Goal: Task Accomplishment & Management: Manage account settings

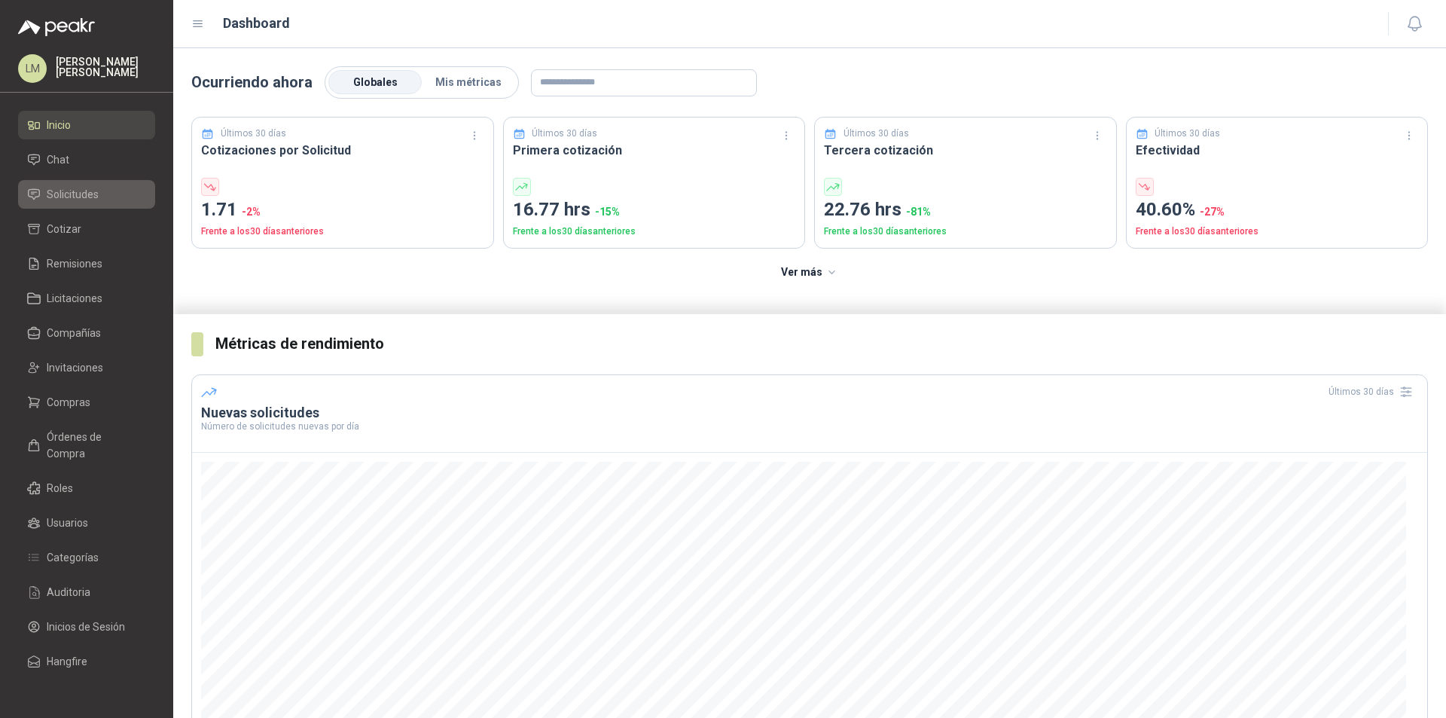
click at [87, 185] on link "Solicitudes" at bounding box center [86, 194] width 137 height 29
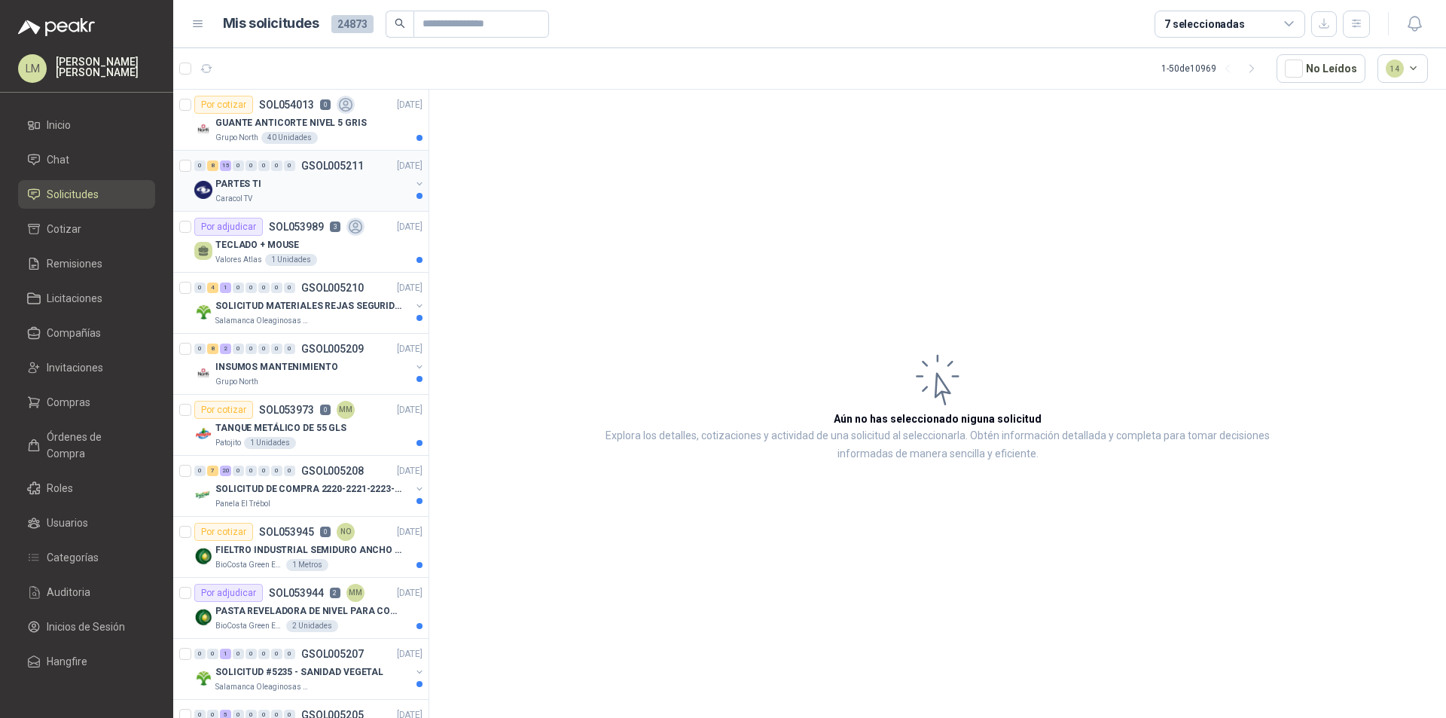
click at [328, 203] on div "Caracol TV" at bounding box center [312, 199] width 195 height 12
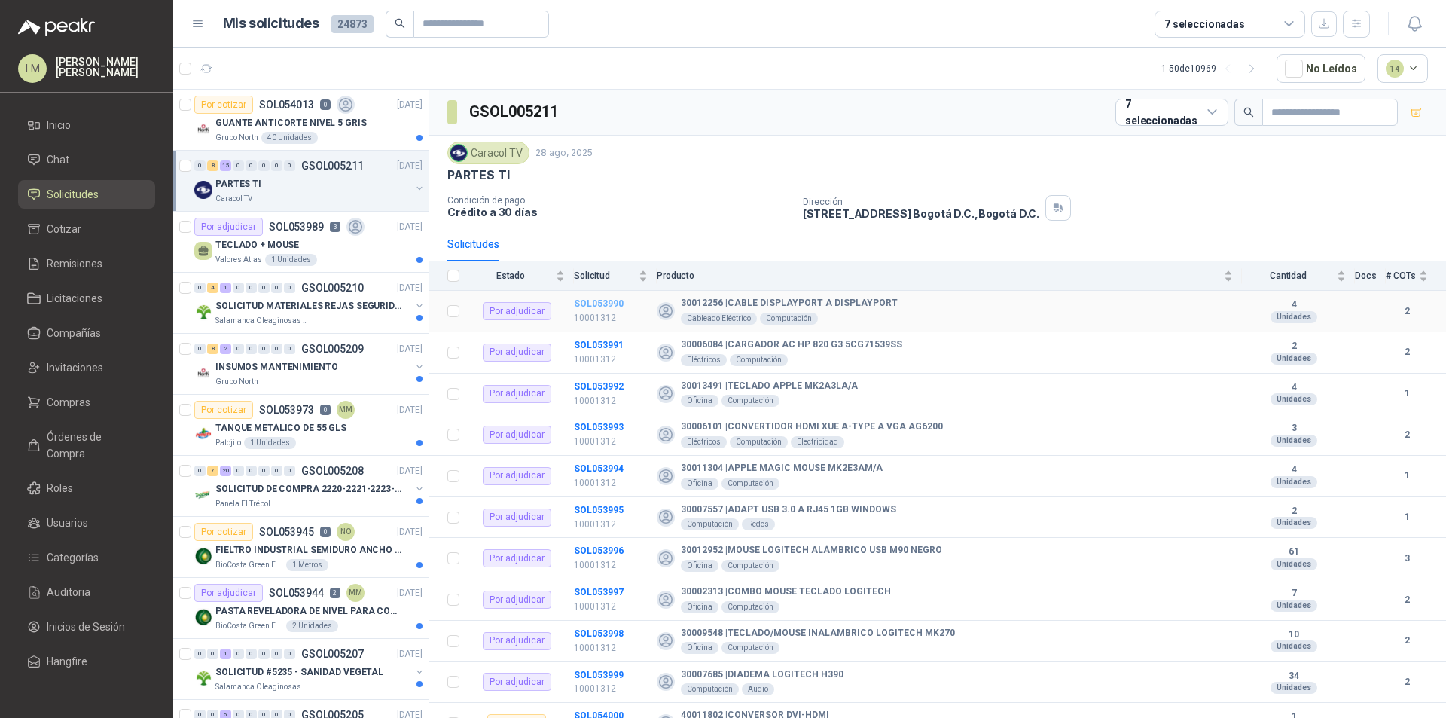
click at [586, 303] on b "SOL053990" at bounding box center [599, 303] width 50 height 11
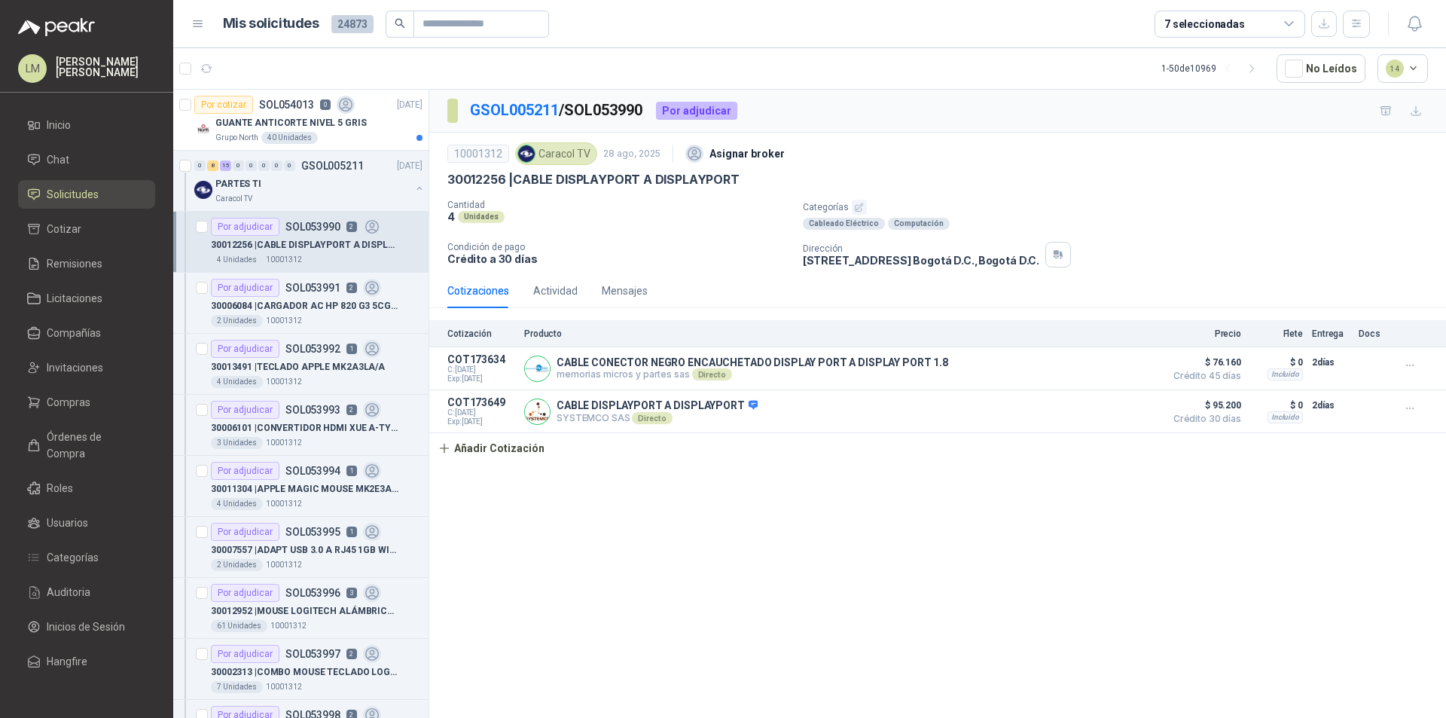
click at [863, 203] on button "button" at bounding box center [859, 207] width 15 height 15
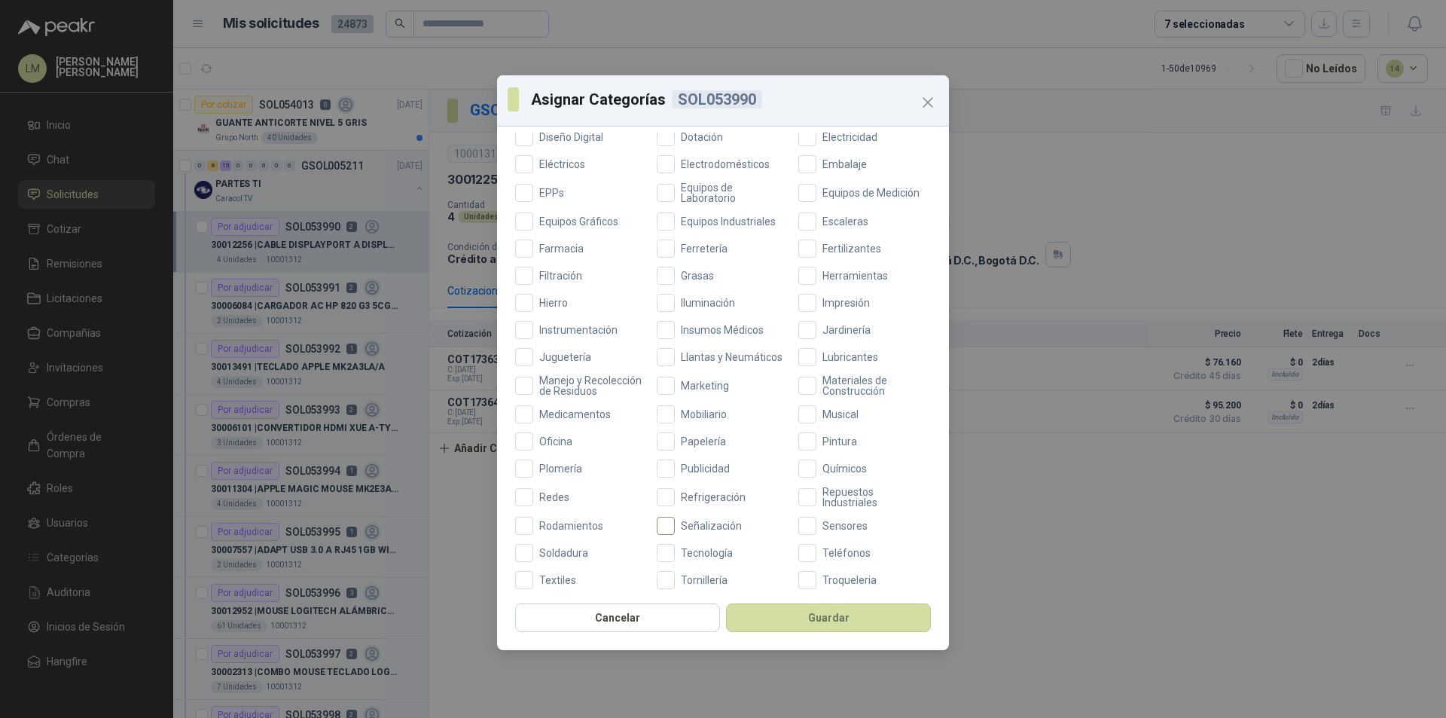
scroll to position [401, 0]
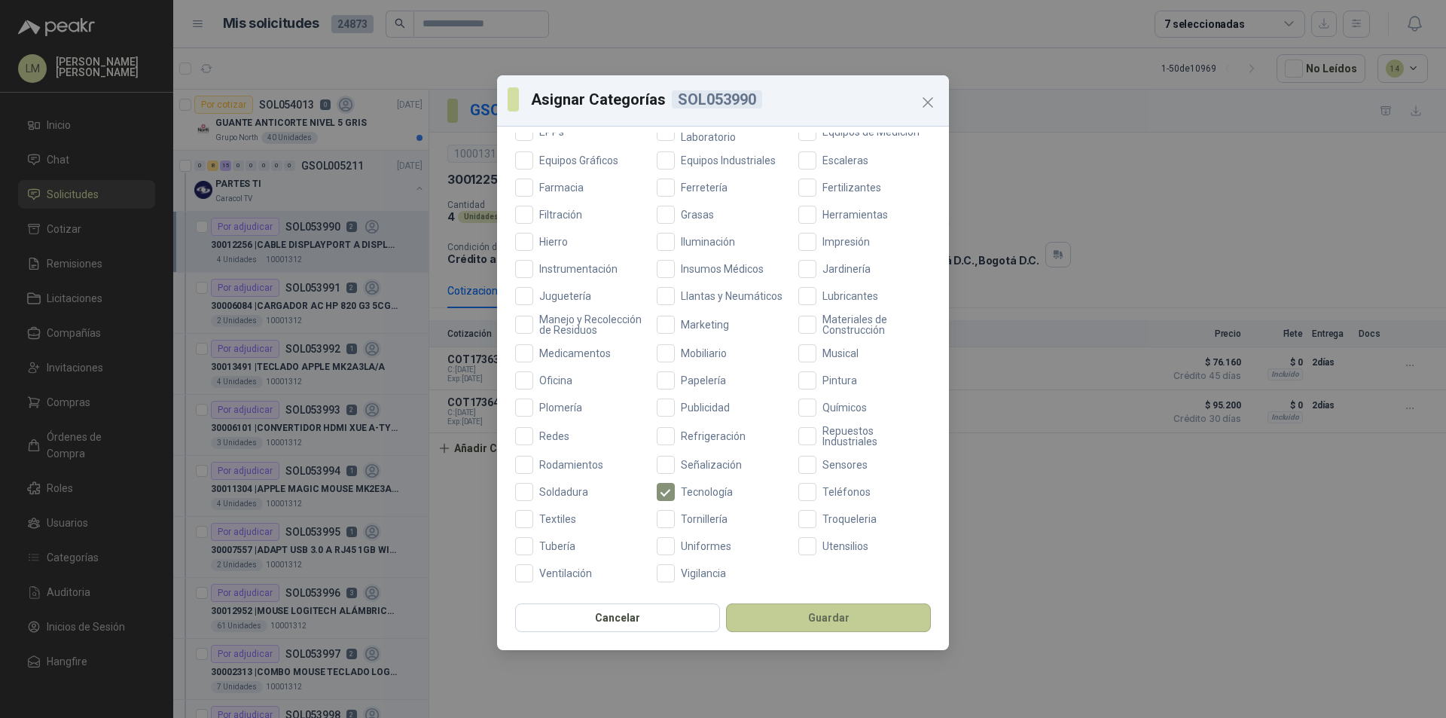
click at [776, 619] on button "Guardar" at bounding box center [828, 617] width 205 height 29
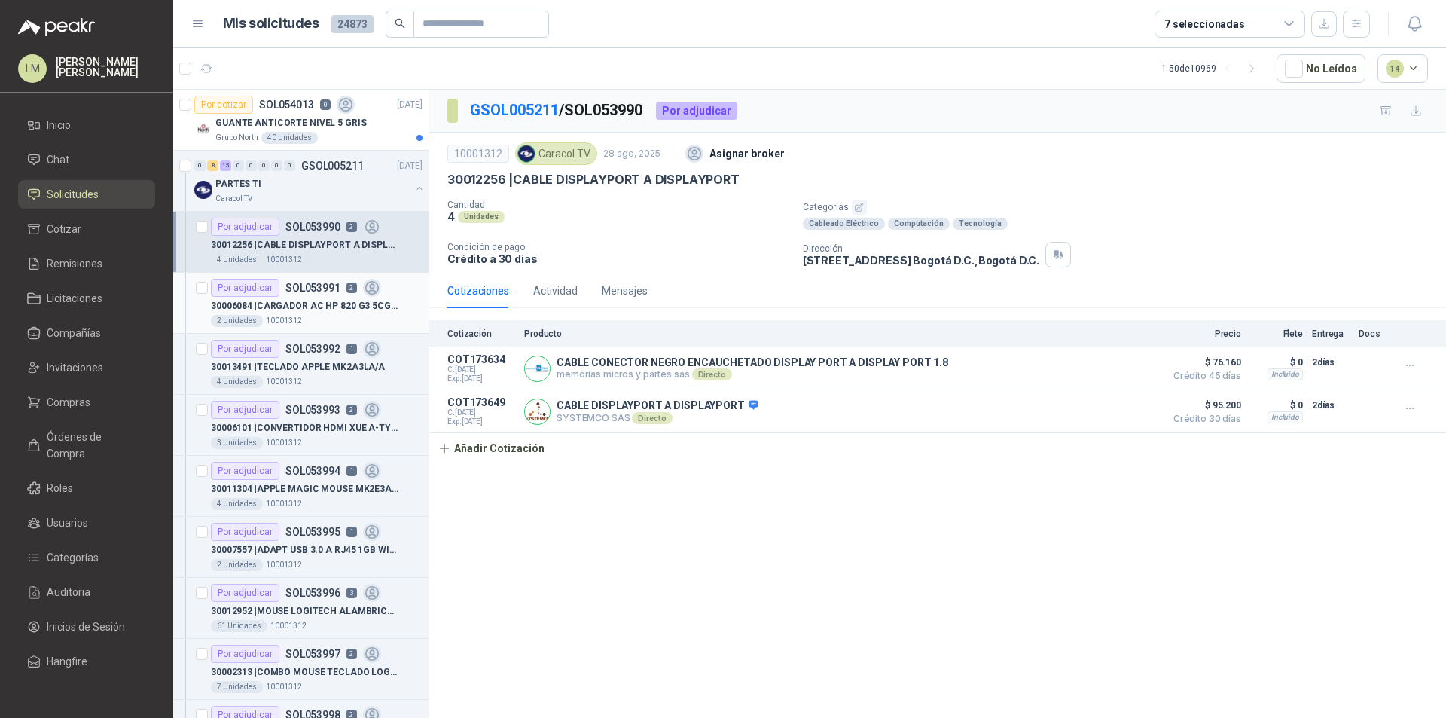
click at [310, 301] on p "30006084 | CARGADOR AC HP 820 G3 5CG71539SS" at bounding box center [305, 306] width 188 height 14
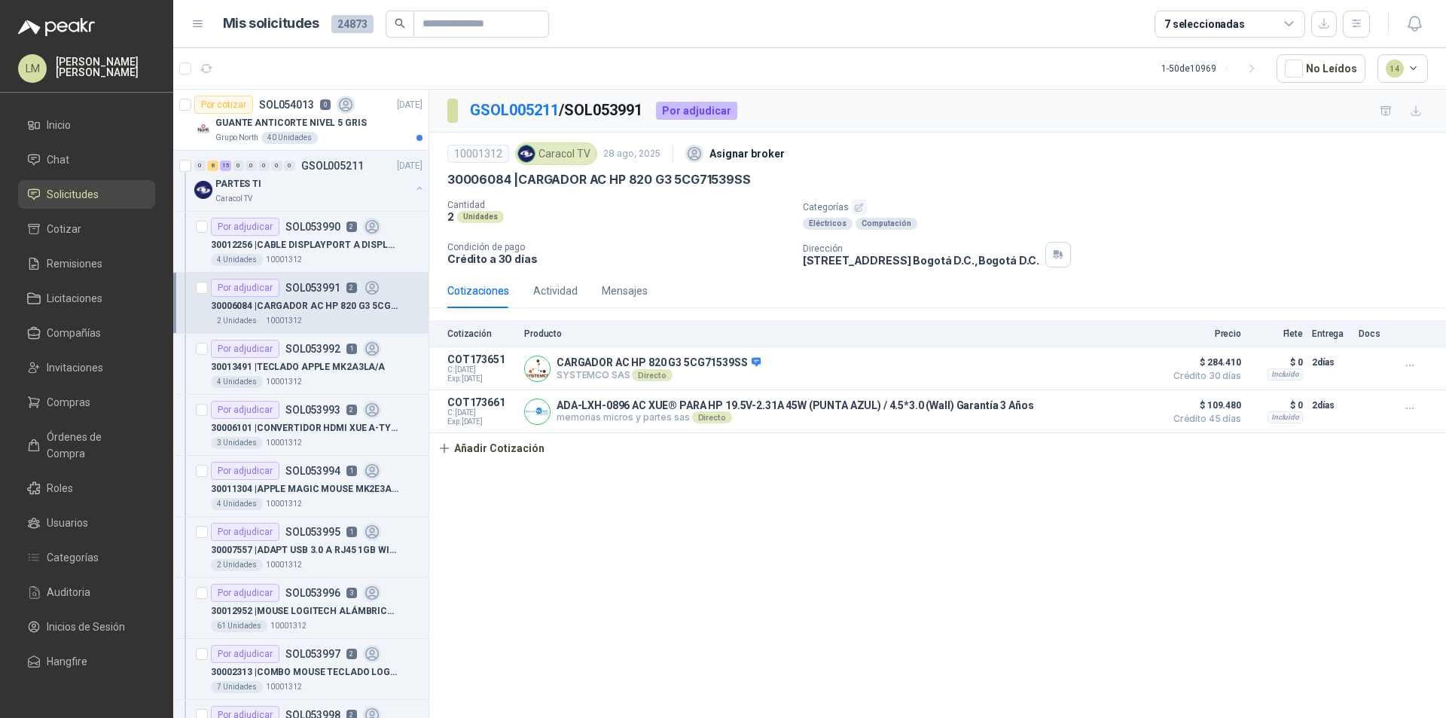
click at [858, 208] on icon "button" at bounding box center [860, 207] width 8 height 8
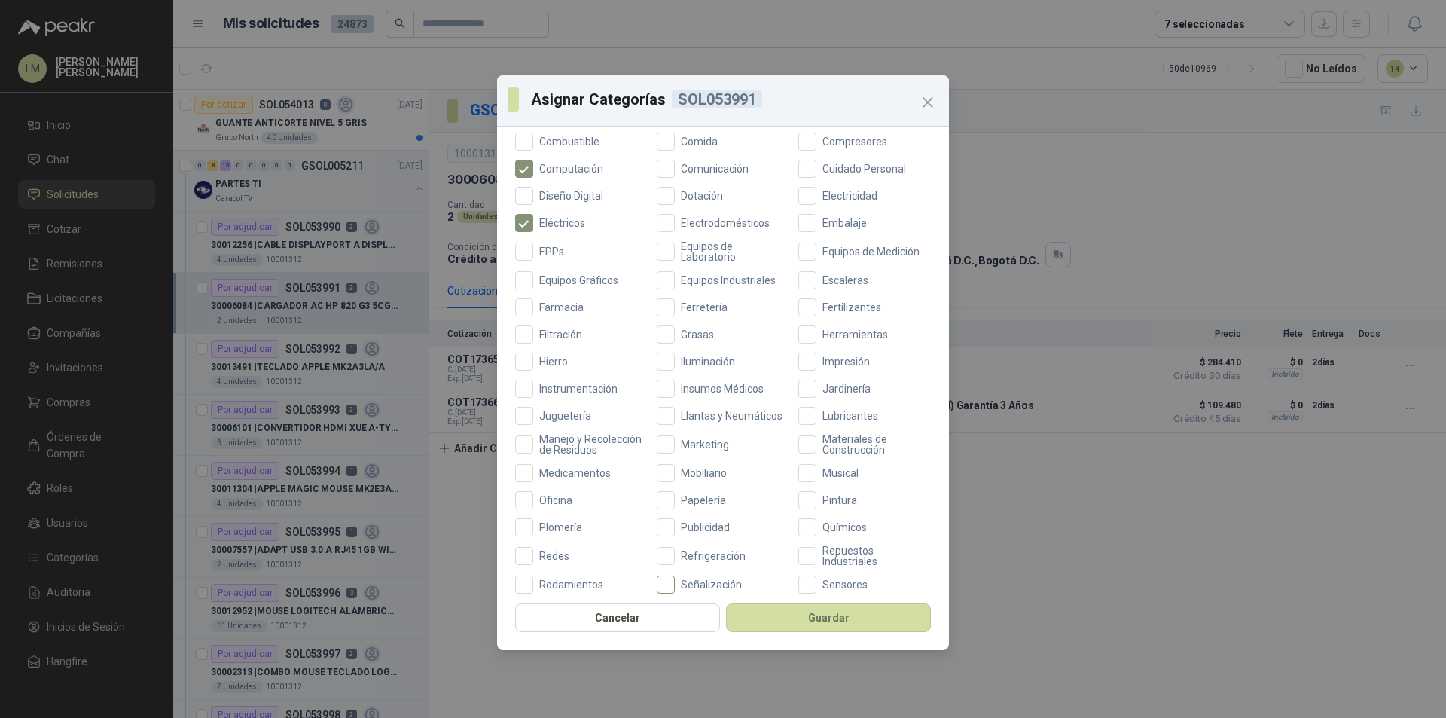
scroll to position [401, 0]
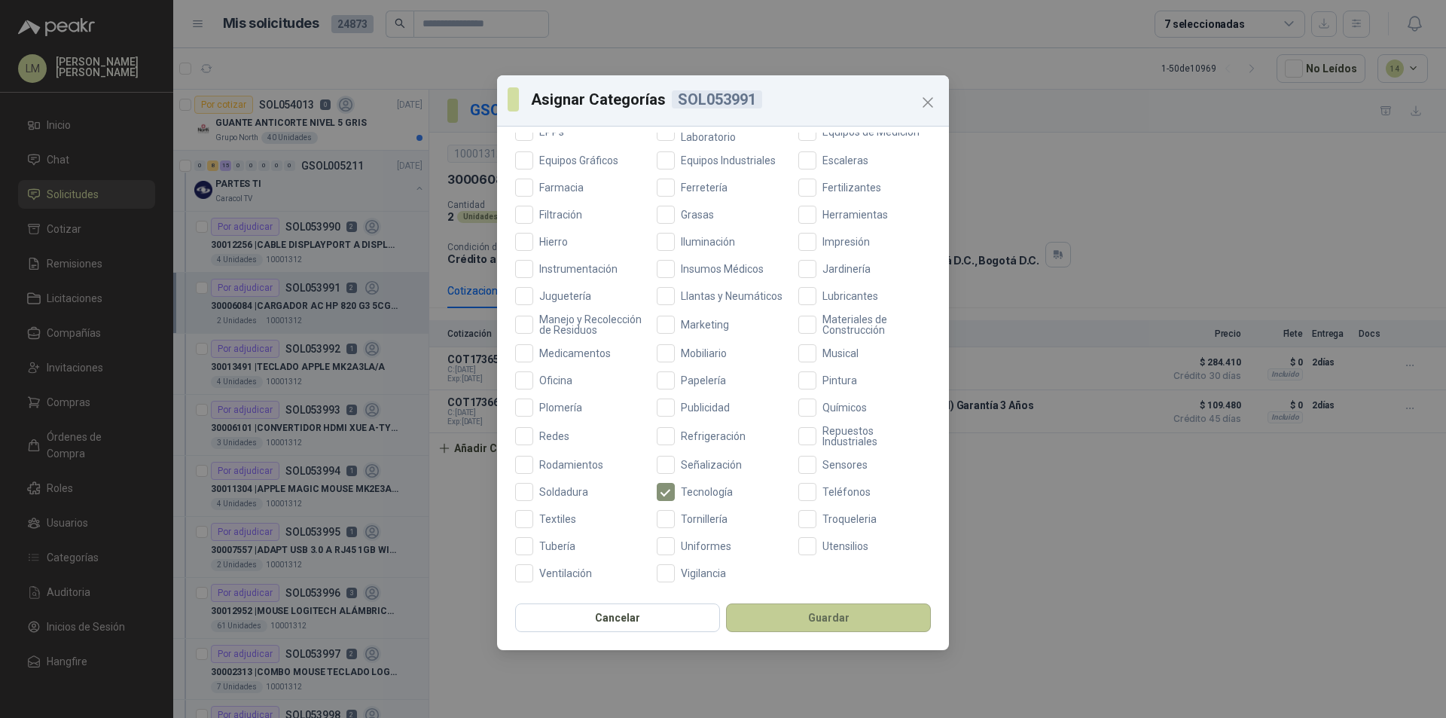
click at [806, 621] on button "Guardar" at bounding box center [828, 617] width 205 height 29
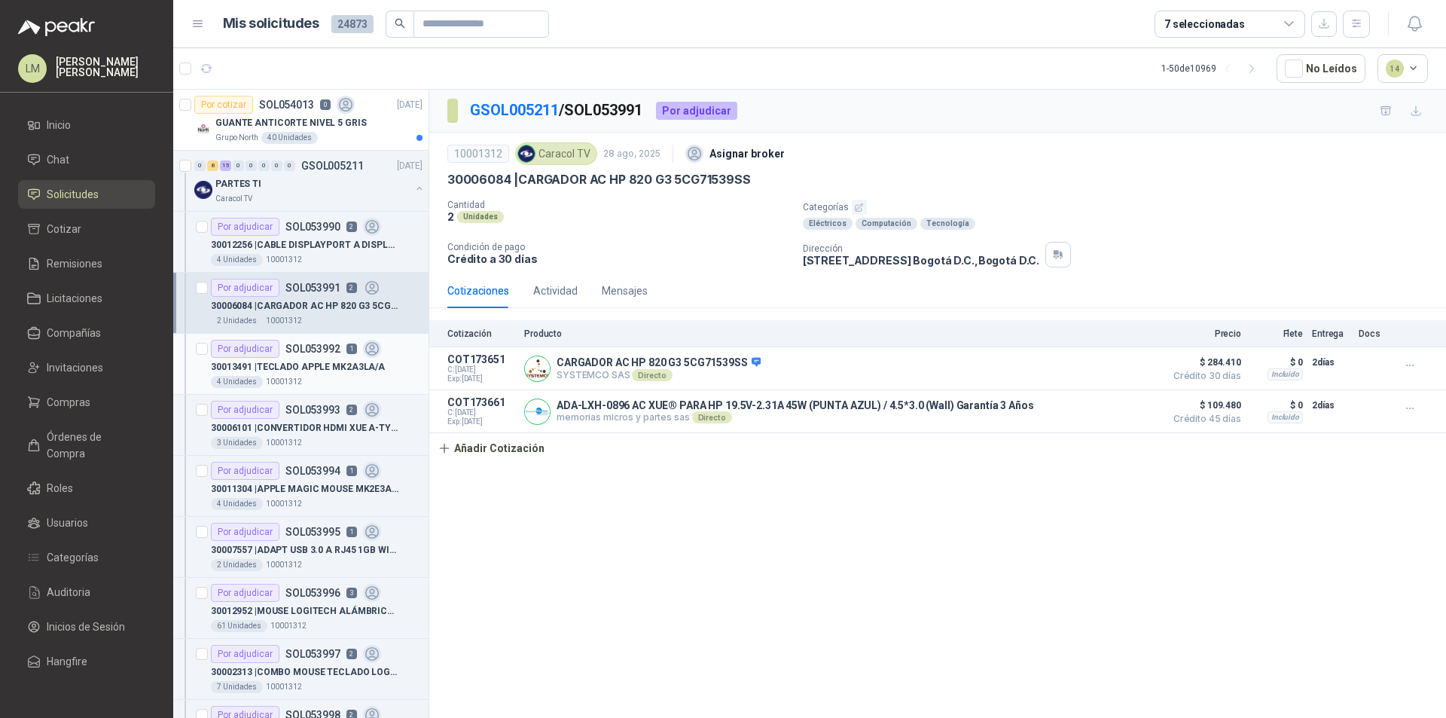
click at [336, 365] on p "30013491 | TECLADO APPLE MK2A3LA/A" at bounding box center [298, 367] width 174 height 14
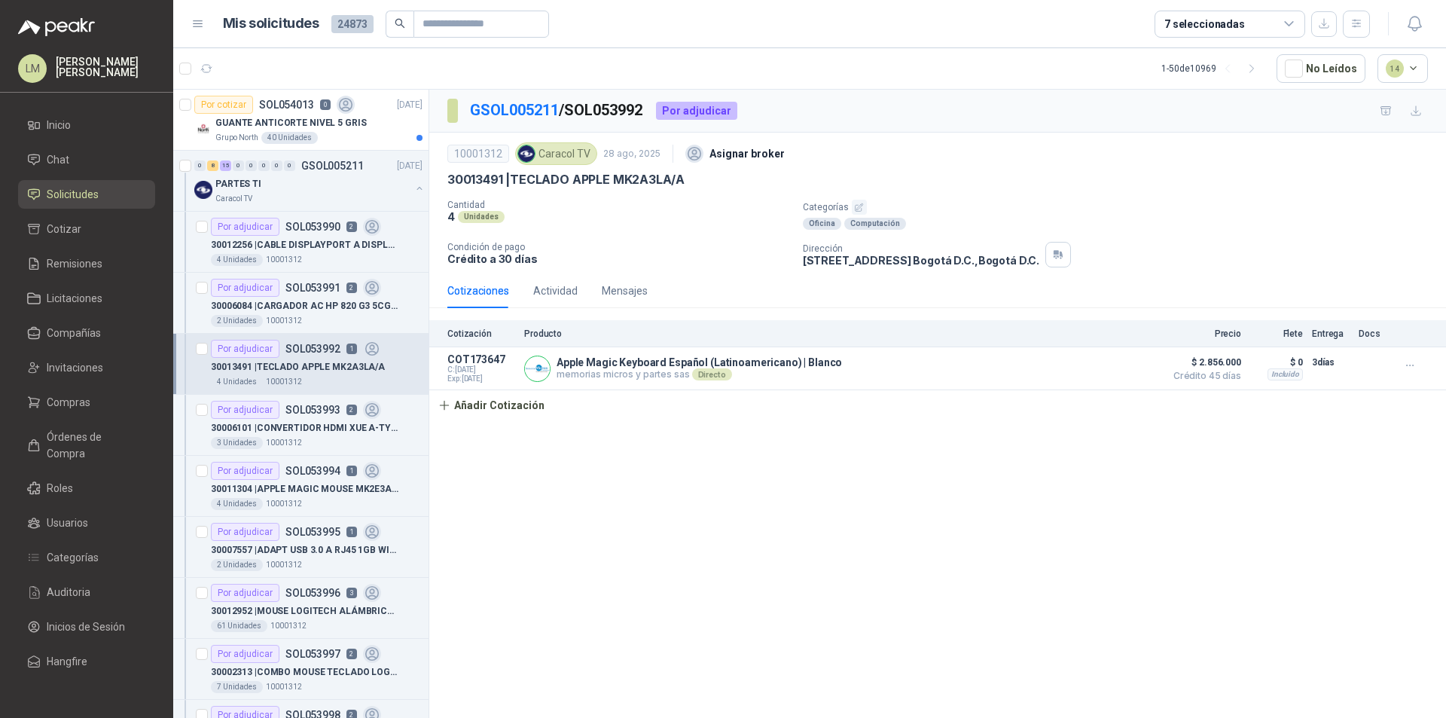
click at [856, 208] on icon "button" at bounding box center [859, 208] width 10 height 10
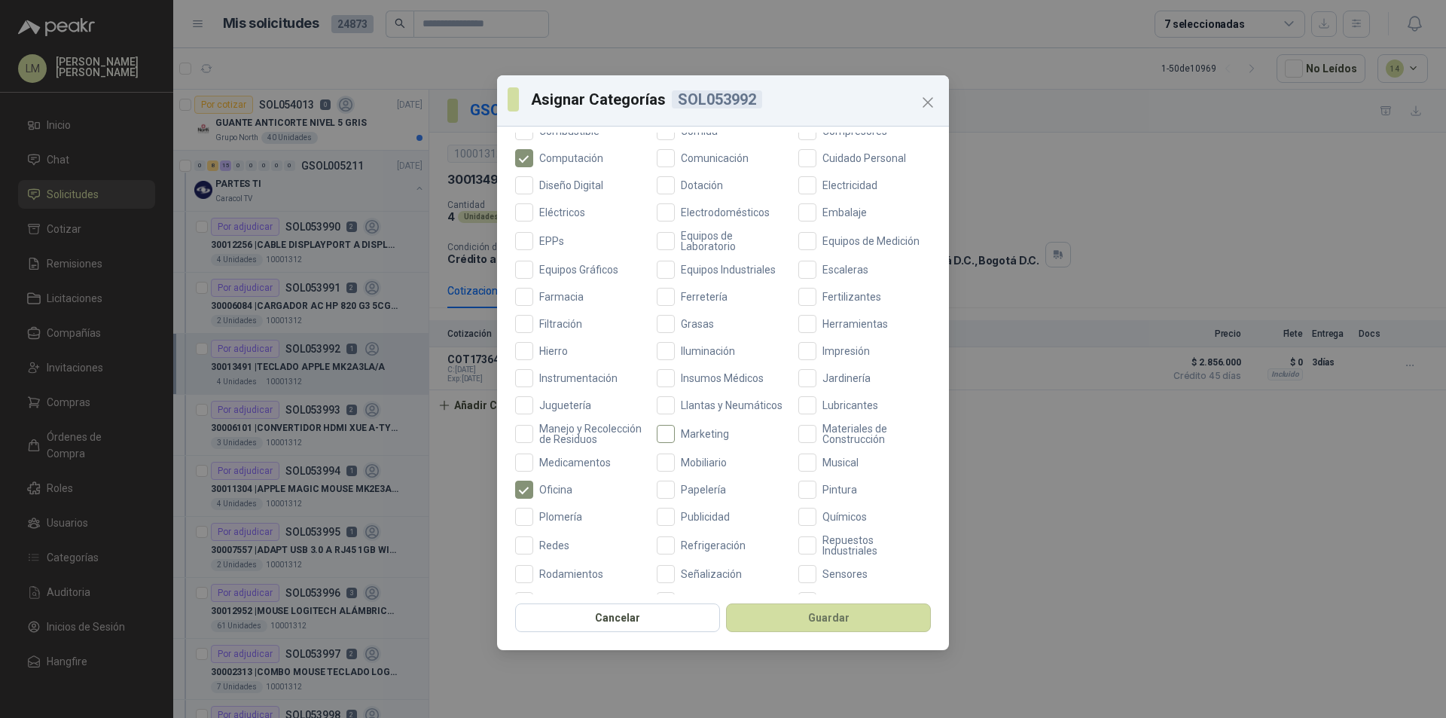
scroll to position [401, 0]
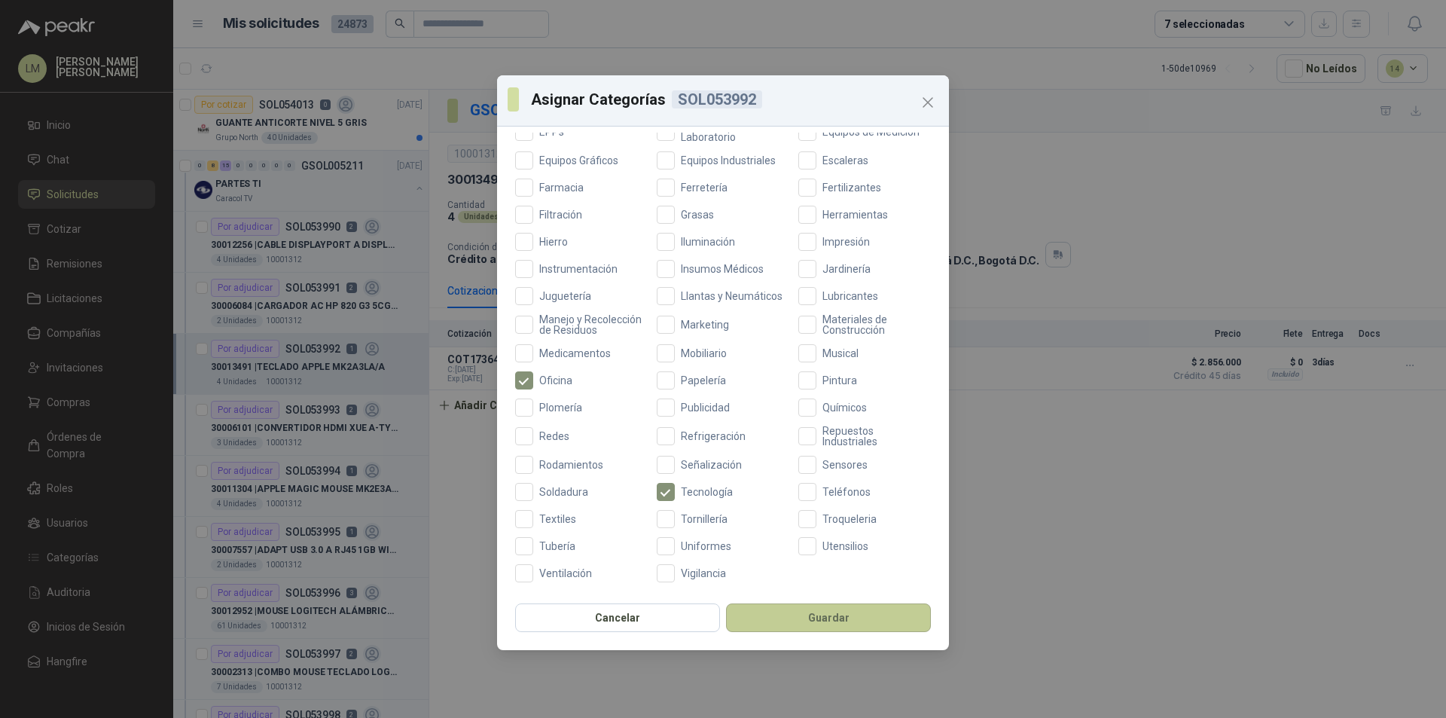
click at [783, 612] on button "Guardar" at bounding box center [828, 617] width 205 height 29
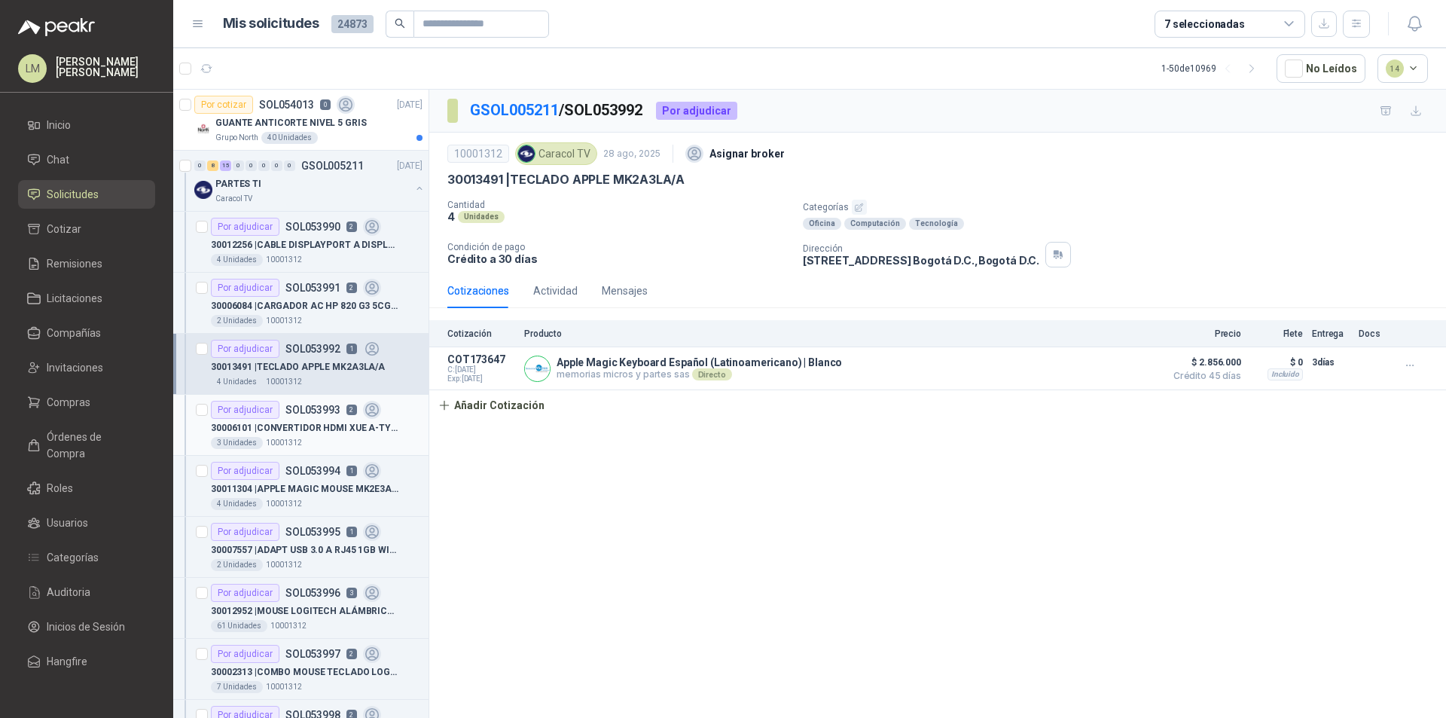
click at [321, 427] on p "30006101 | CONVERTIDOR HDMI XUE A-TYPE A VGA AG6200" at bounding box center [305, 428] width 188 height 14
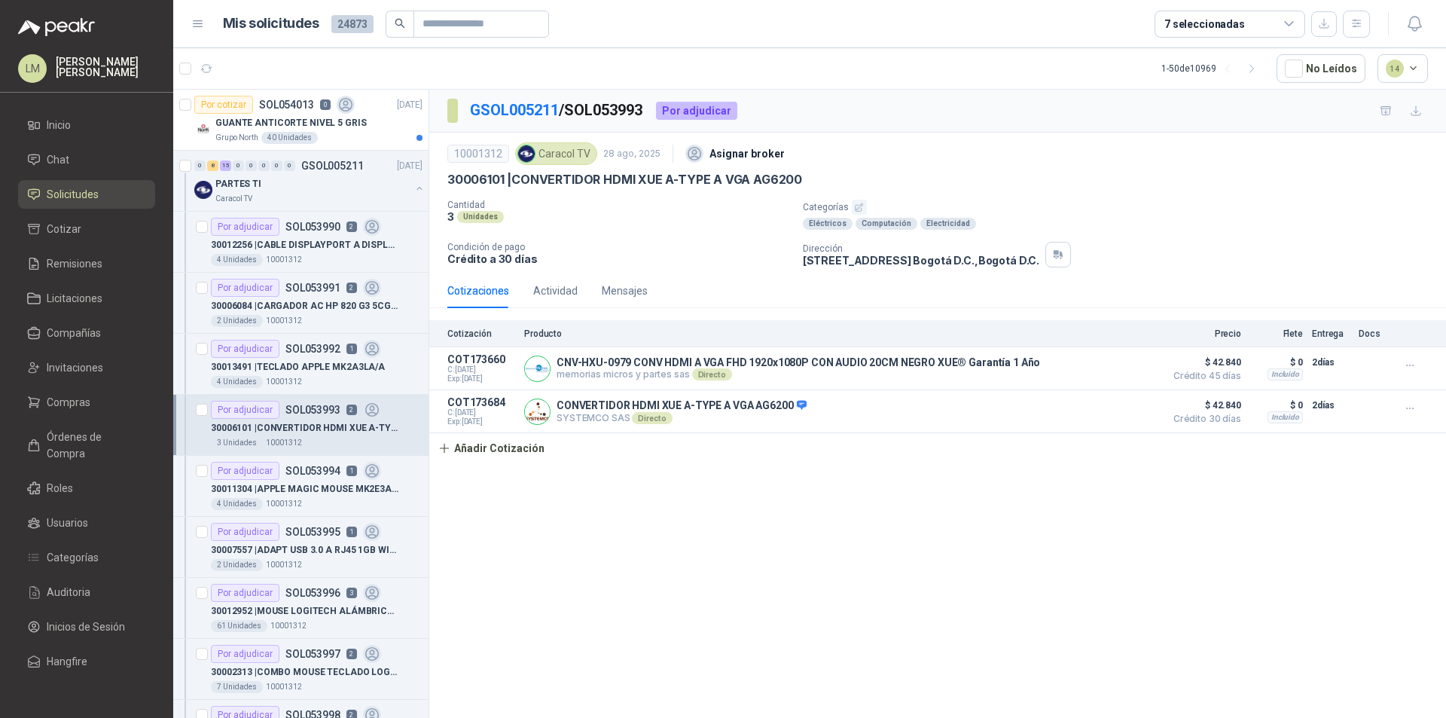
click at [856, 204] on icon "button" at bounding box center [859, 208] width 10 height 10
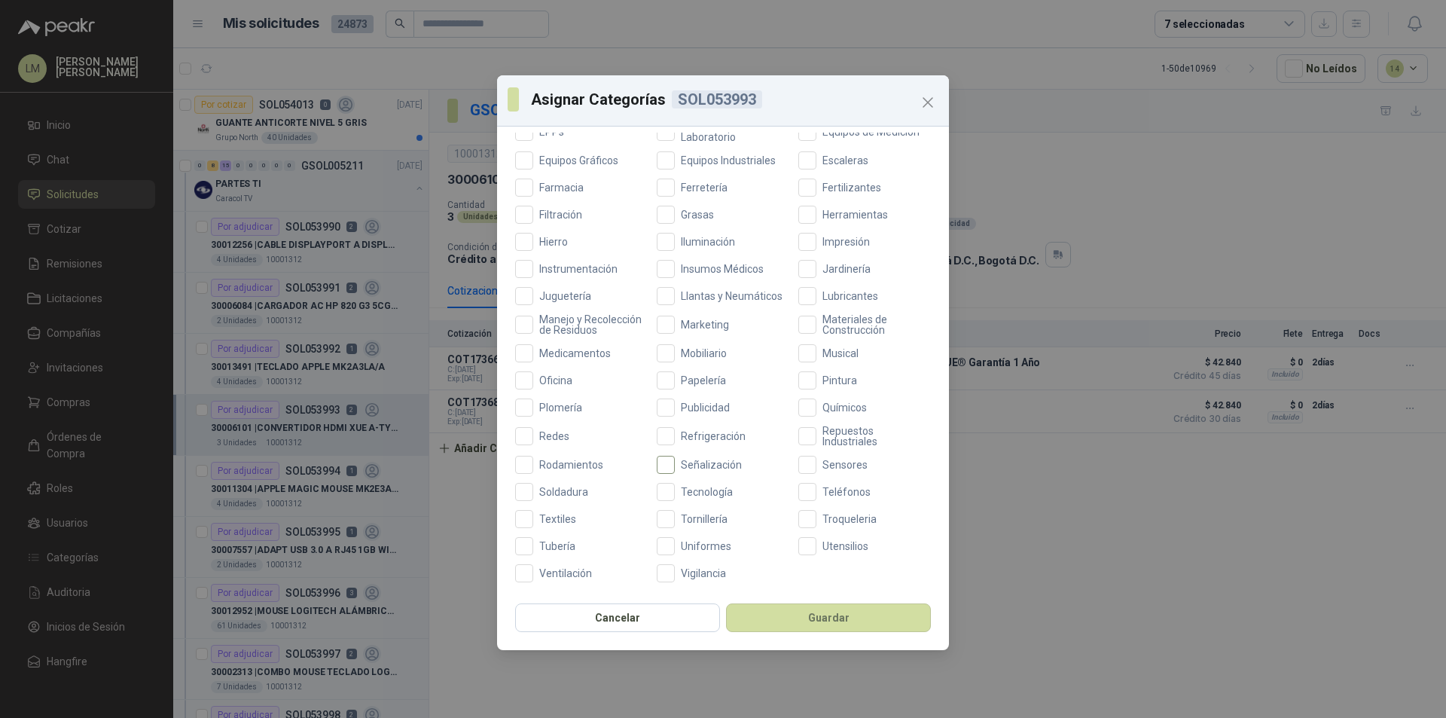
scroll to position [401, 0]
click at [757, 610] on button "Guardar" at bounding box center [828, 617] width 205 height 29
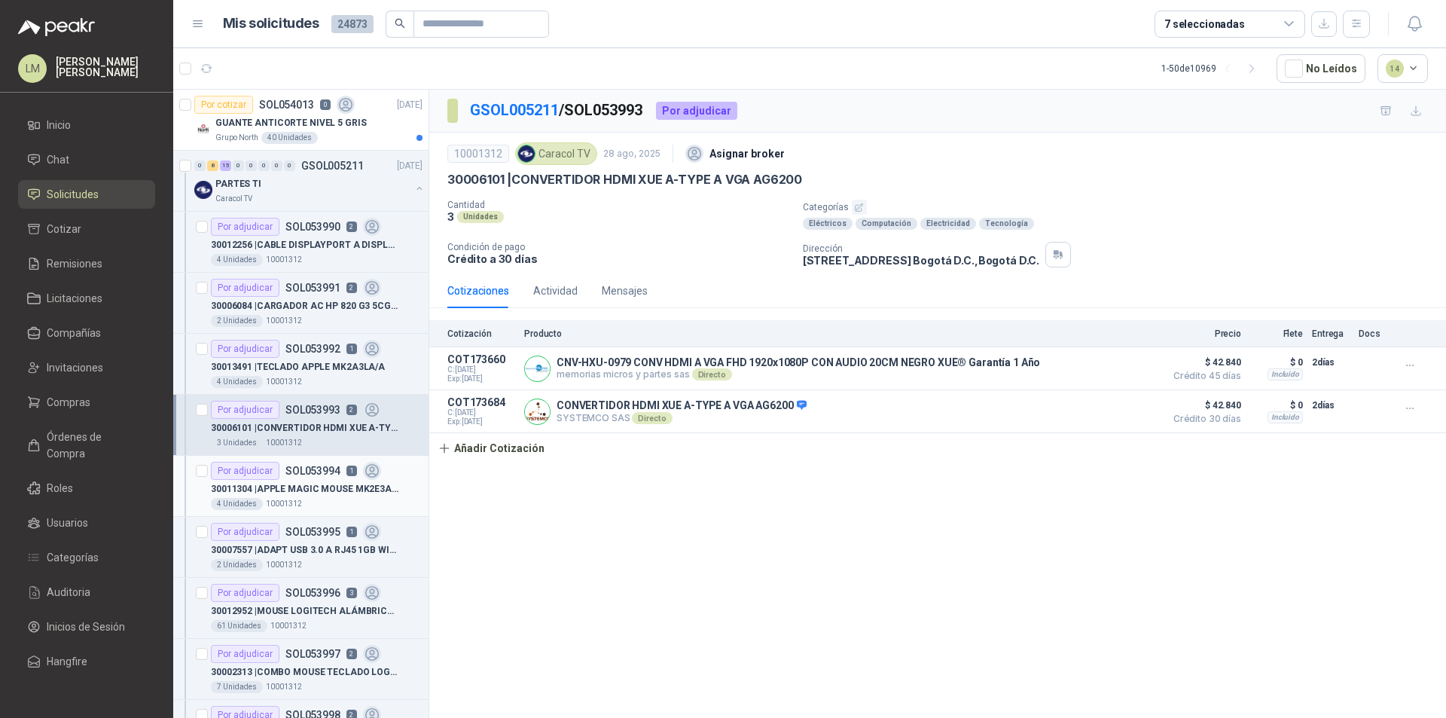
click at [298, 489] on p "30011304 | APPLE MAGIC MOUSE MK2E3AM/A" at bounding box center [305, 489] width 188 height 14
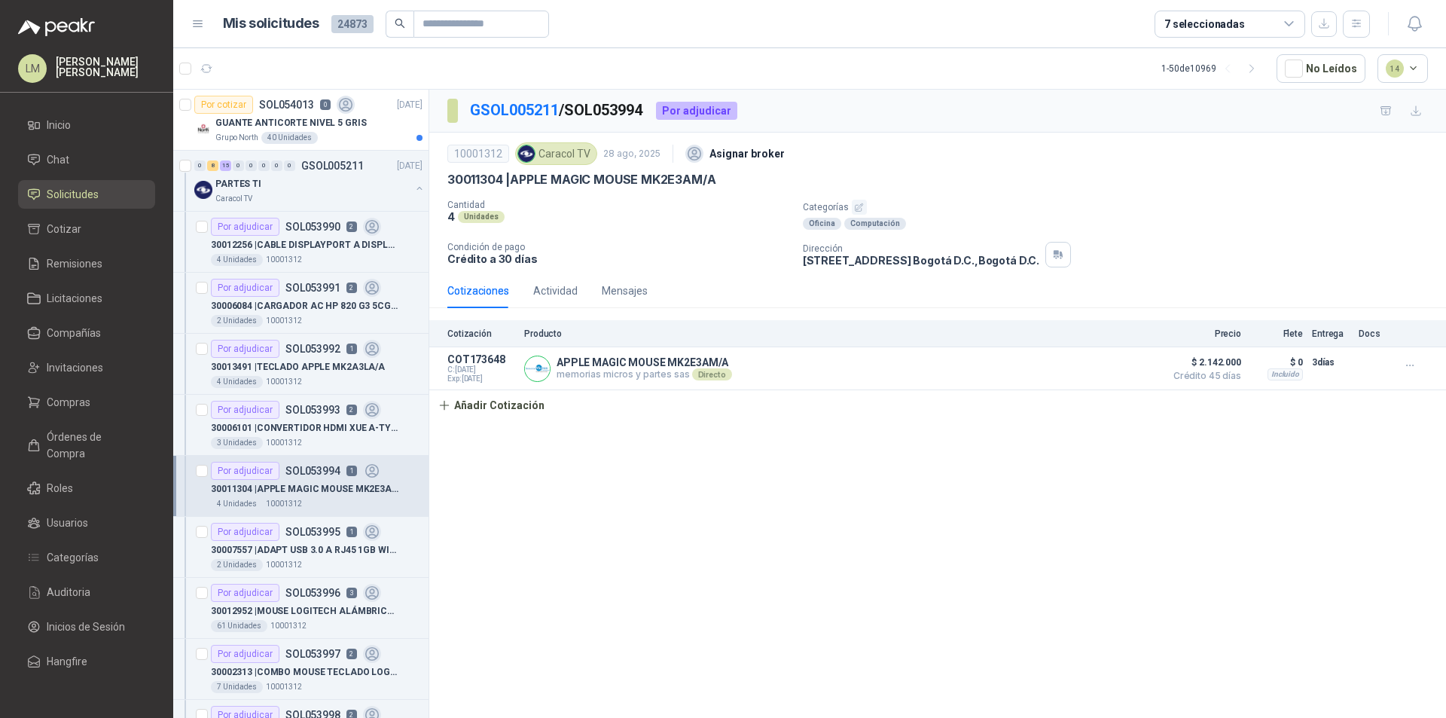
click at [856, 205] on icon "button" at bounding box center [860, 207] width 8 height 8
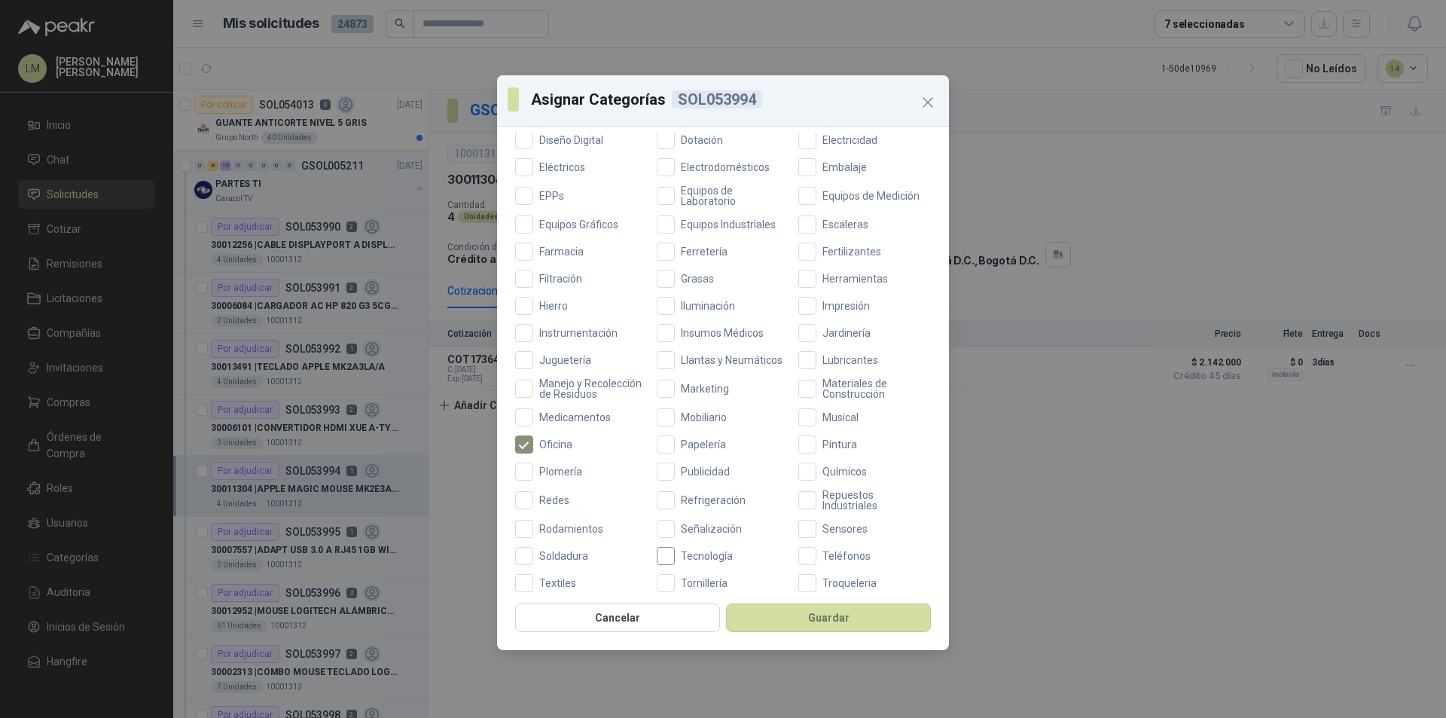
scroll to position [401, 0]
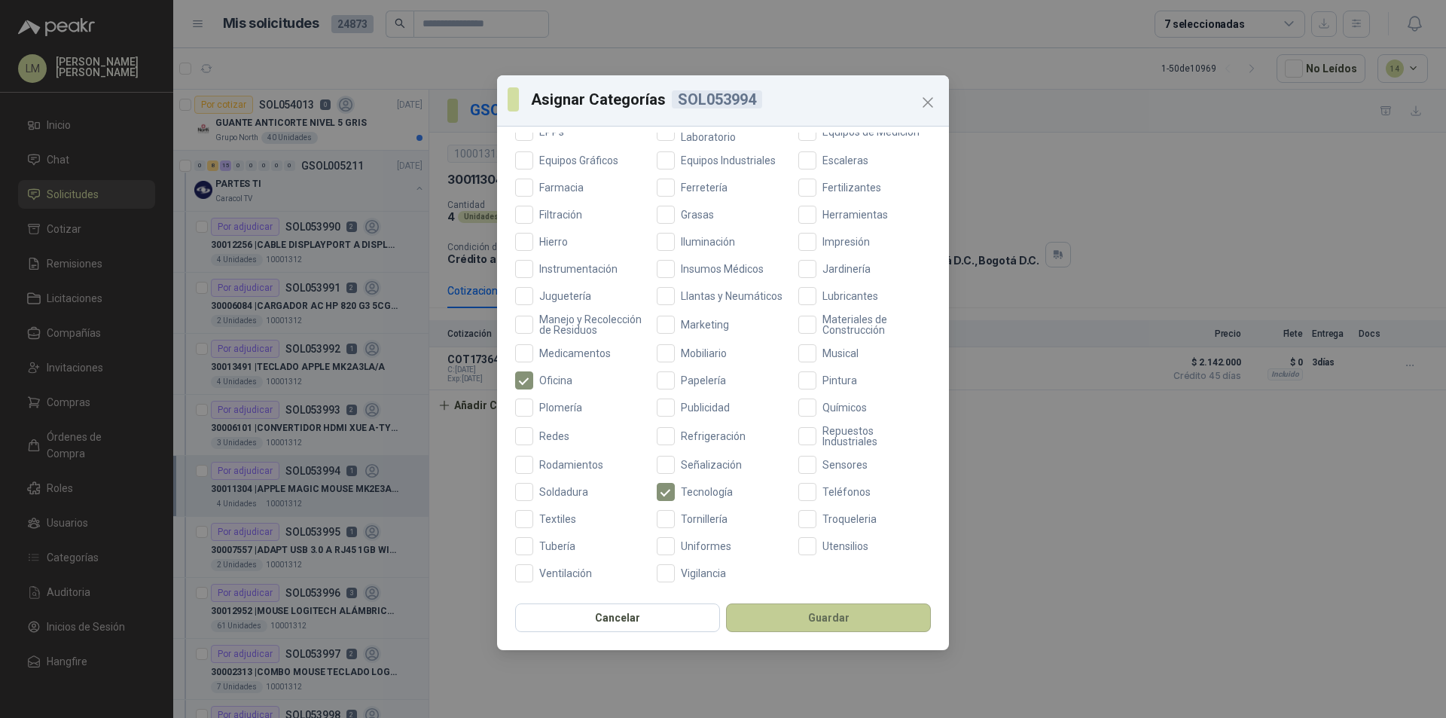
click at [800, 612] on button "Guardar" at bounding box center [828, 617] width 205 height 29
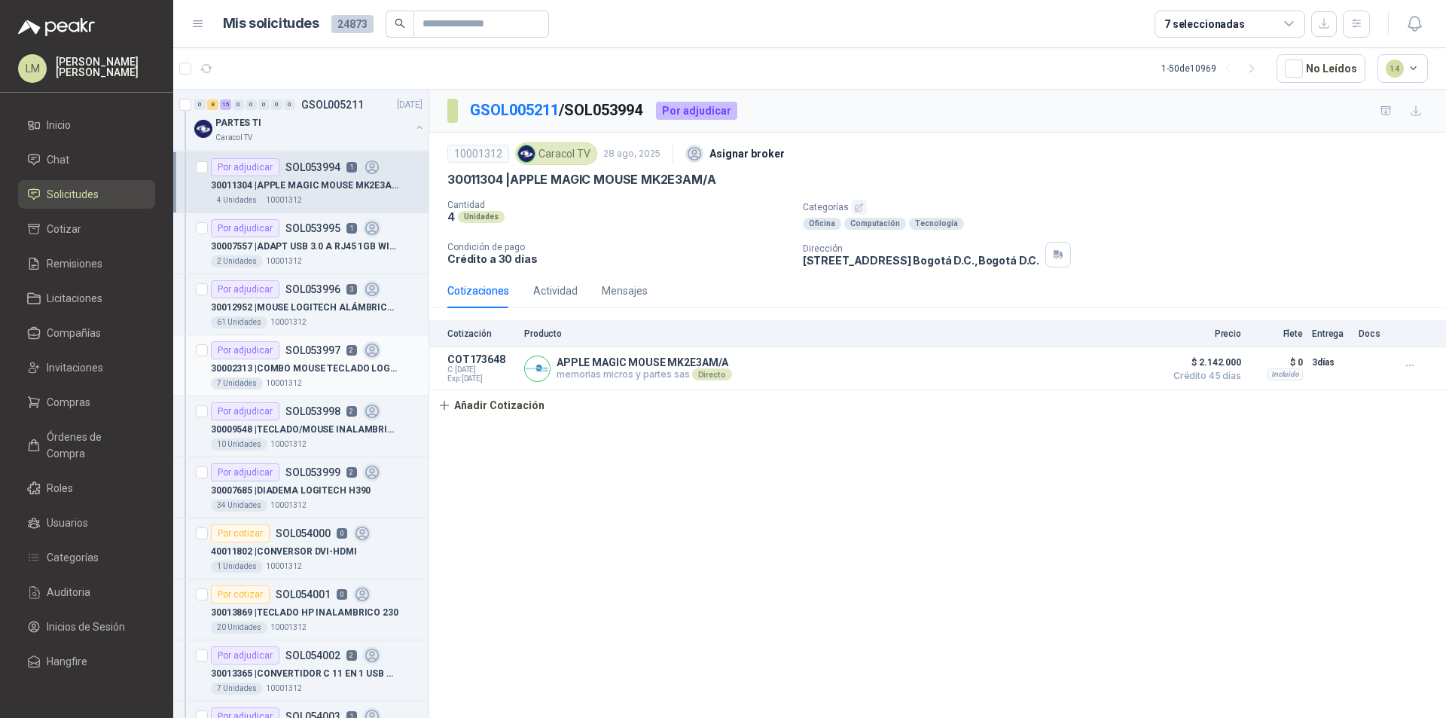
scroll to position [151, 0]
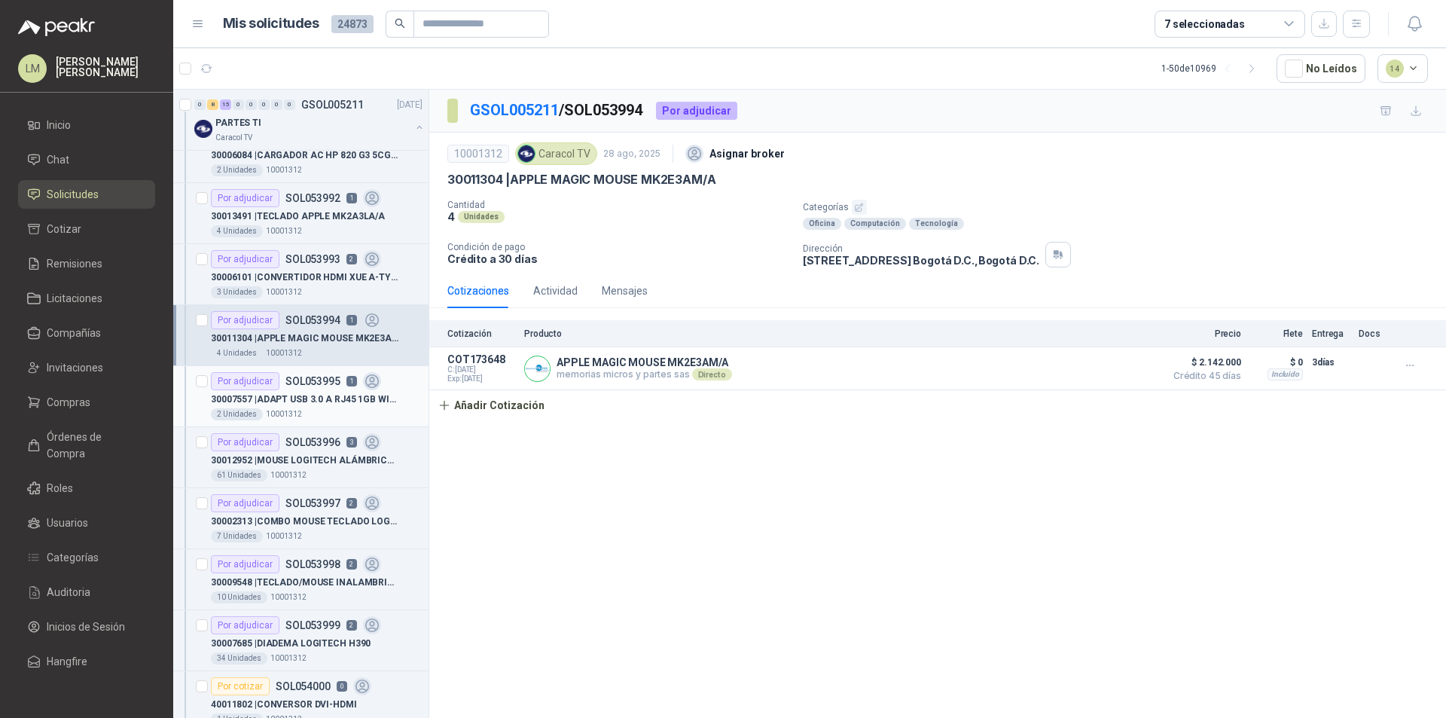
click at [314, 401] on p "30007557 | ADAPT USB 3.0 A RJ45 1GB WINDOWS" at bounding box center [305, 399] width 188 height 14
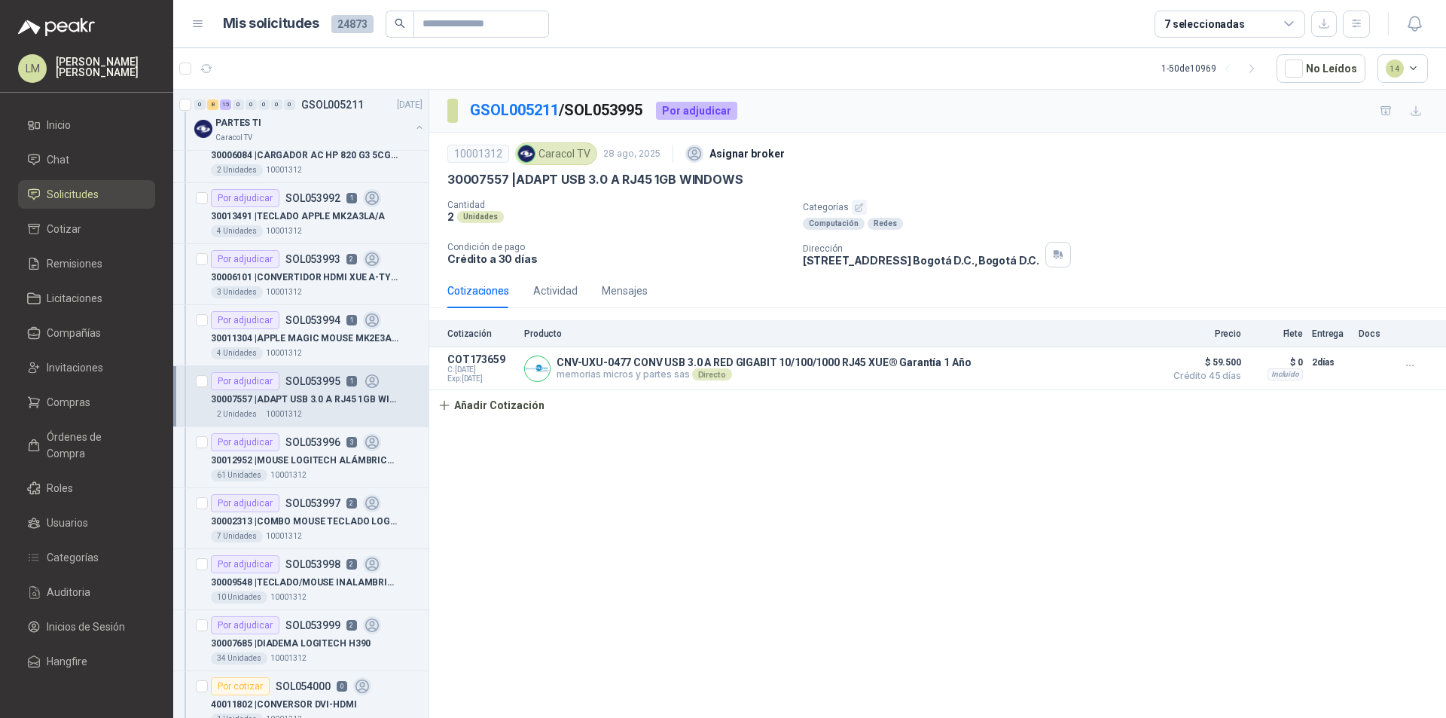
click at [859, 206] on icon "button" at bounding box center [860, 207] width 8 height 8
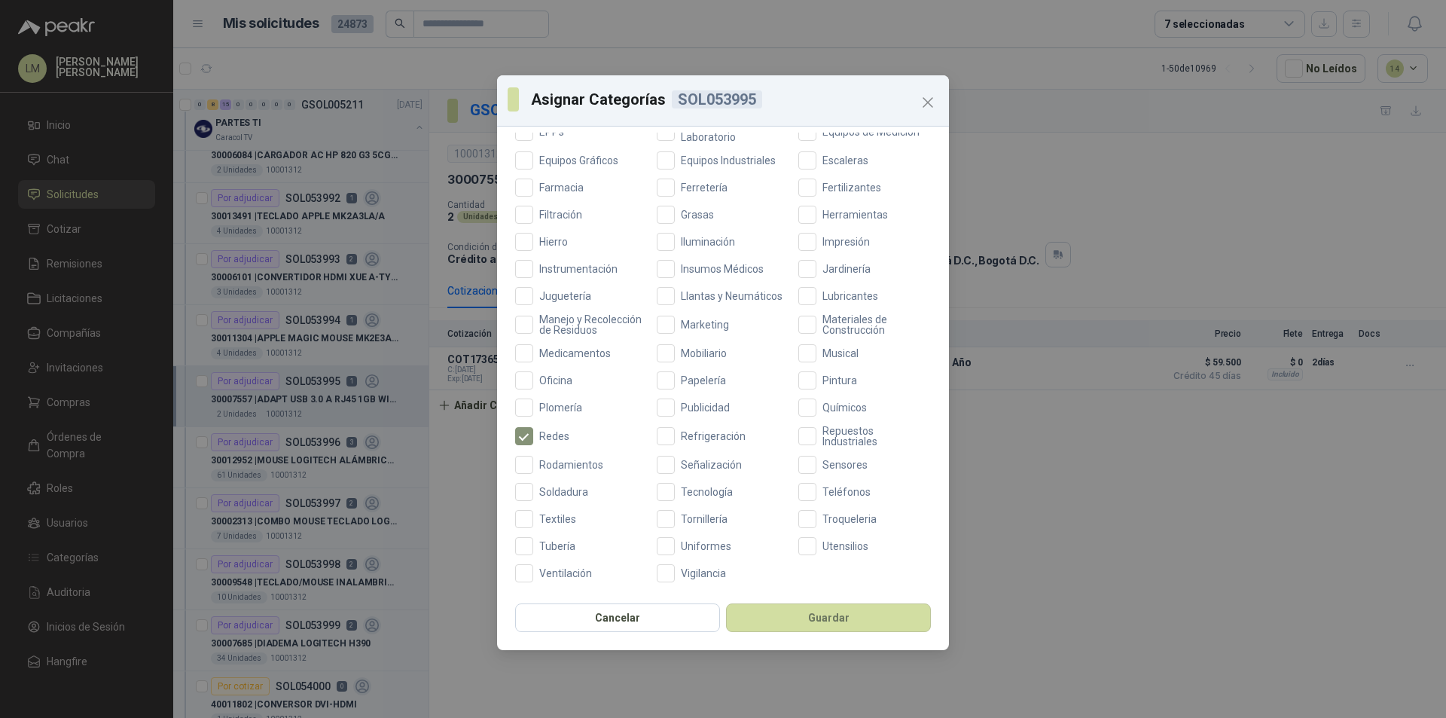
scroll to position [401, 0]
click at [798, 630] on button "Guardar" at bounding box center [828, 617] width 205 height 29
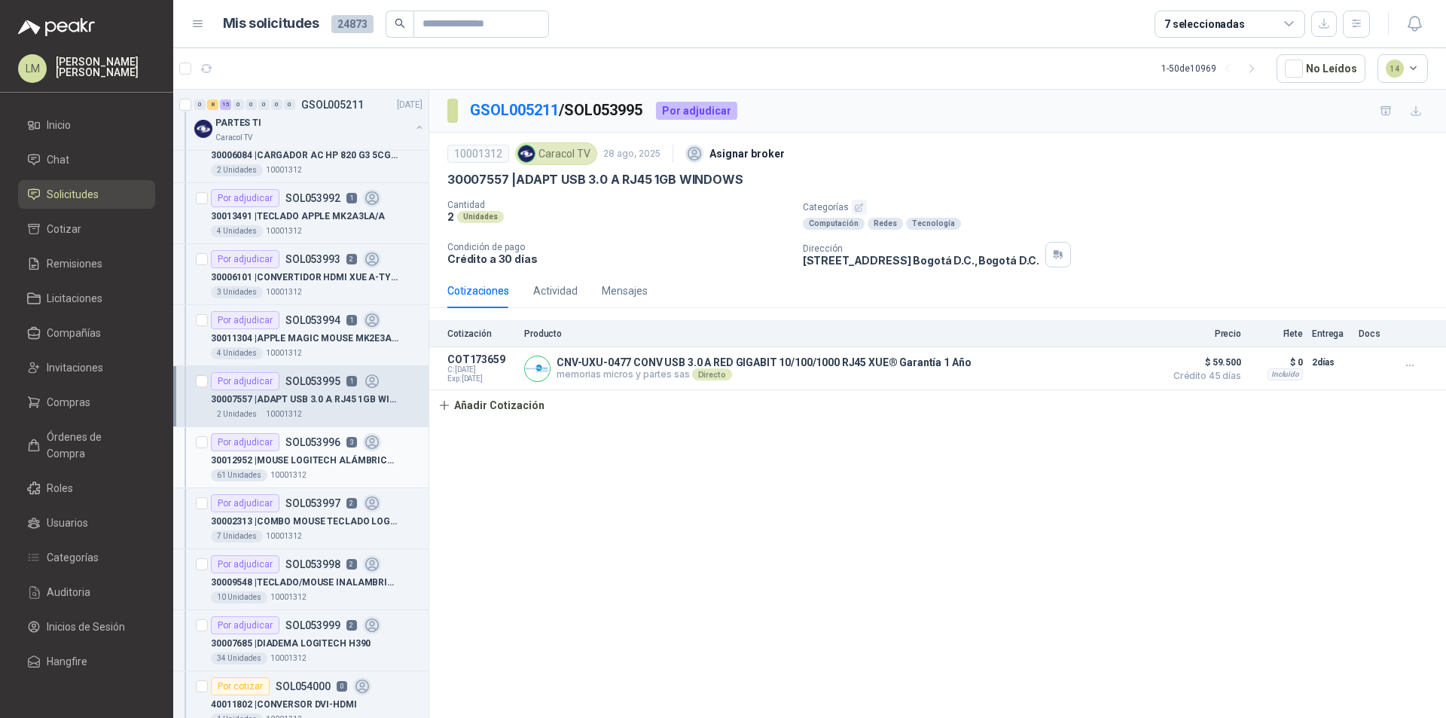
click at [313, 467] on p "30012952 | MOUSE LOGITECH ALÁMBRICO USB M90 NEGRO" at bounding box center [305, 460] width 188 height 14
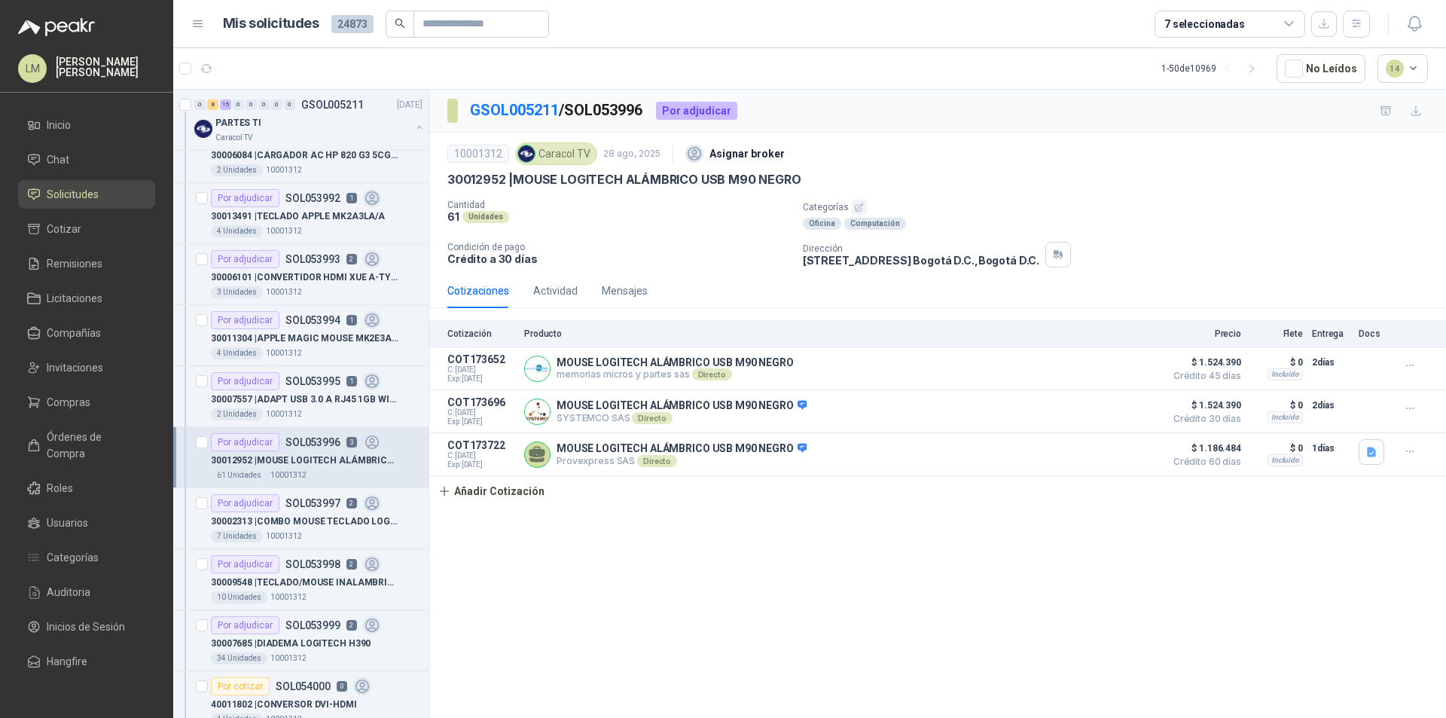
click at [857, 204] on icon "button" at bounding box center [859, 208] width 10 height 10
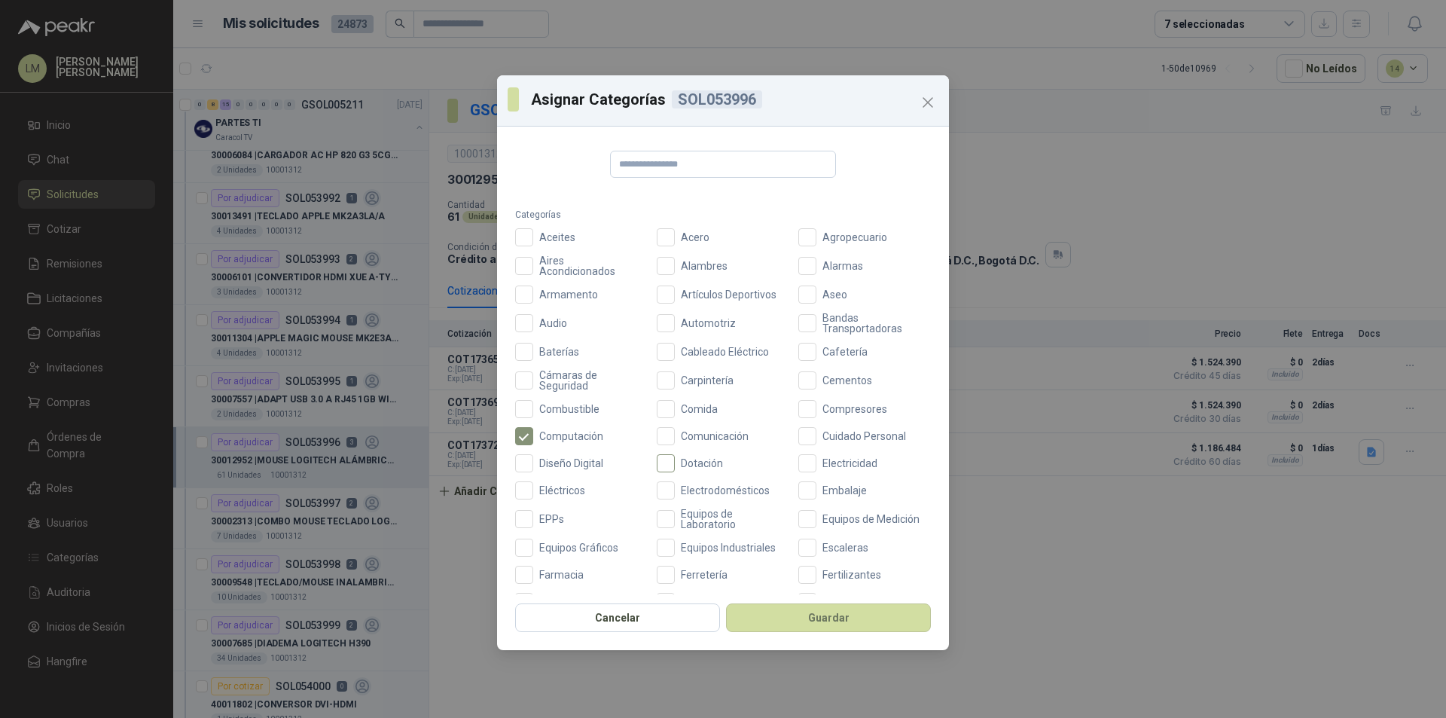
scroll to position [401, 0]
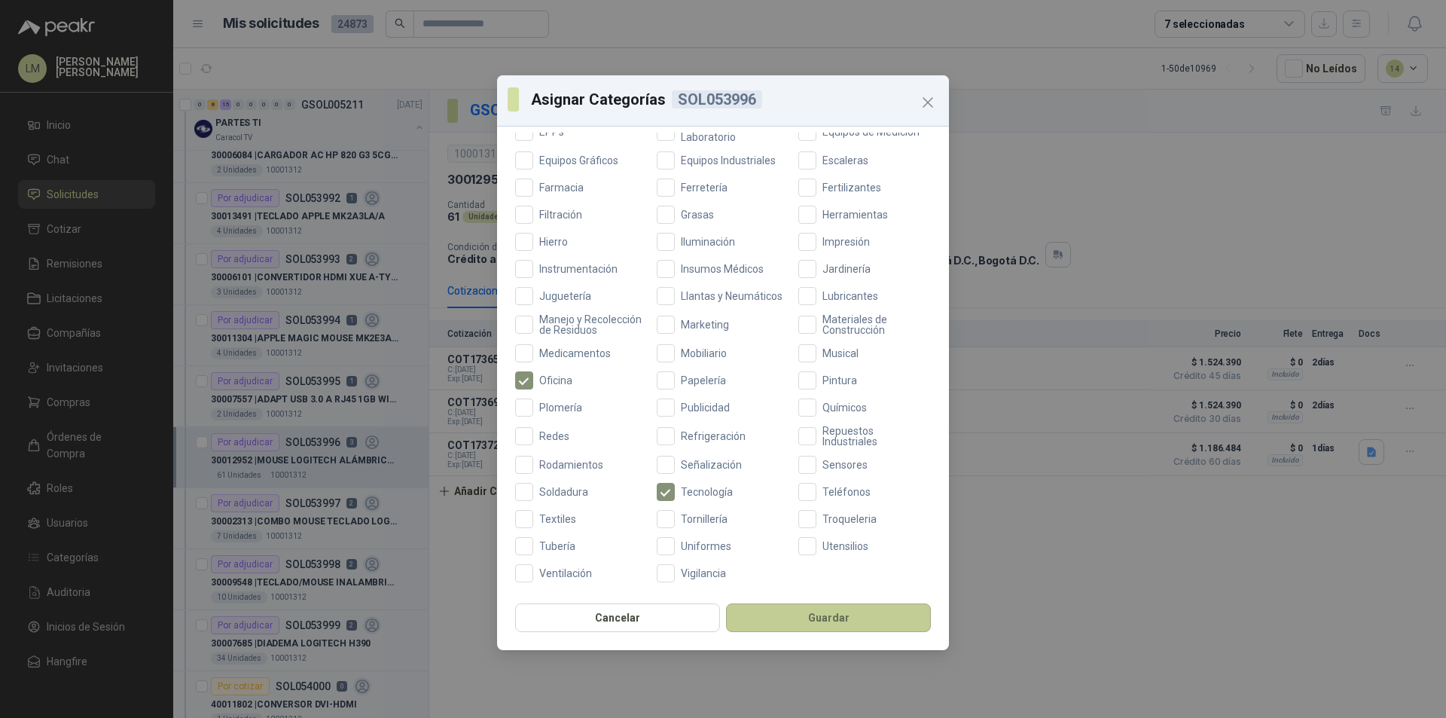
click at [777, 614] on button "Guardar" at bounding box center [828, 617] width 205 height 29
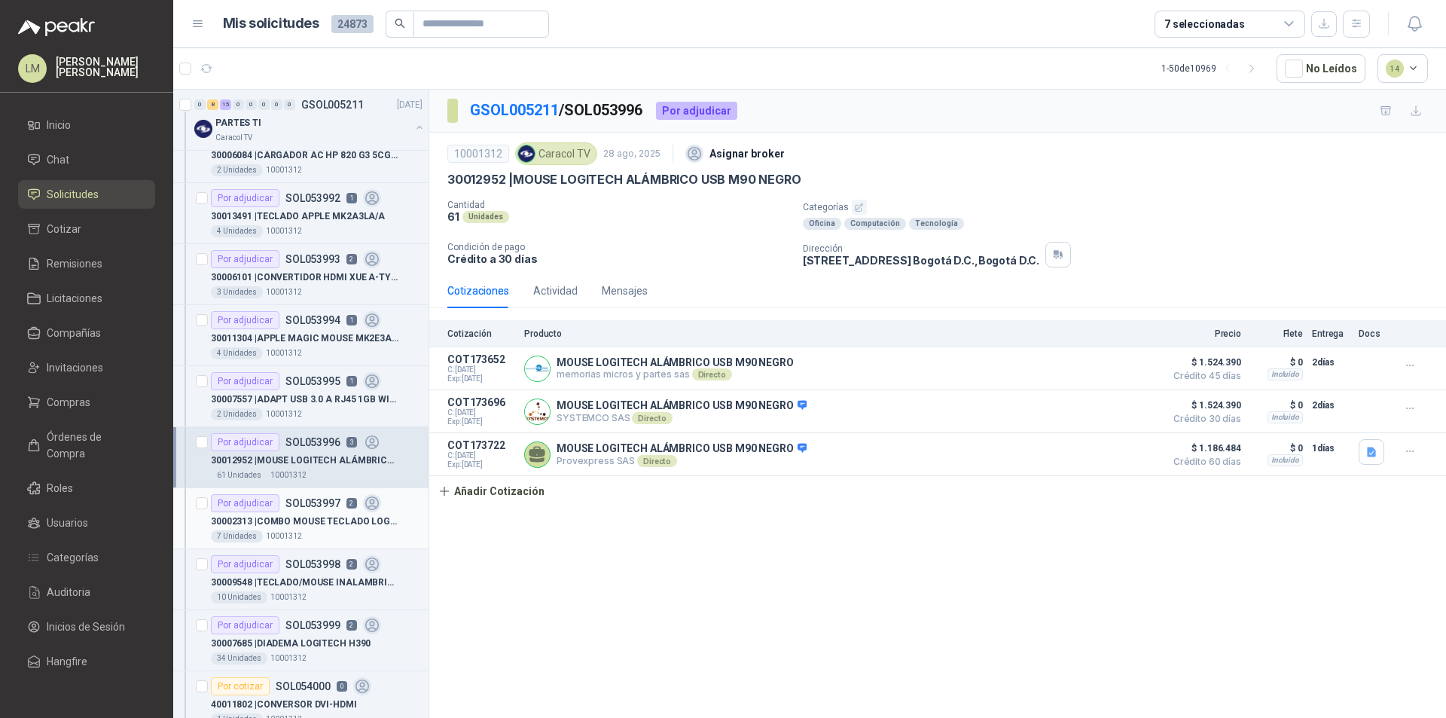
click at [302, 527] on p "30002313 | COMBO MOUSE TECLADO LOGITECH" at bounding box center [305, 521] width 188 height 14
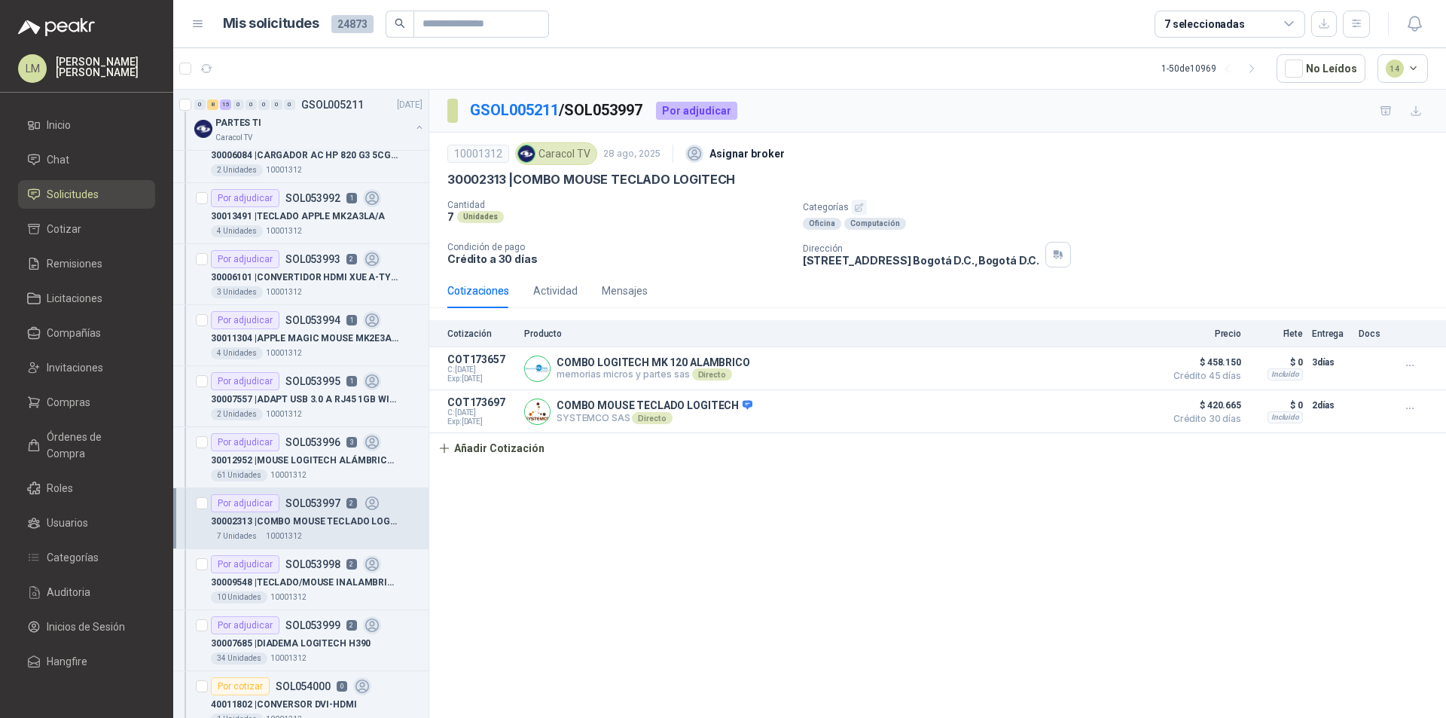
click at [856, 204] on icon "button" at bounding box center [859, 208] width 10 height 10
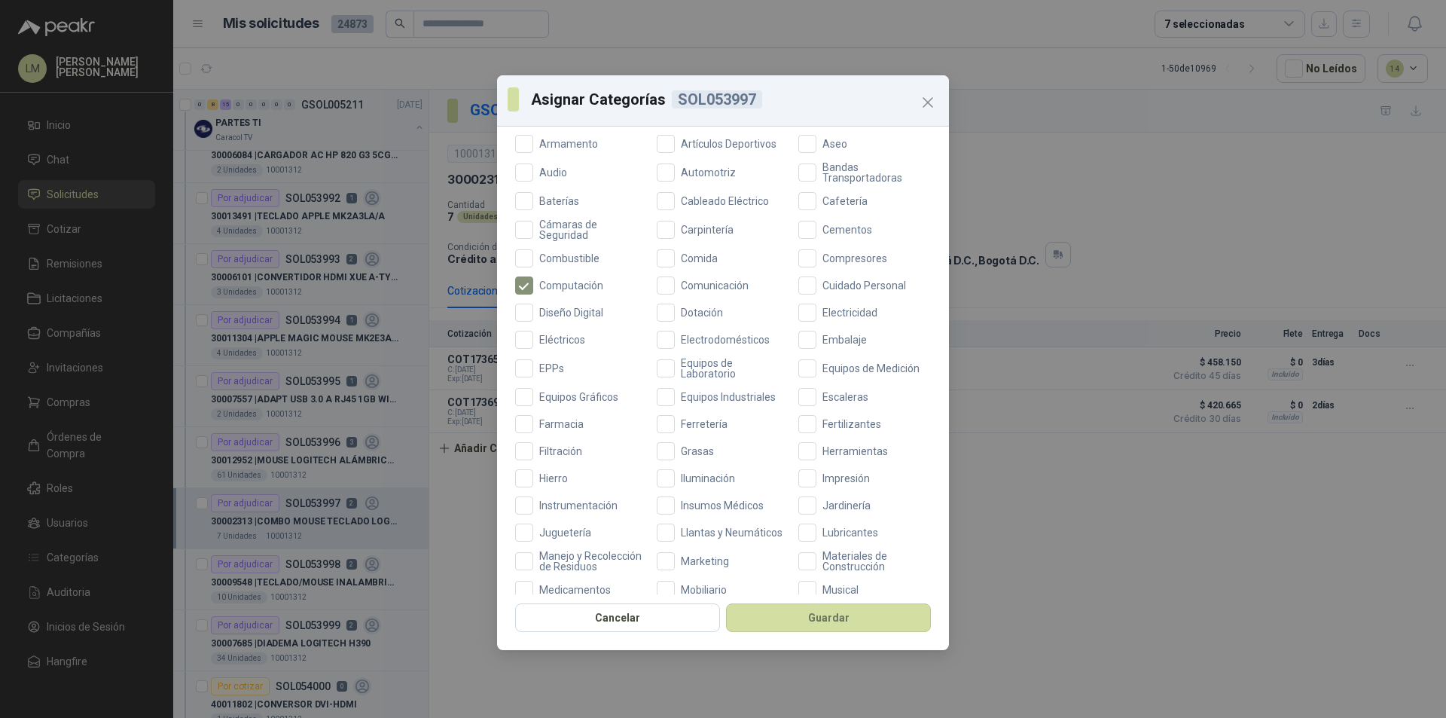
scroll to position [401, 0]
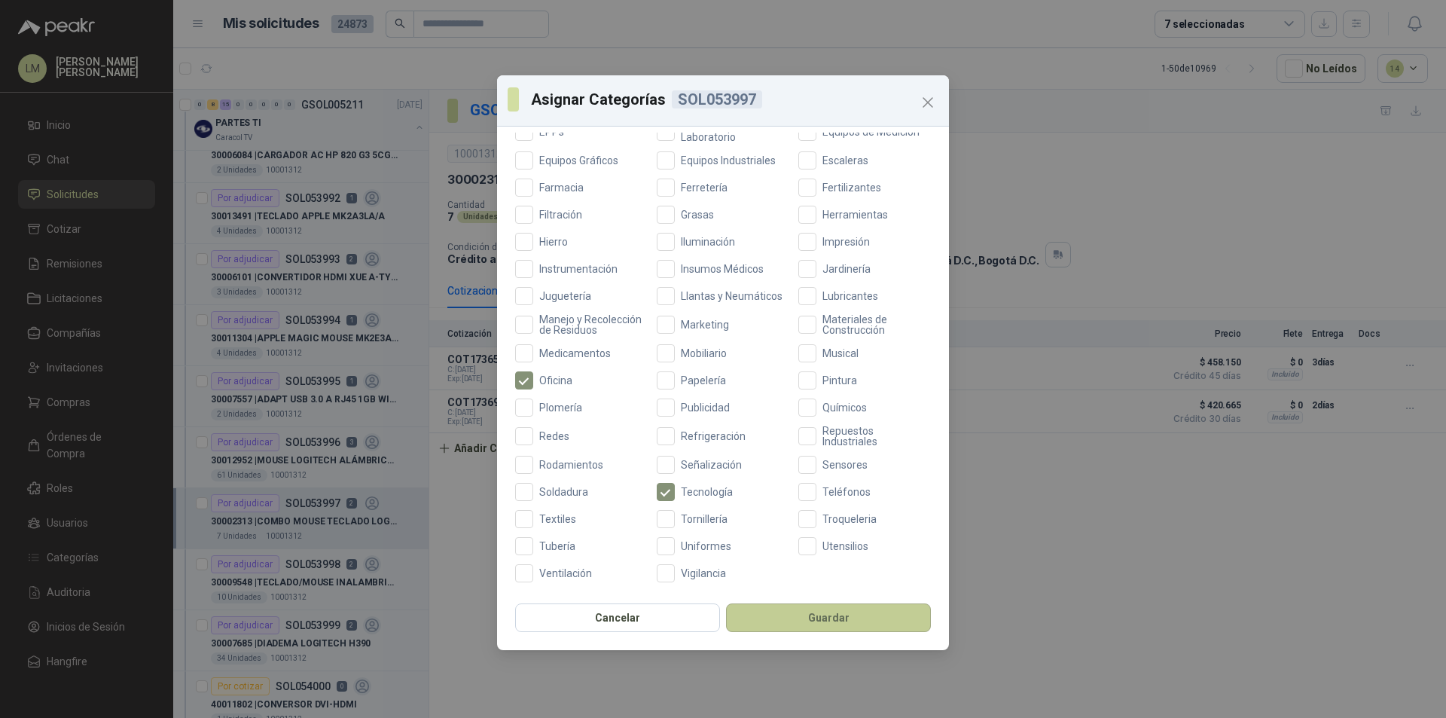
click at [770, 610] on button "Guardar" at bounding box center [828, 617] width 205 height 29
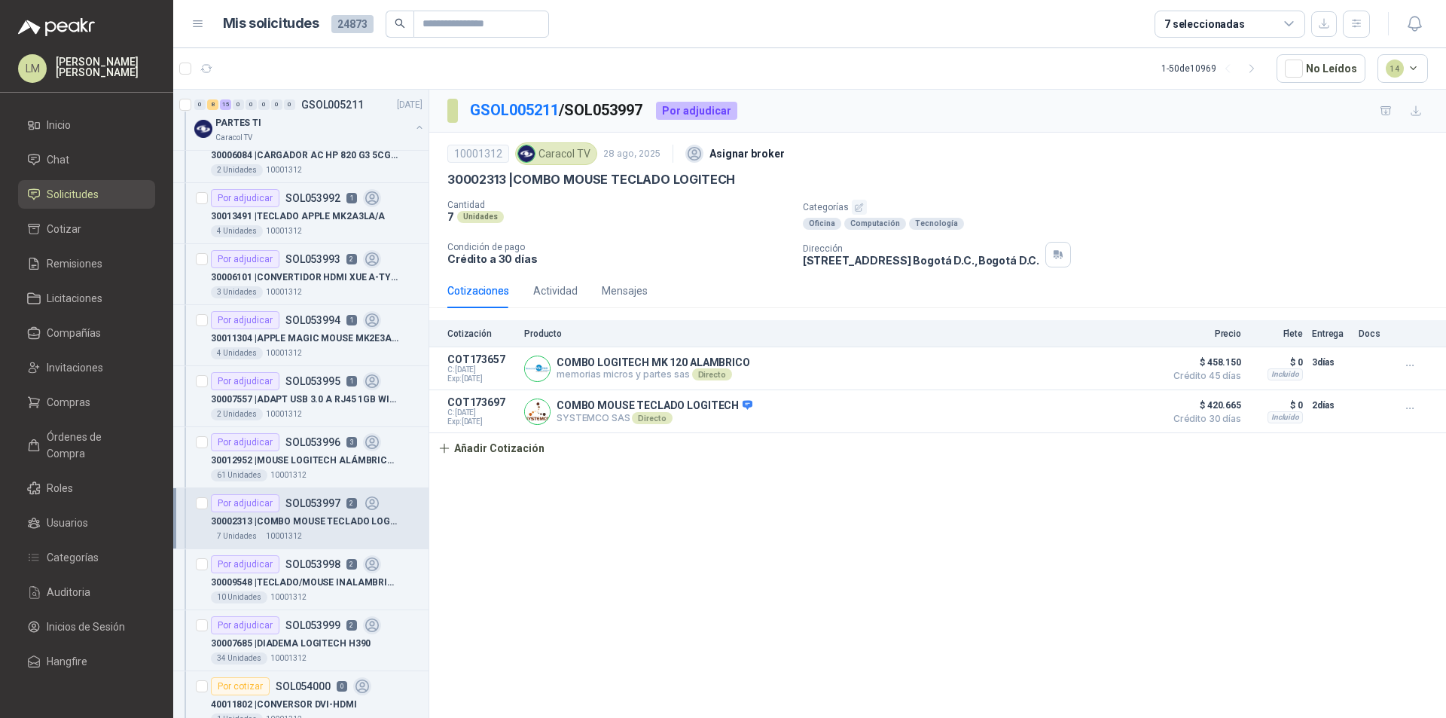
click at [316, 572] on div "Por adjudicar SOL053998 2" at bounding box center [296, 564] width 170 height 18
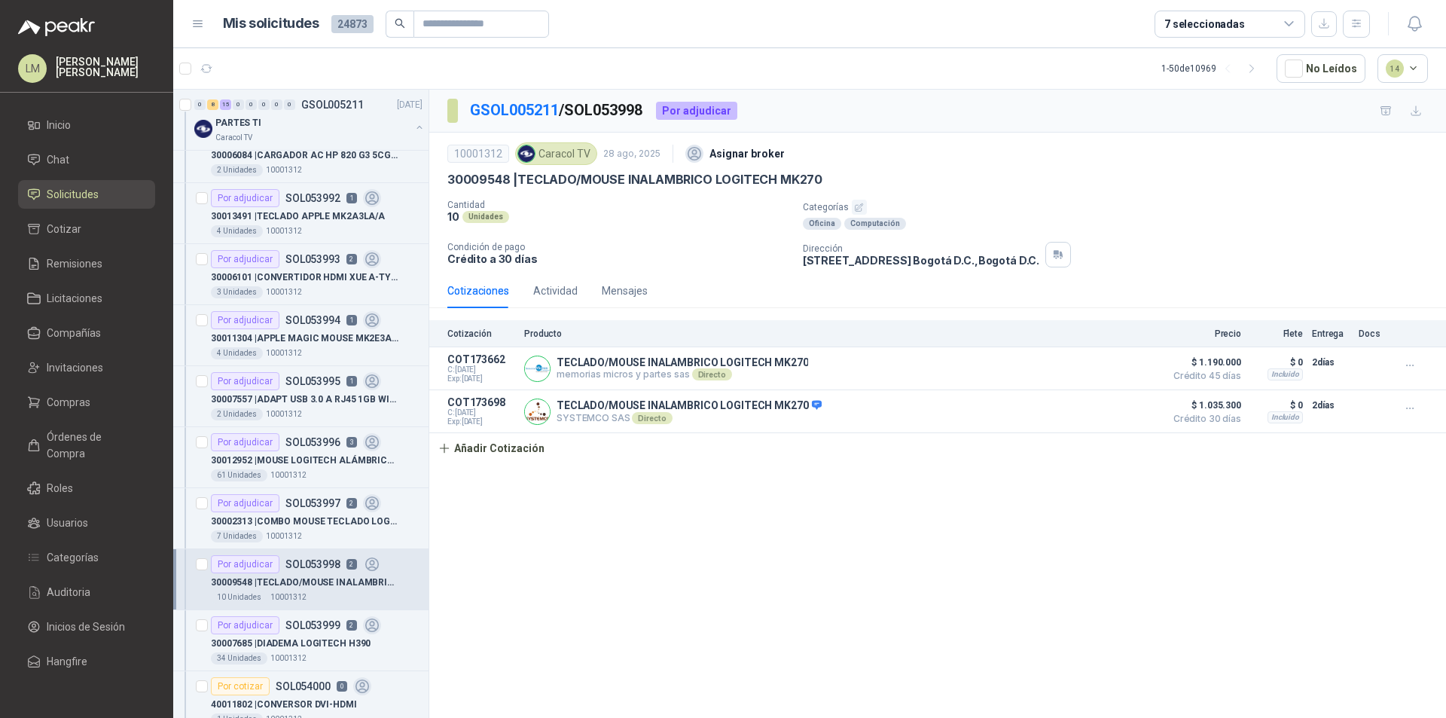
click at [859, 205] on icon "button" at bounding box center [860, 207] width 8 height 8
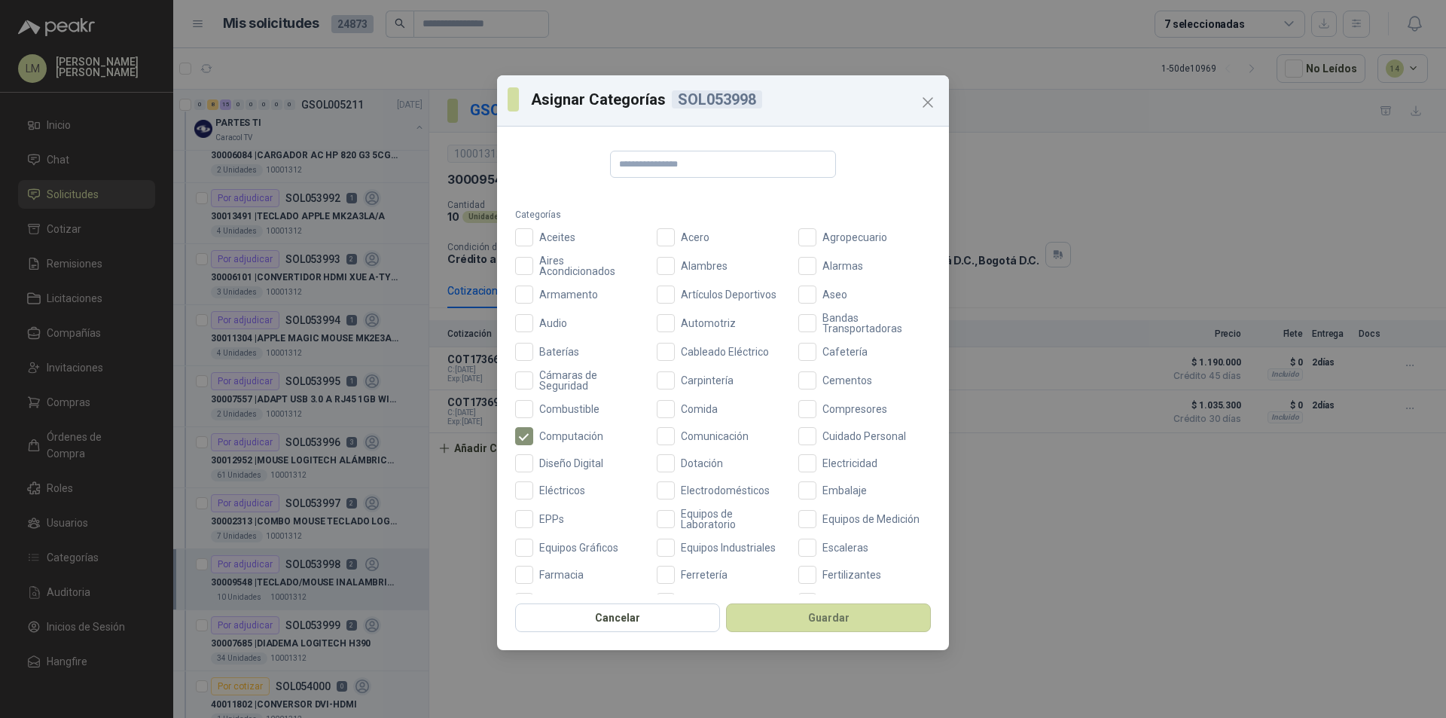
scroll to position [401, 0]
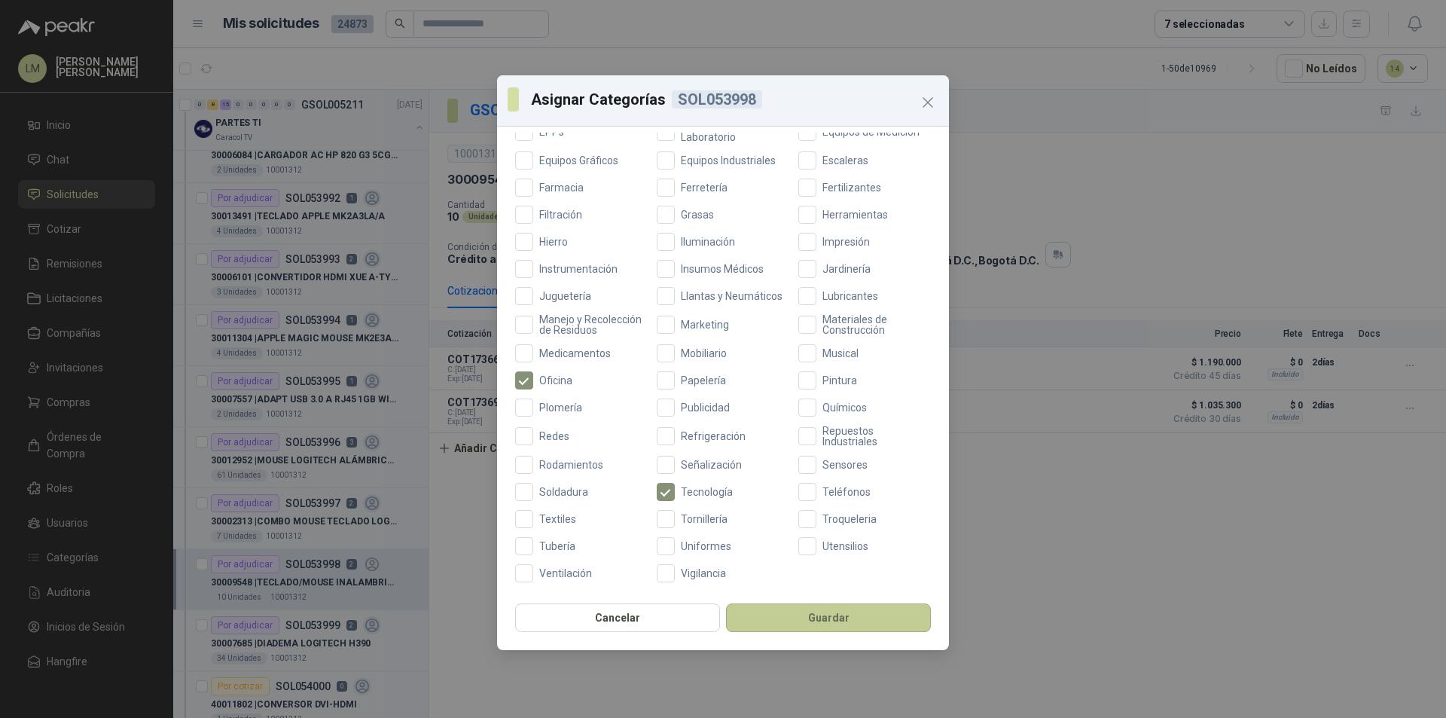
click at [750, 621] on button "Guardar" at bounding box center [828, 617] width 205 height 29
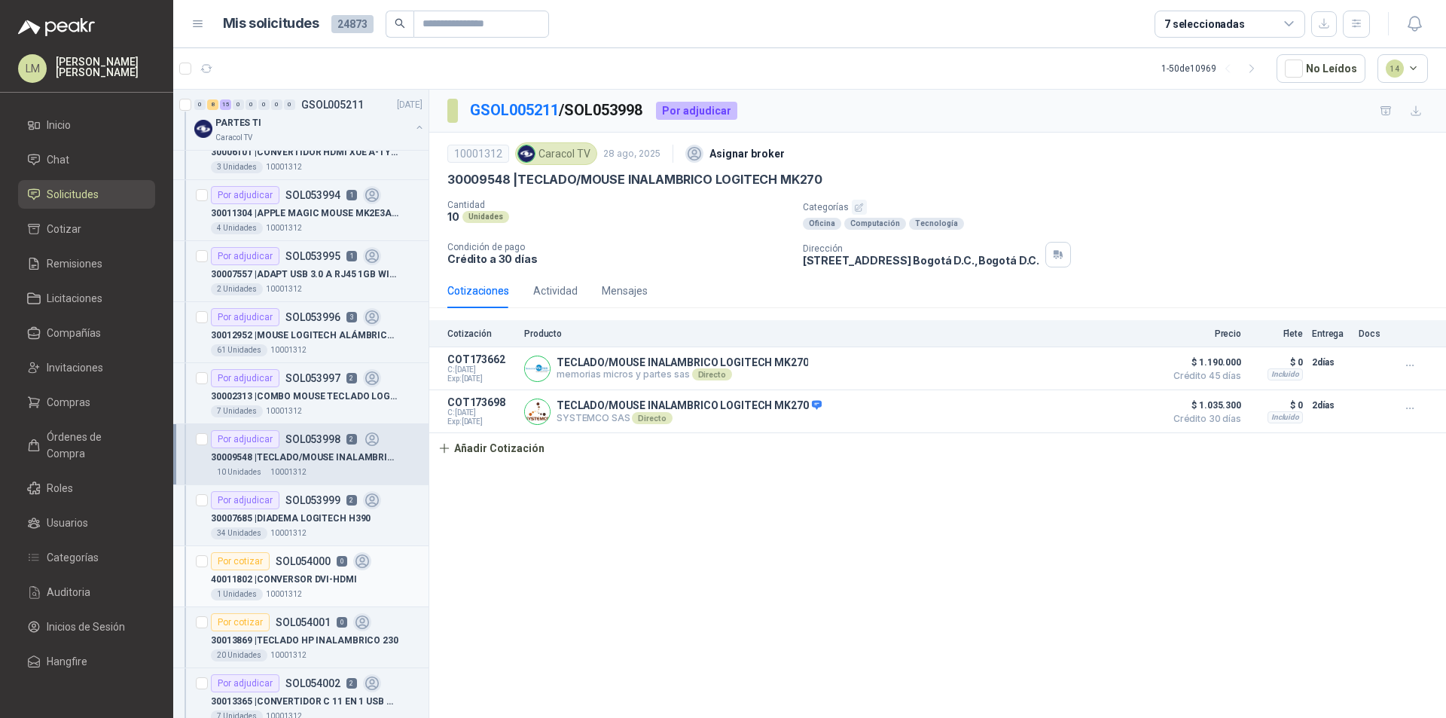
scroll to position [301, 0]
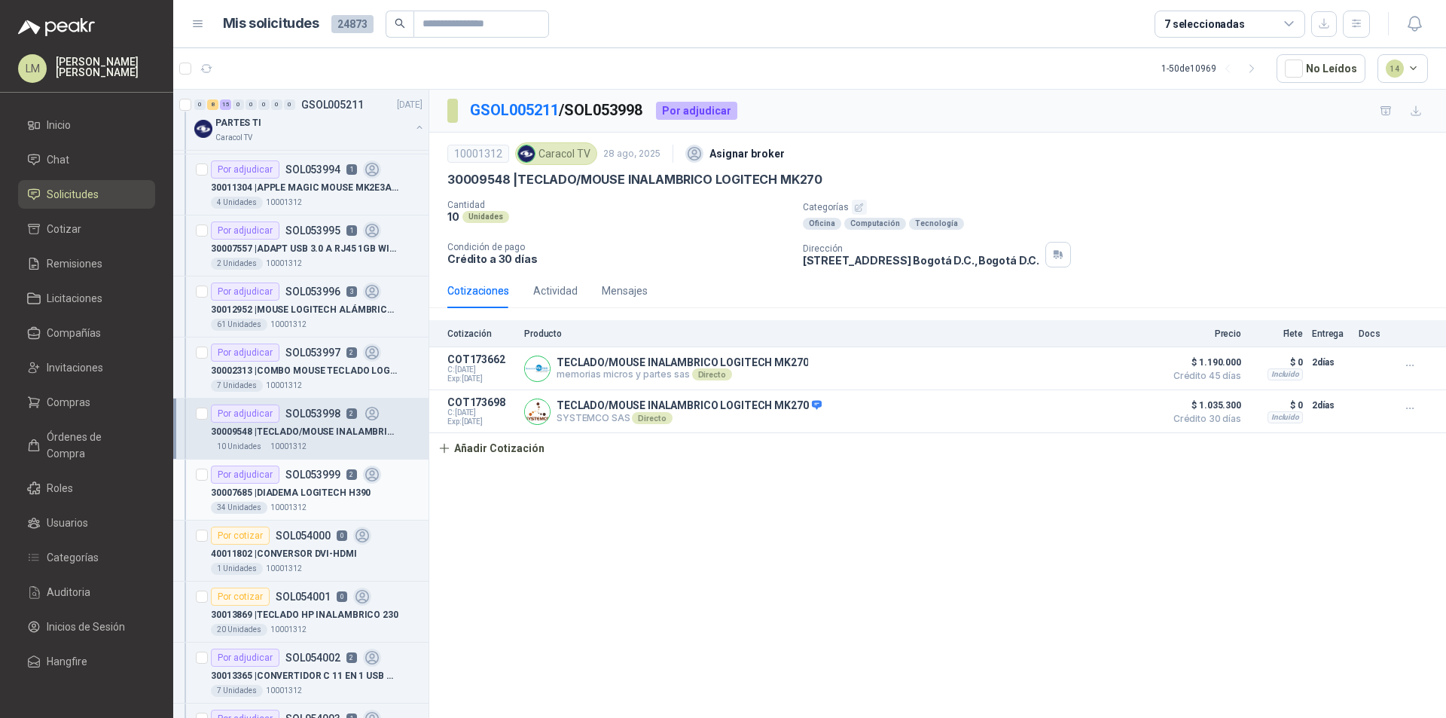
click at [335, 499] on div "30007685 | DIADEMA LOGITECH H390" at bounding box center [317, 493] width 212 height 18
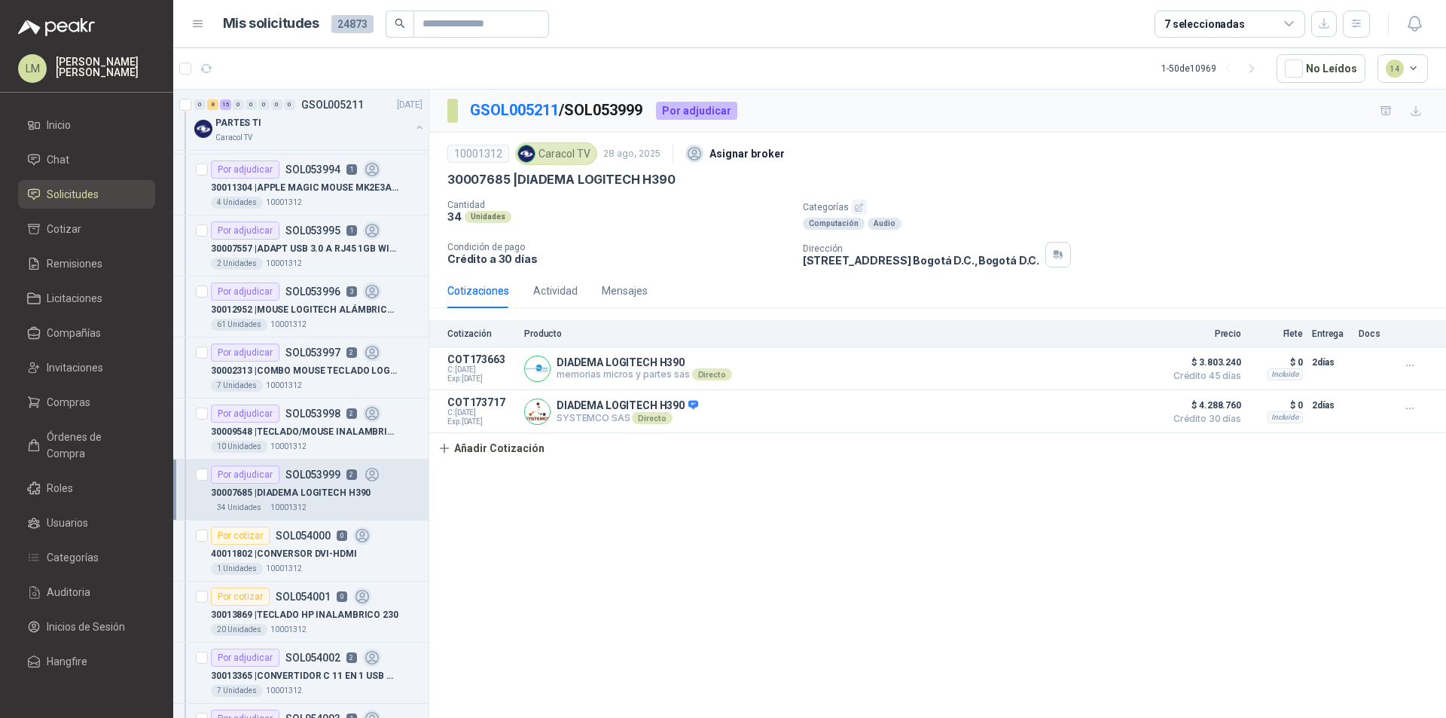
click at [856, 206] on icon "button" at bounding box center [859, 208] width 10 height 10
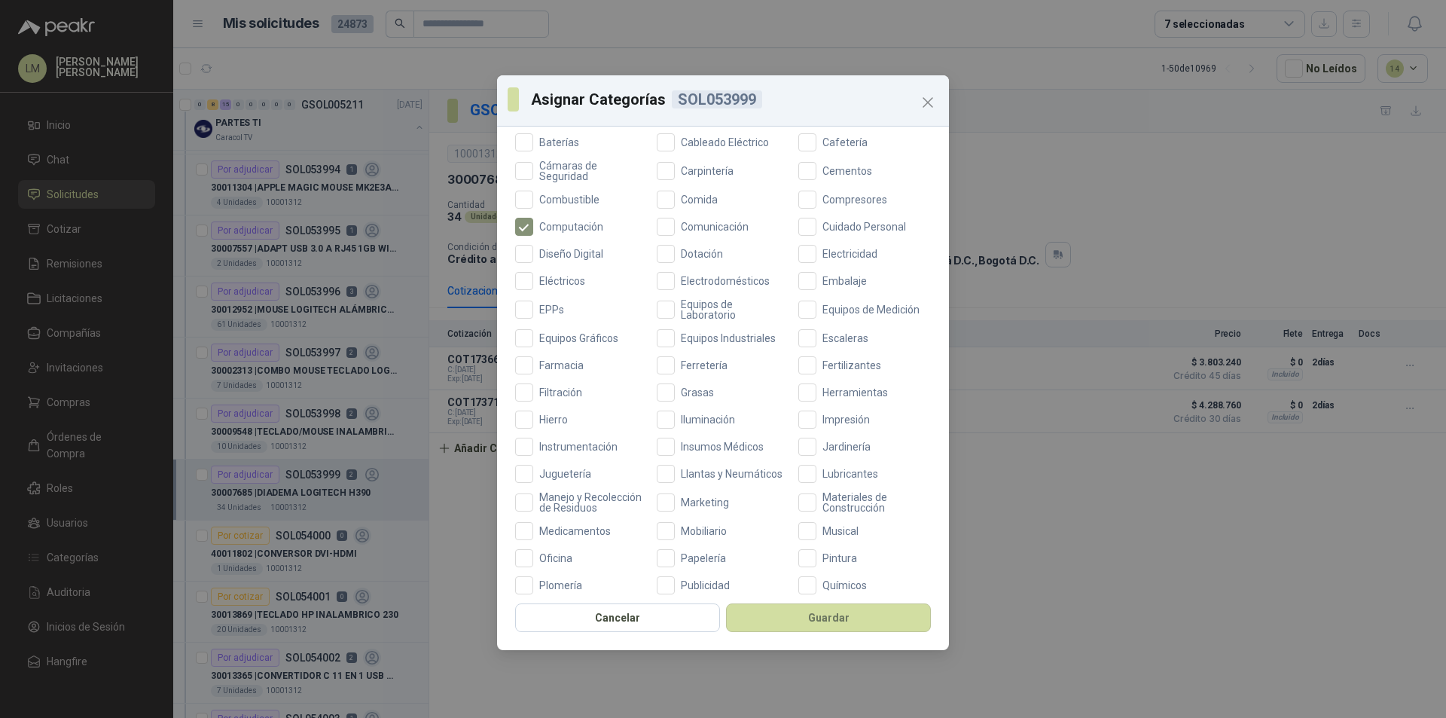
scroll to position [401, 0]
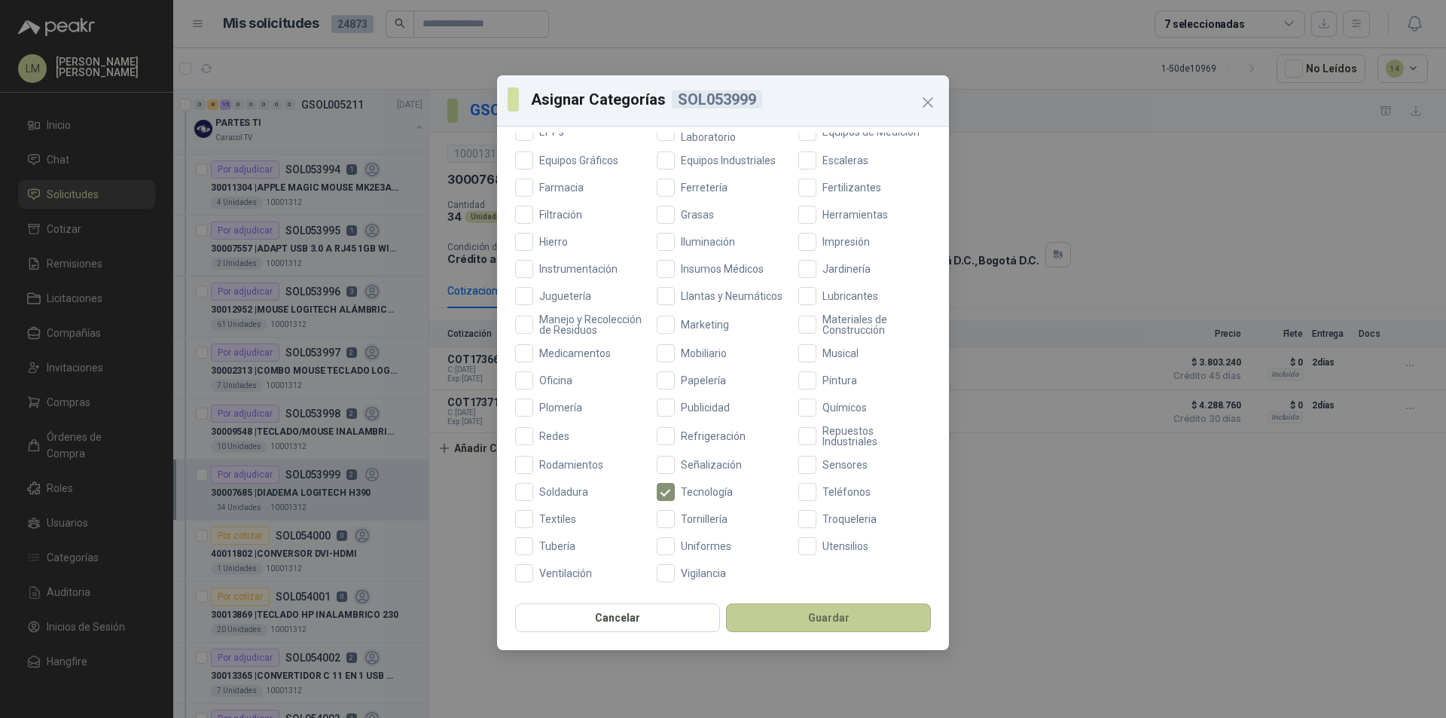
click at [755, 616] on button "Guardar" at bounding box center [828, 617] width 205 height 29
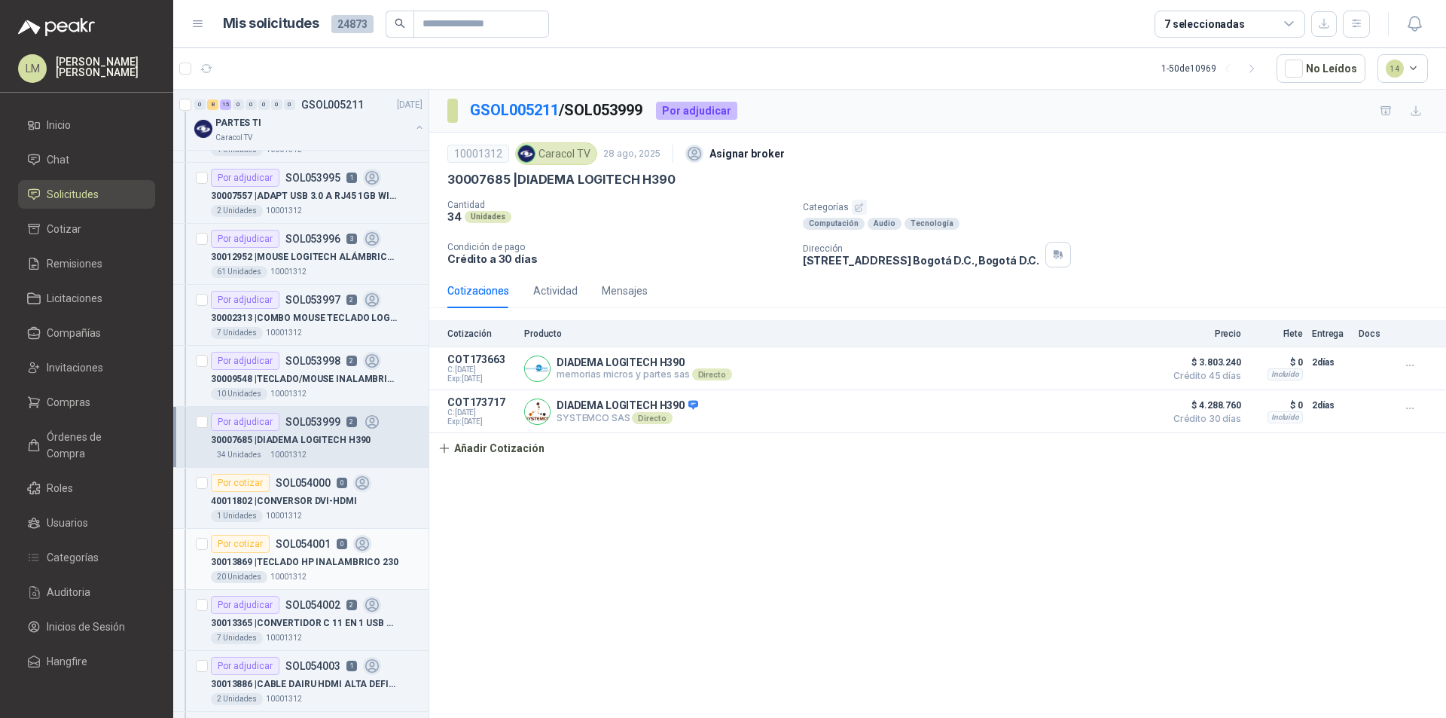
scroll to position [377, 0]
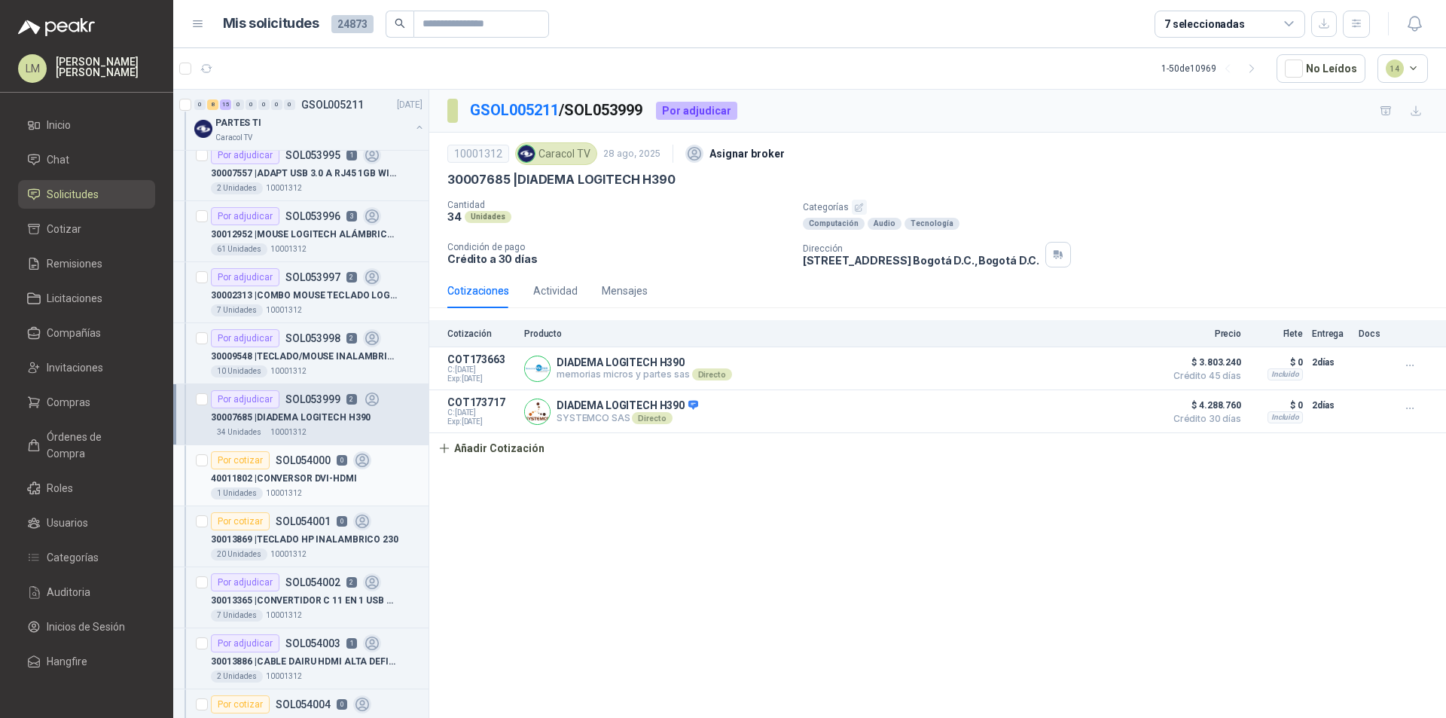
click at [318, 475] on p "40011802 | CONVERSOR DVI-HDMI" at bounding box center [284, 478] width 146 height 14
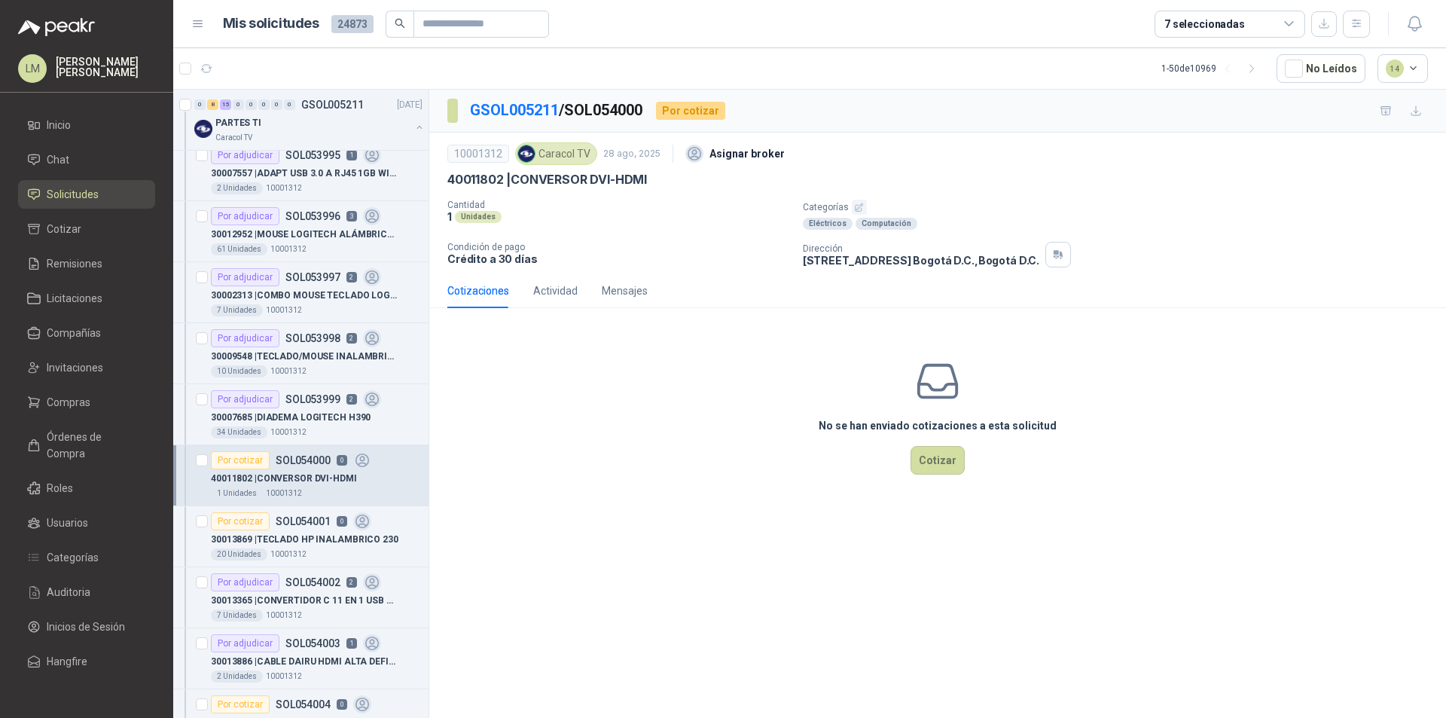
click at [857, 209] on icon "button" at bounding box center [860, 207] width 8 height 8
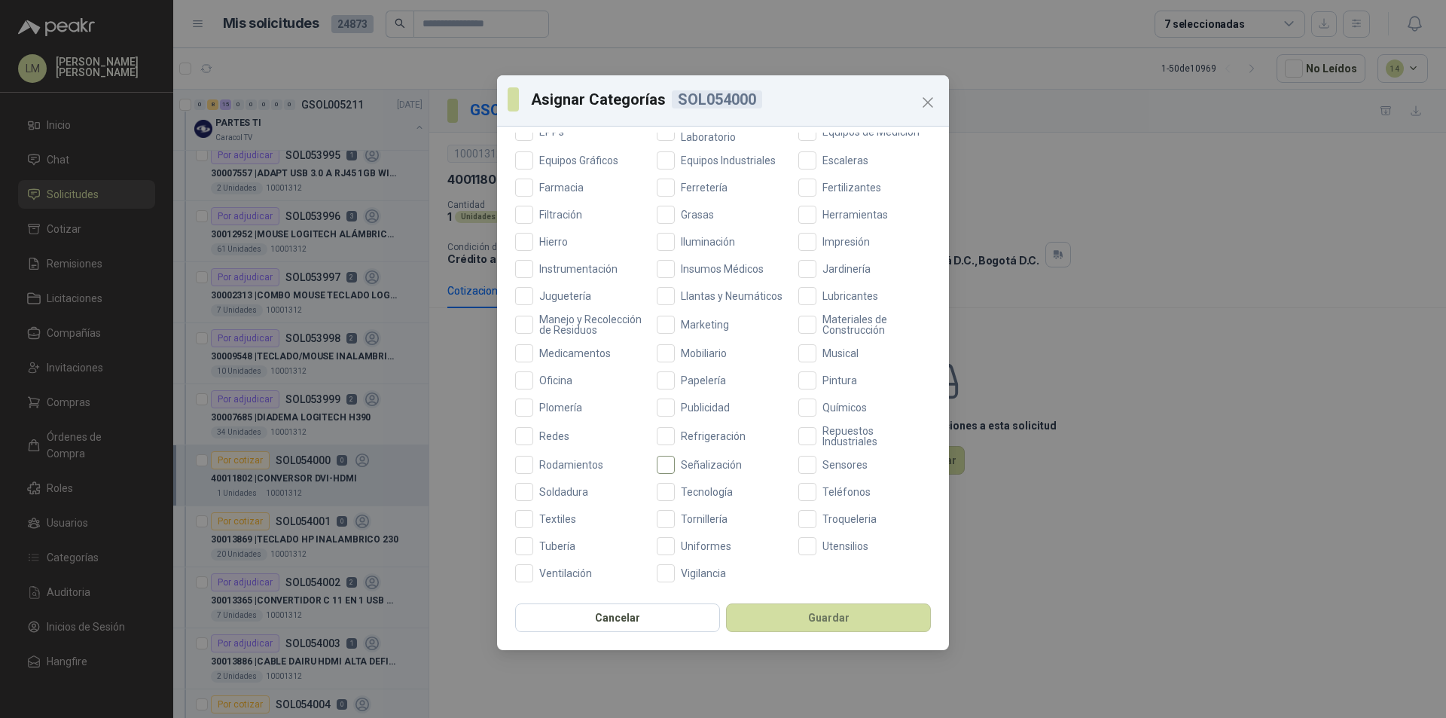
scroll to position [401, 0]
click at [760, 612] on button "Guardar" at bounding box center [828, 617] width 205 height 29
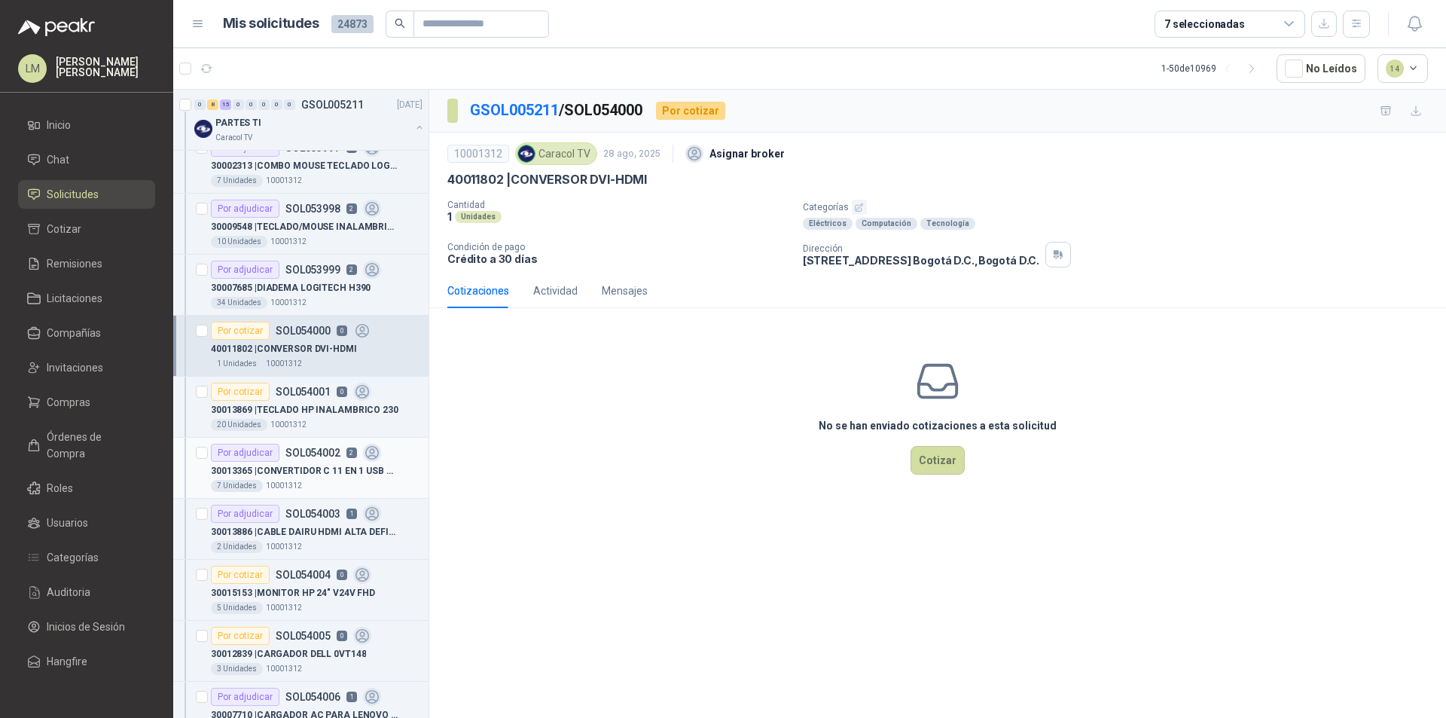
scroll to position [527, 0]
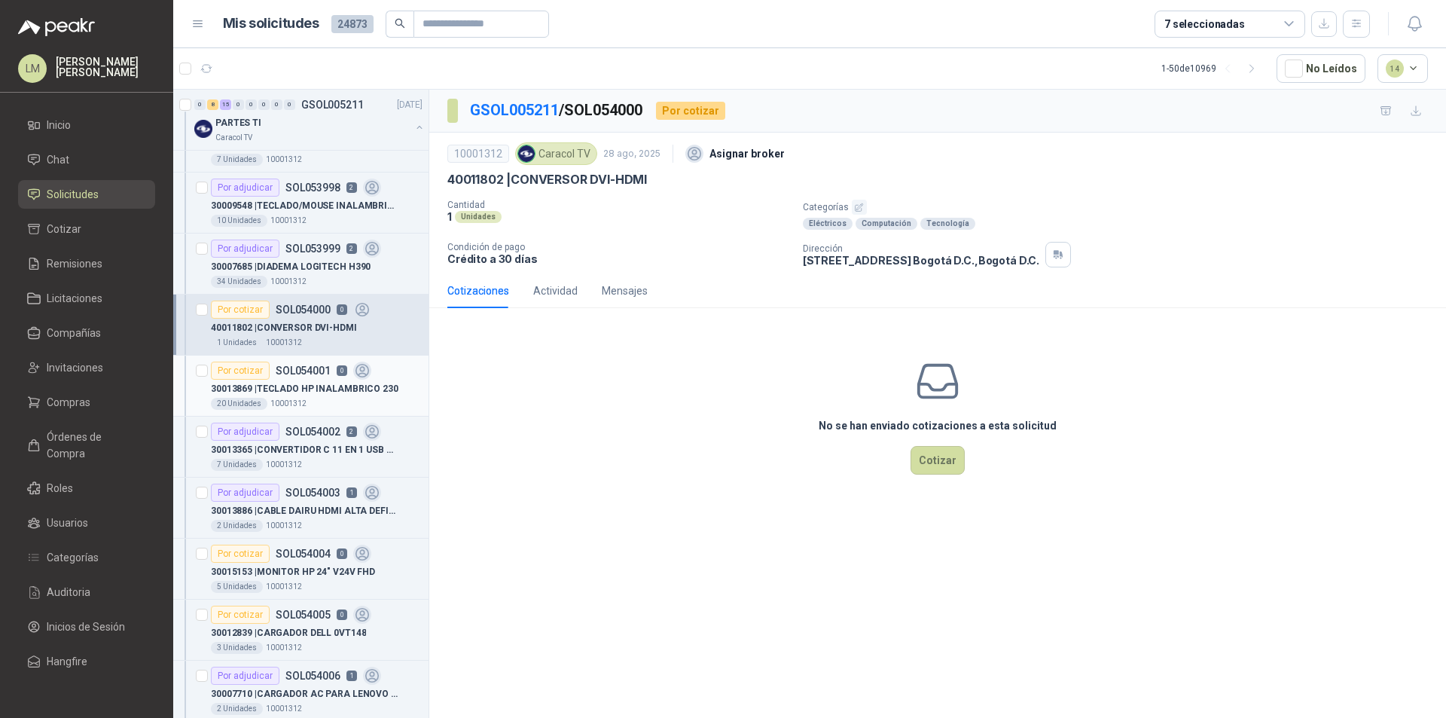
click at [308, 384] on p "30013869 | TECLADO HP INALAMBRICO 230" at bounding box center [305, 389] width 188 height 14
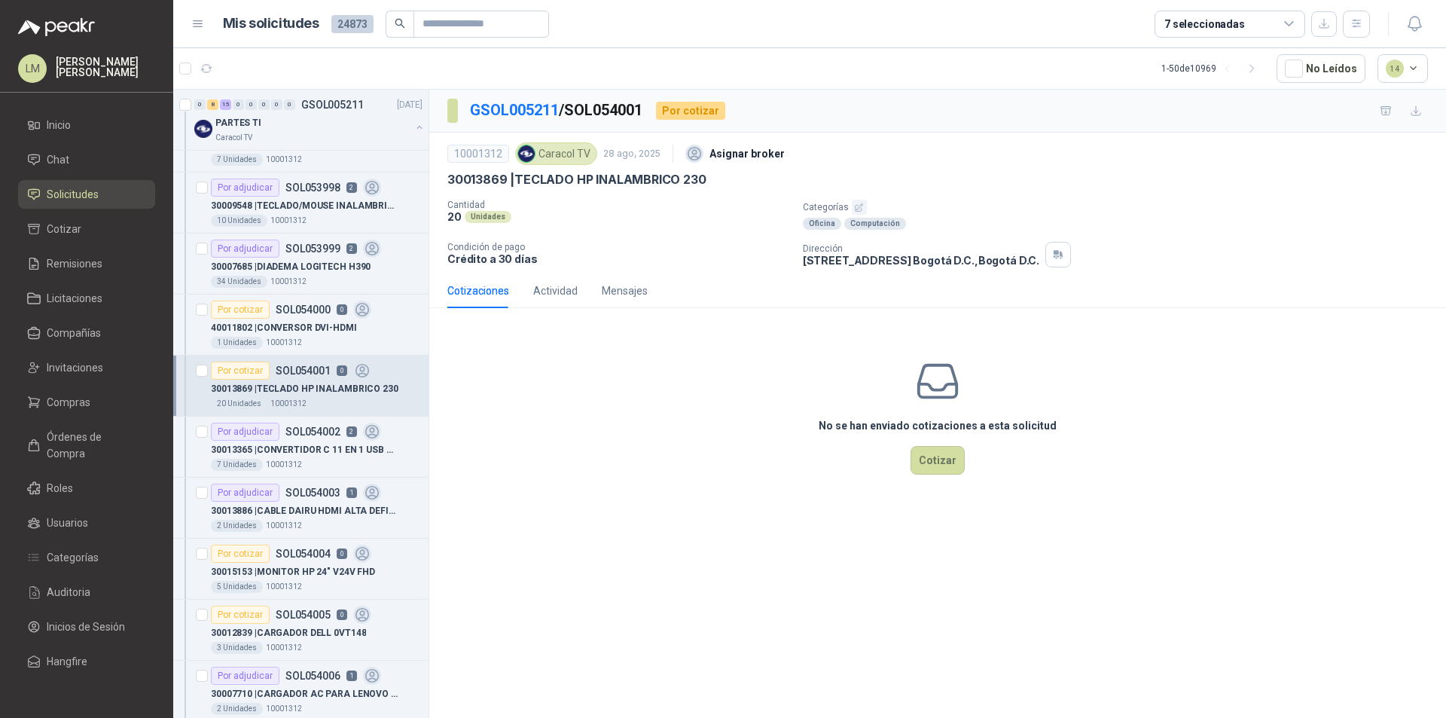
click at [862, 204] on icon "button" at bounding box center [859, 208] width 10 height 10
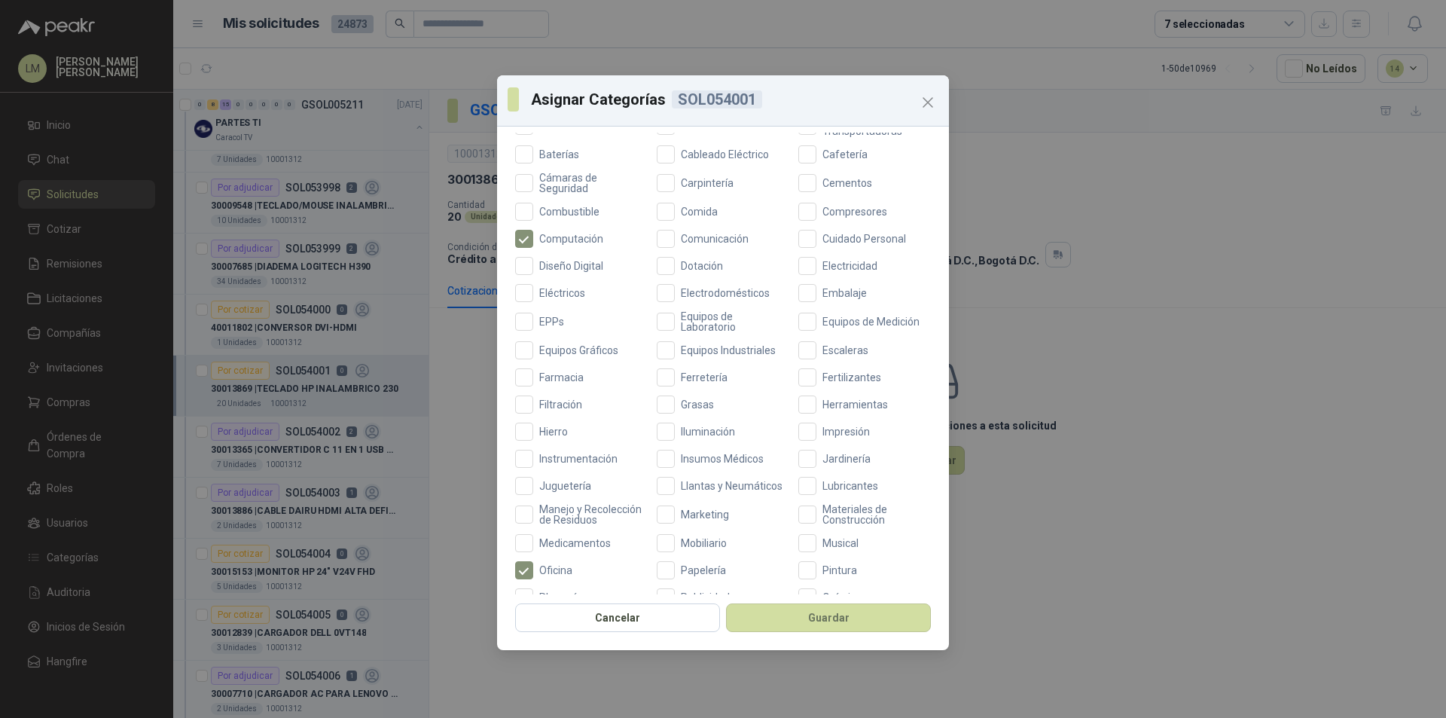
scroll to position [401, 0]
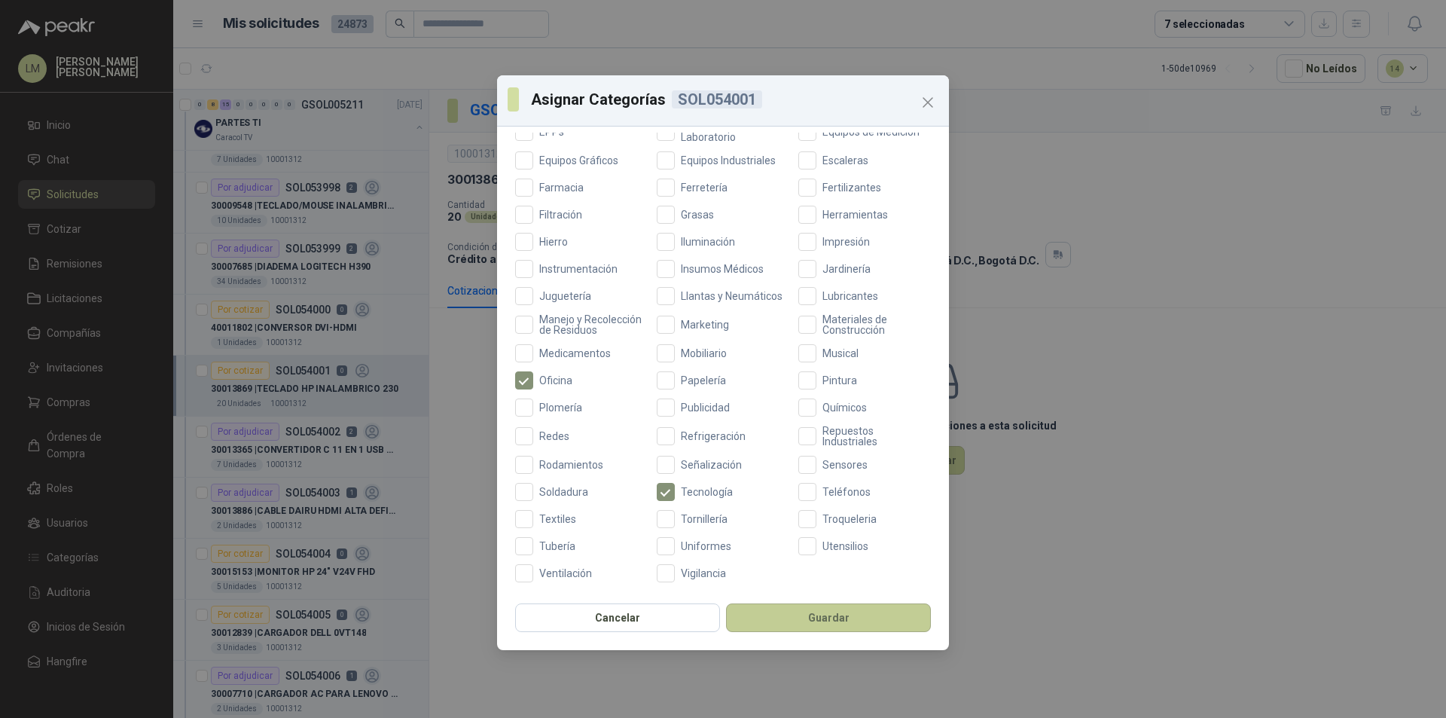
click at [770, 612] on button "Guardar" at bounding box center [828, 617] width 205 height 29
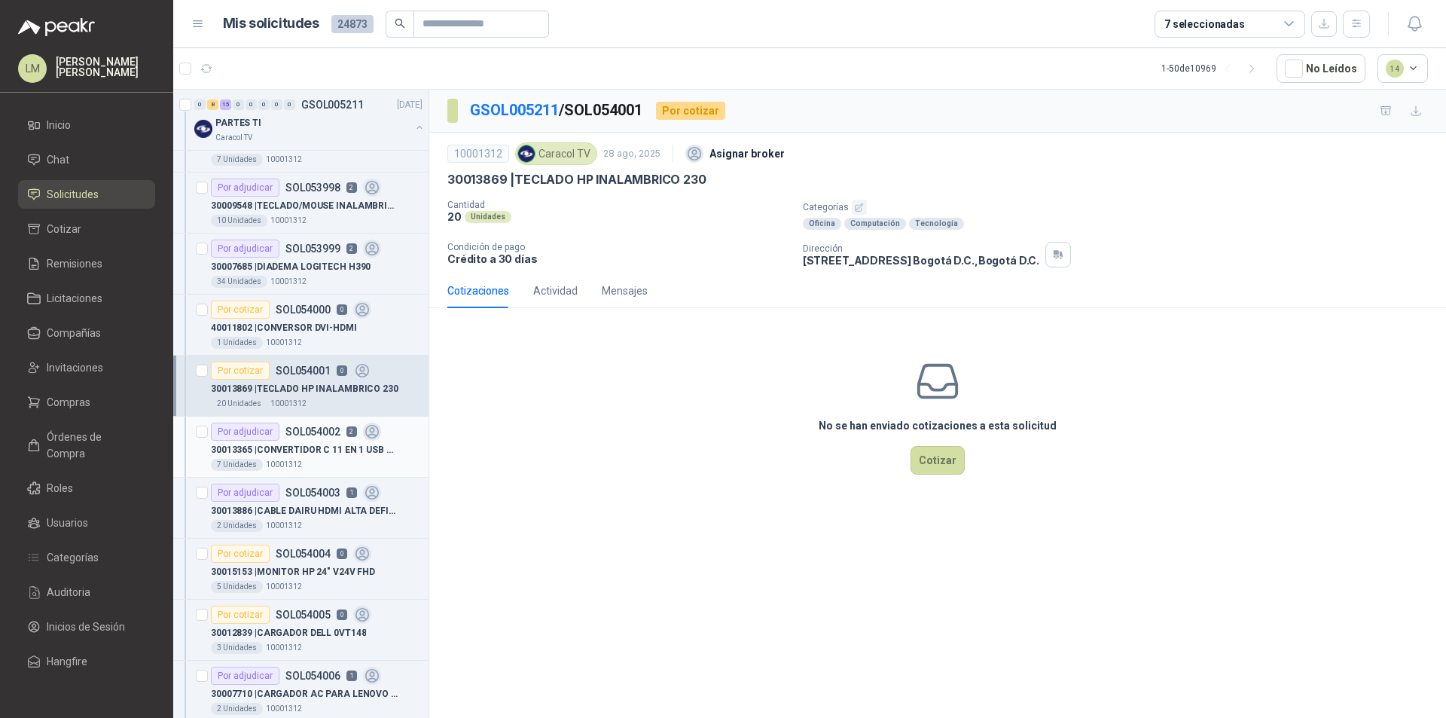
click at [328, 460] on div "7 Unidades 10001312" at bounding box center [317, 465] width 212 height 12
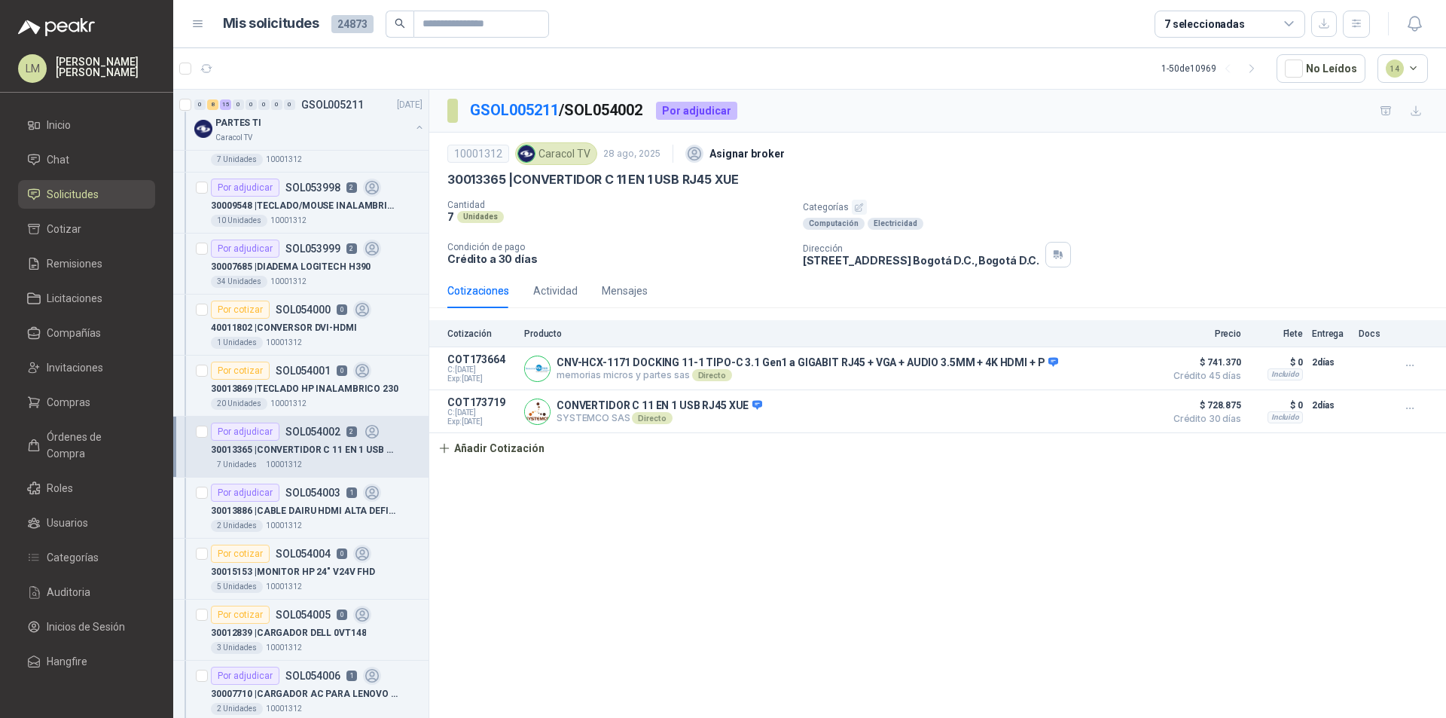
click at [854, 204] on icon "button" at bounding box center [859, 208] width 10 height 10
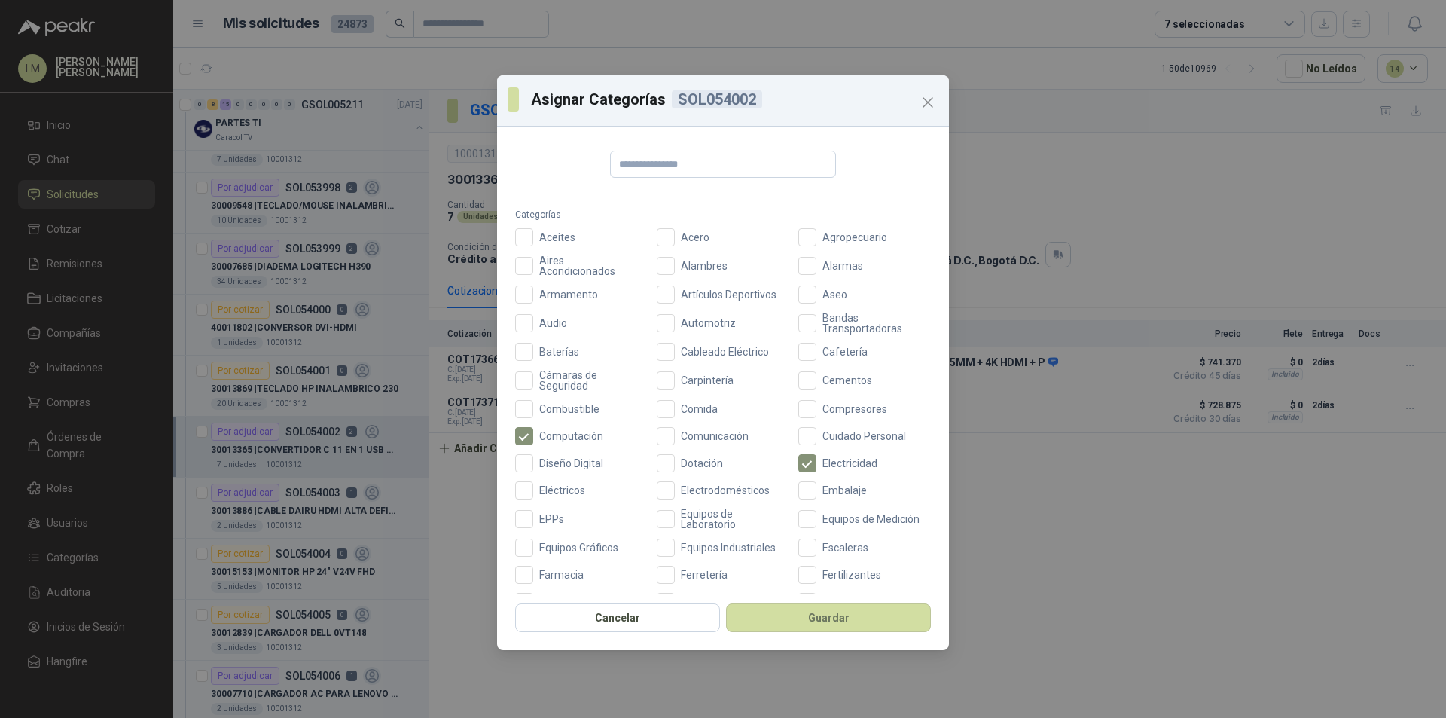
scroll to position [401, 0]
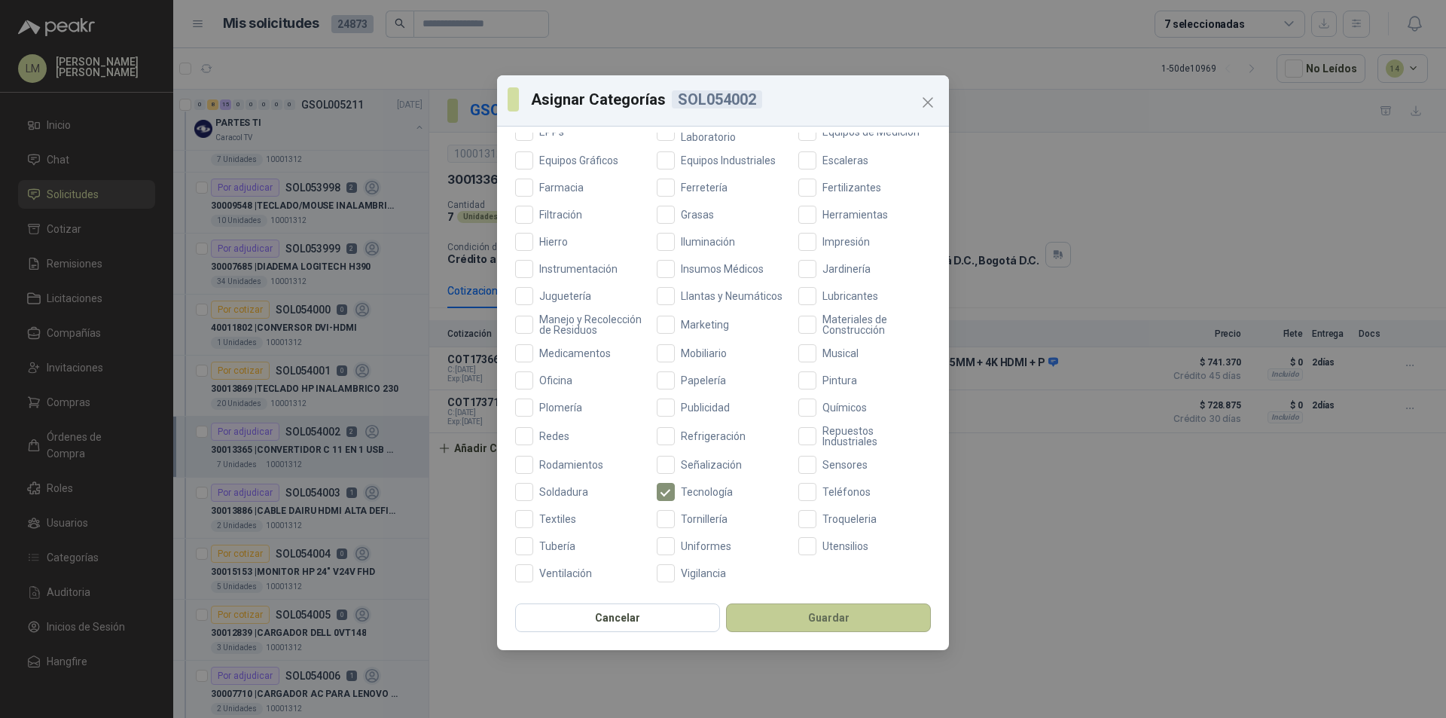
click at [773, 615] on button "Guardar" at bounding box center [828, 617] width 205 height 29
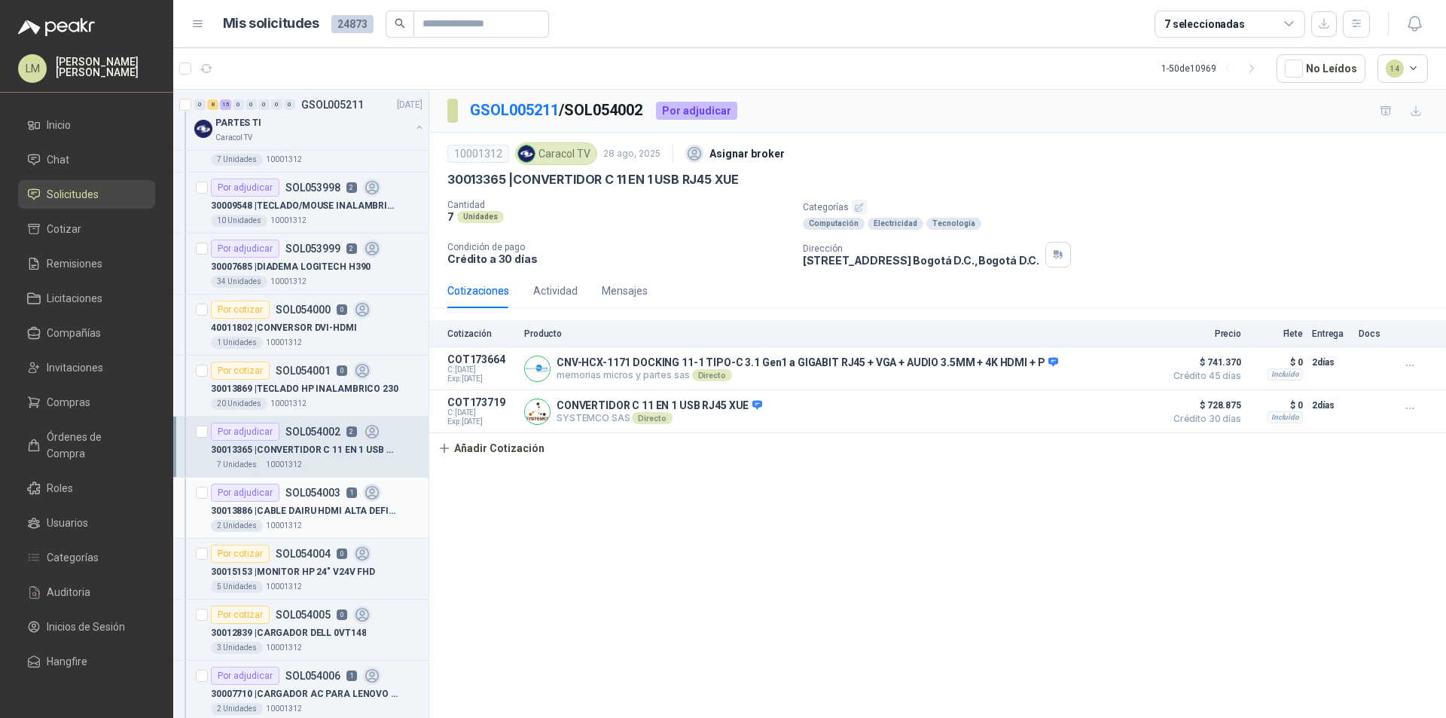
click at [312, 515] on p "30013886 | CABLE DAIRU HDMI ALTA DEFINICIÓN 4K 2M" at bounding box center [305, 511] width 188 height 14
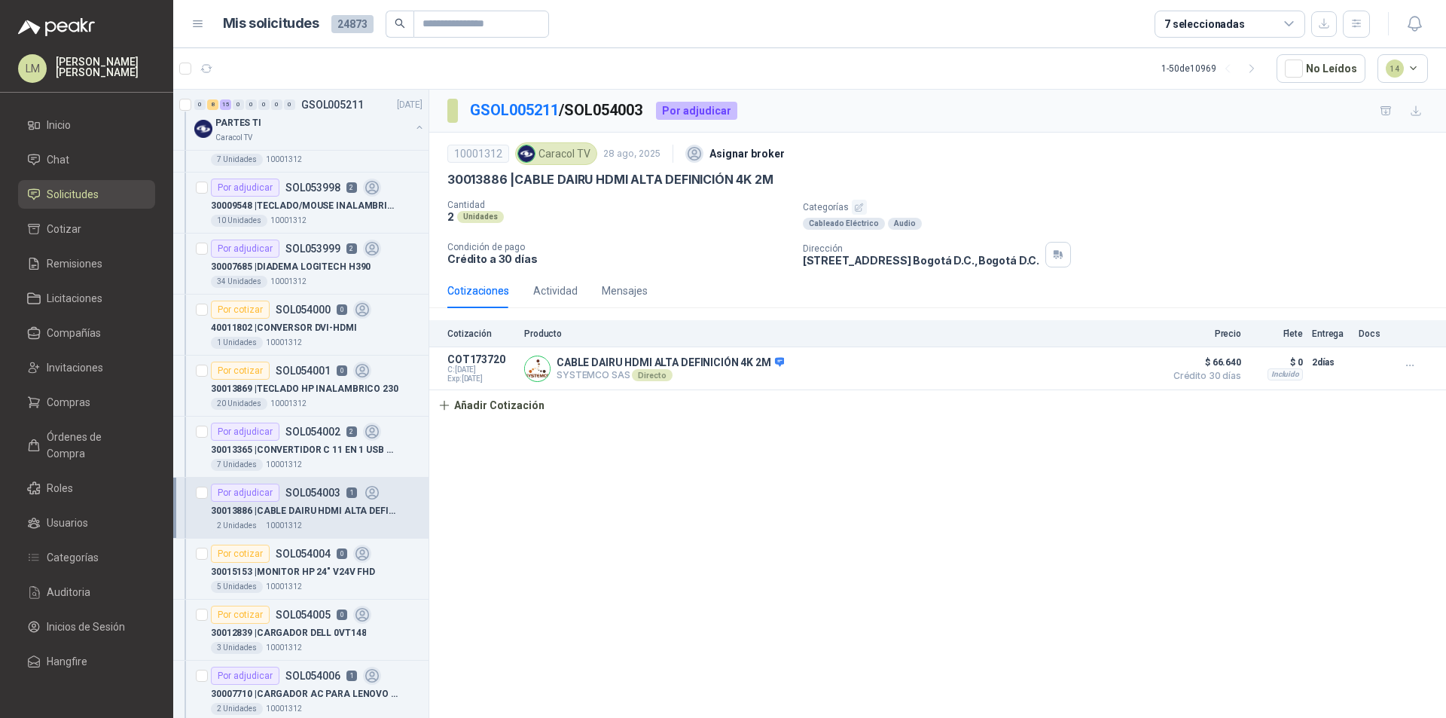
click at [859, 203] on icon "button" at bounding box center [859, 208] width 10 height 10
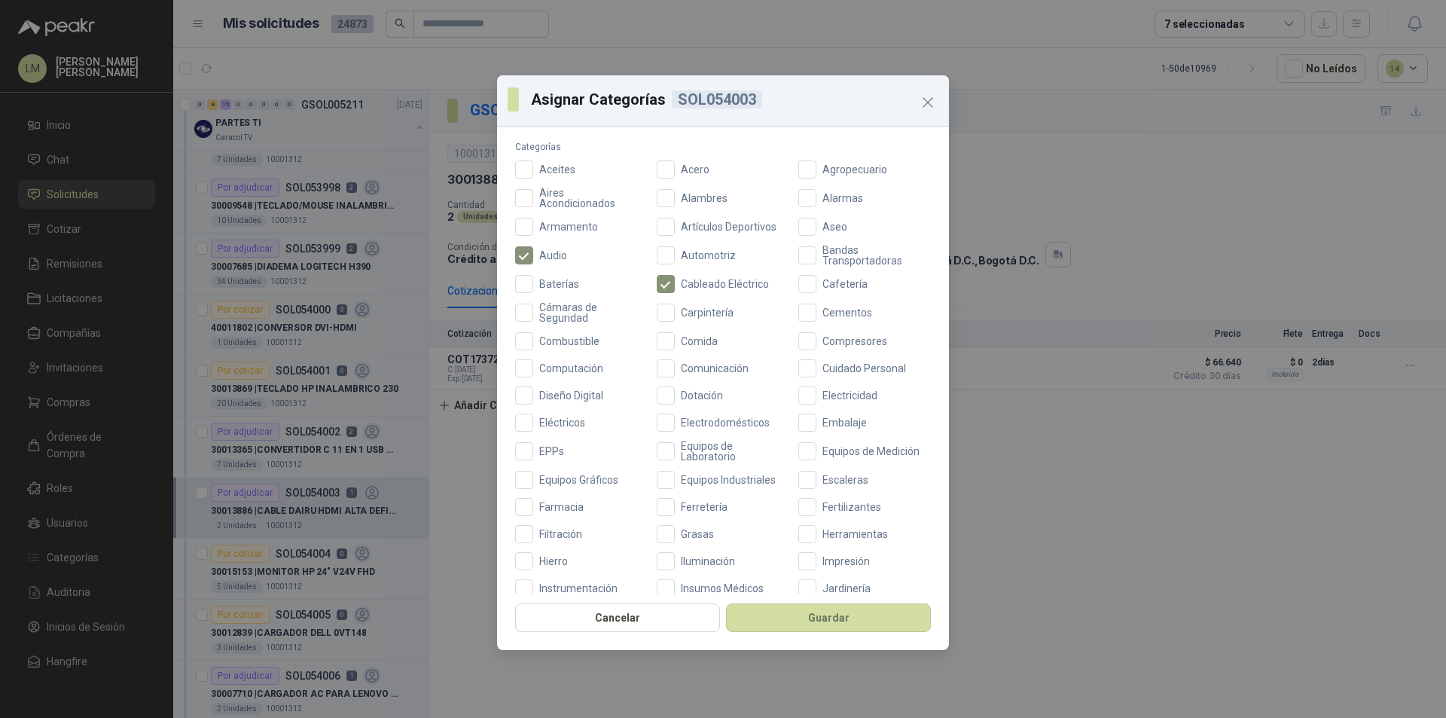
scroll to position [401, 0]
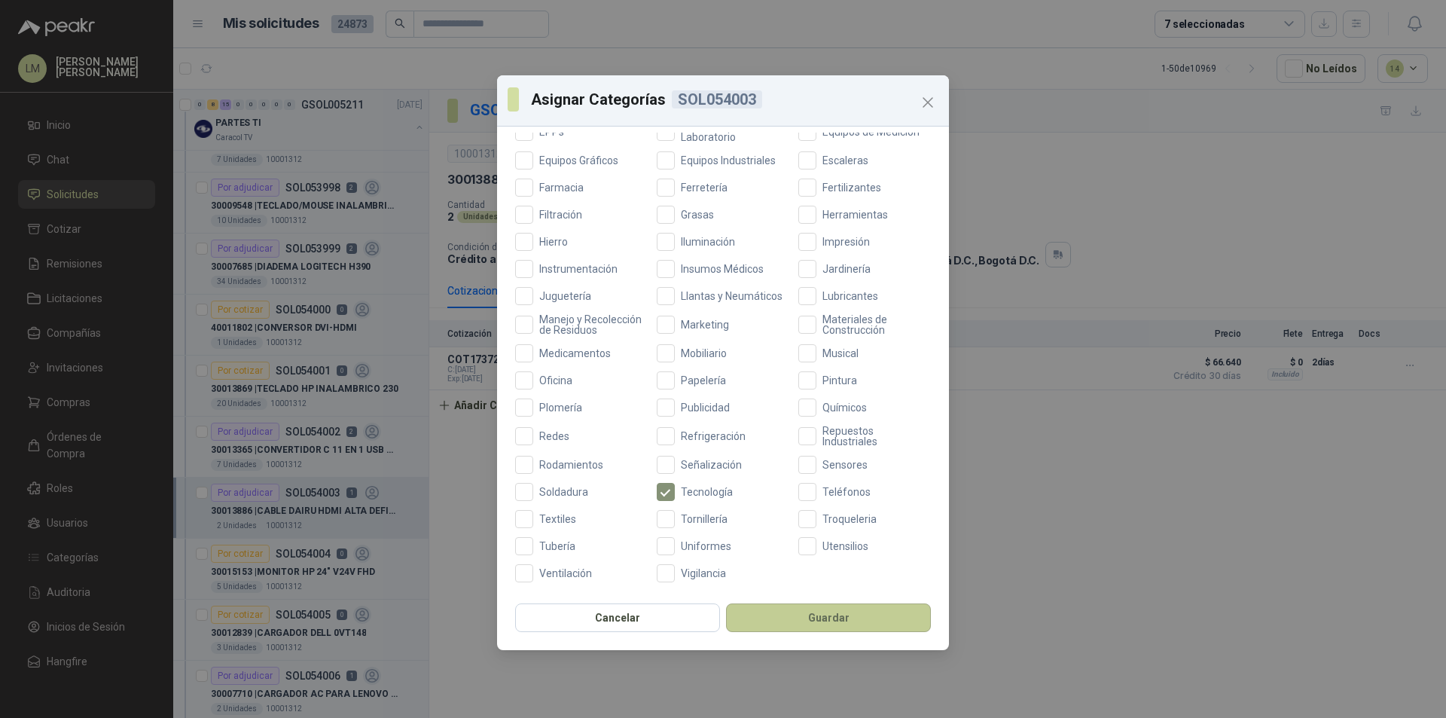
click at [762, 624] on button "Guardar" at bounding box center [828, 617] width 205 height 29
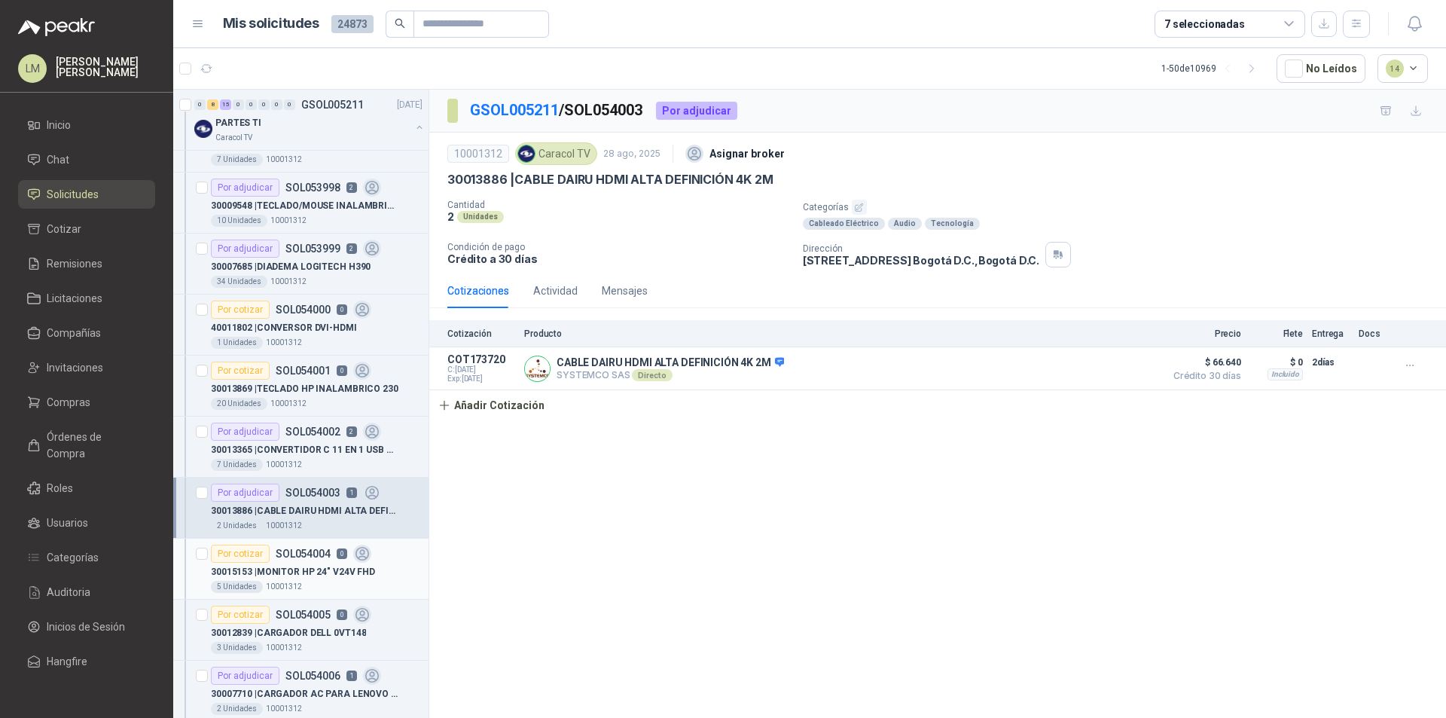
click at [293, 559] on div "Por cotizar SOL054004 0" at bounding box center [291, 554] width 160 height 18
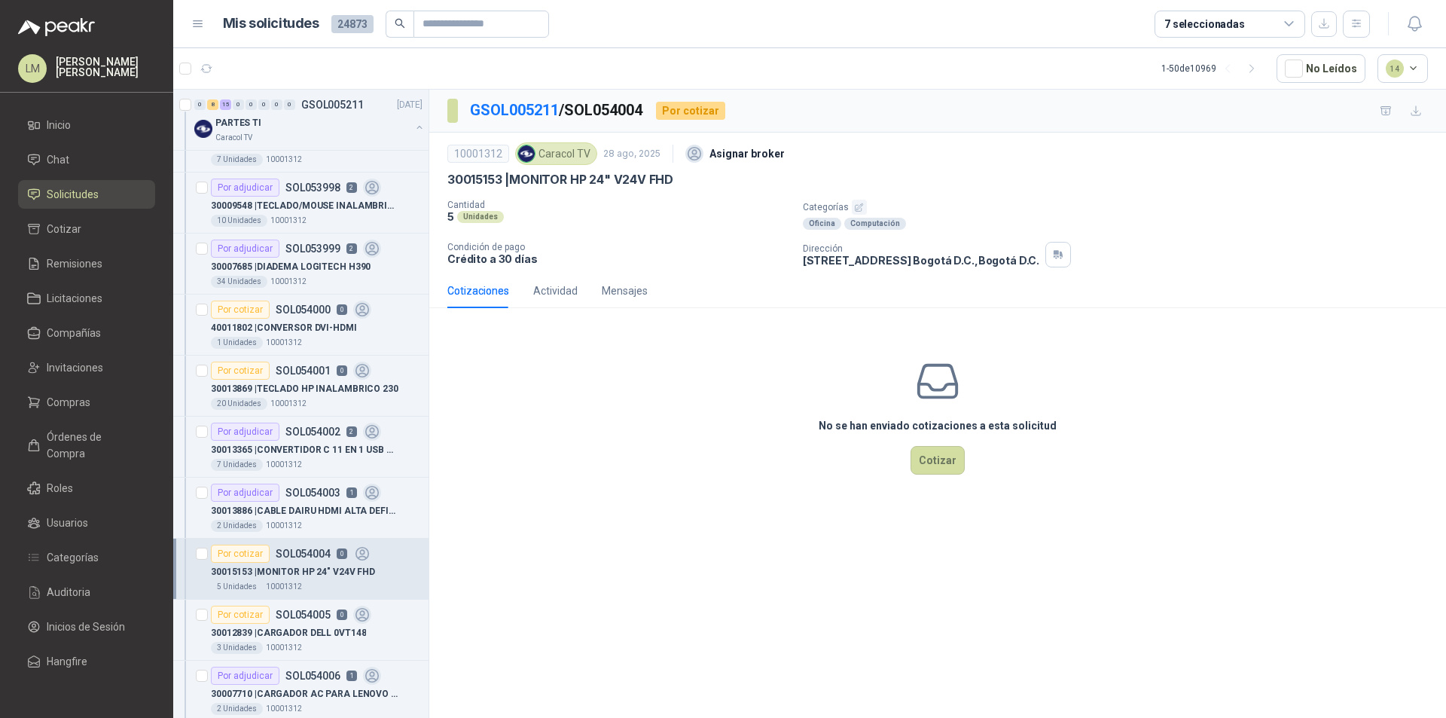
click at [863, 204] on button "button" at bounding box center [859, 207] width 15 height 15
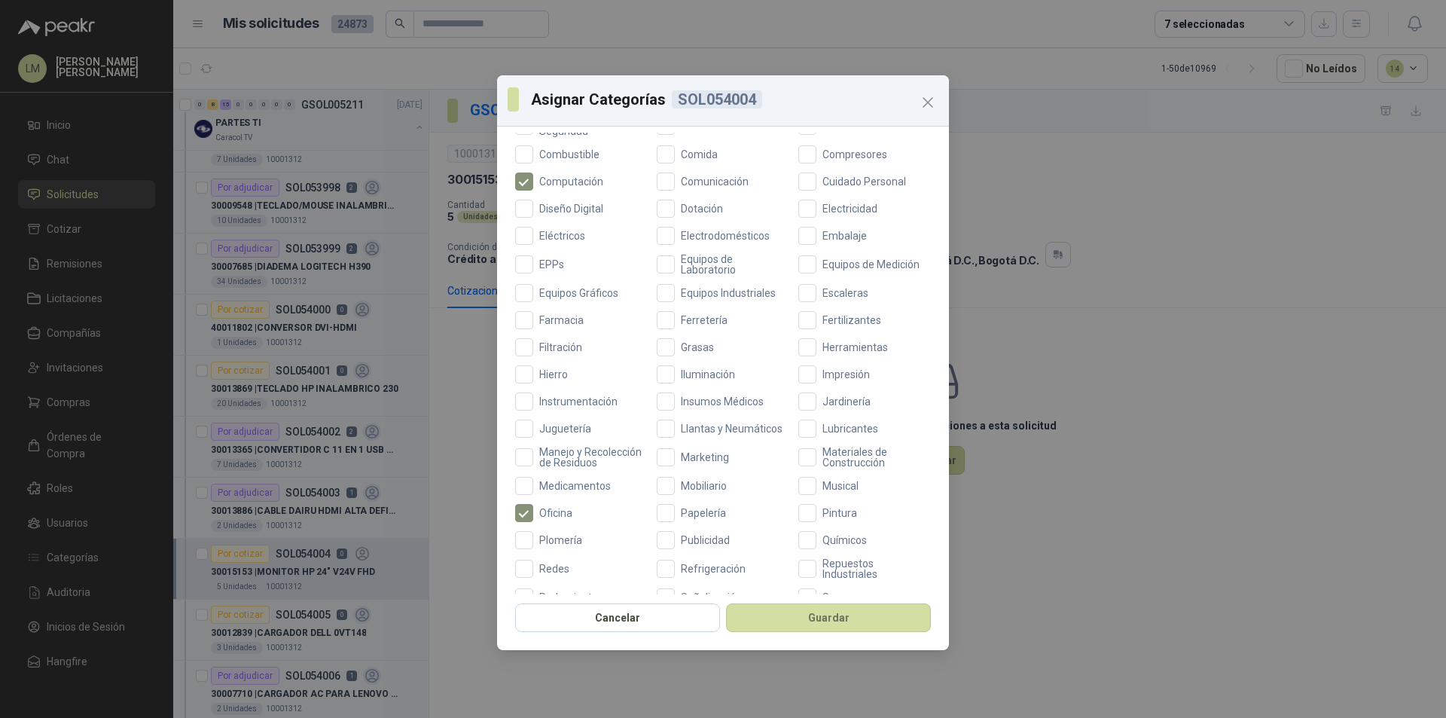
scroll to position [401, 0]
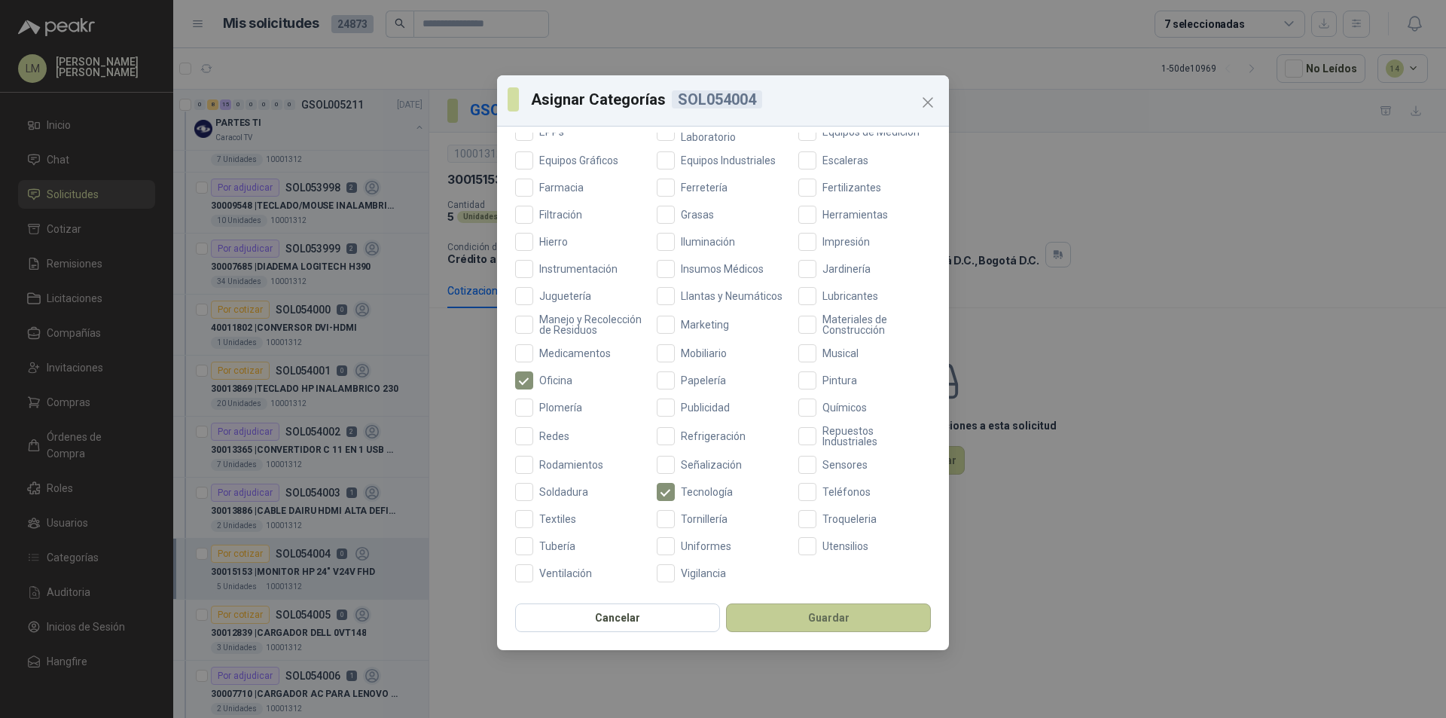
click at [764, 612] on button "Guardar" at bounding box center [828, 617] width 205 height 29
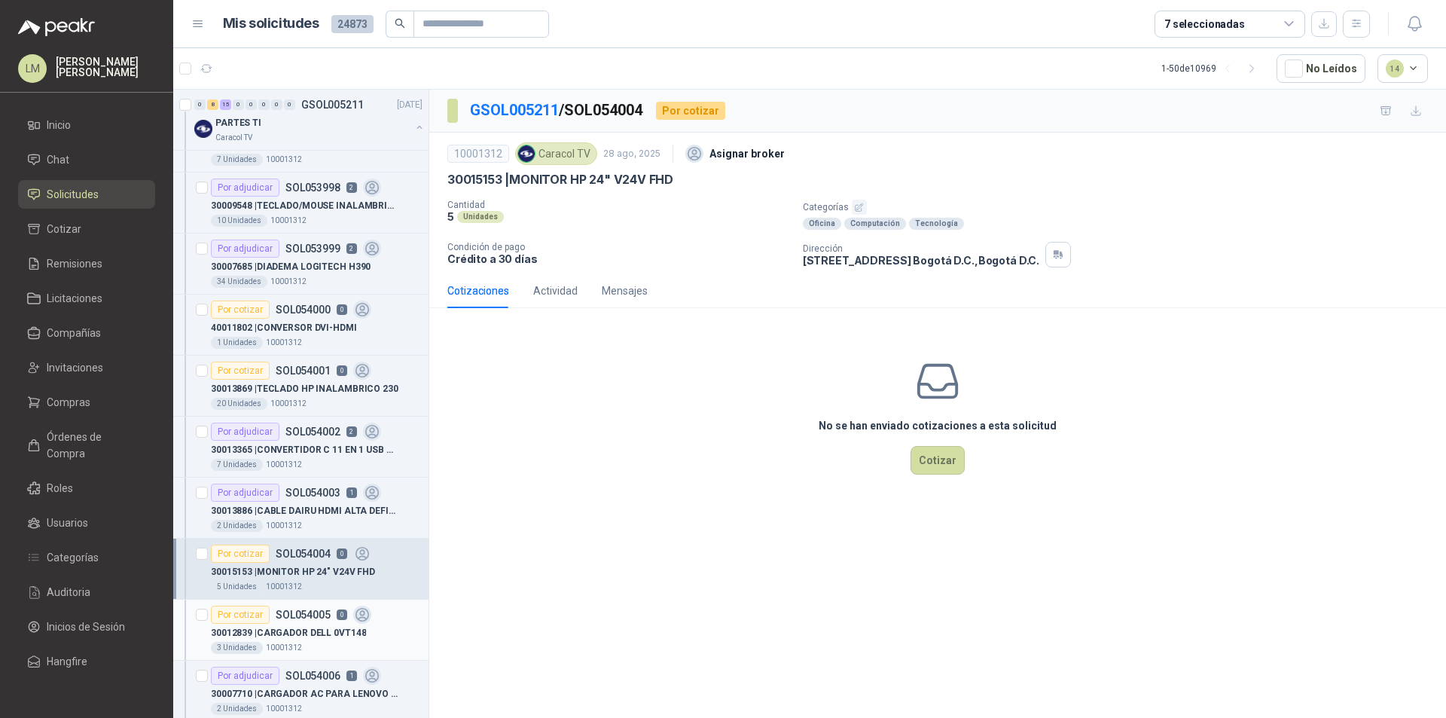
click at [307, 624] on div "30012839 | CARGADOR DELL 0VT148" at bounding box center [317, 633] width 212 height 18
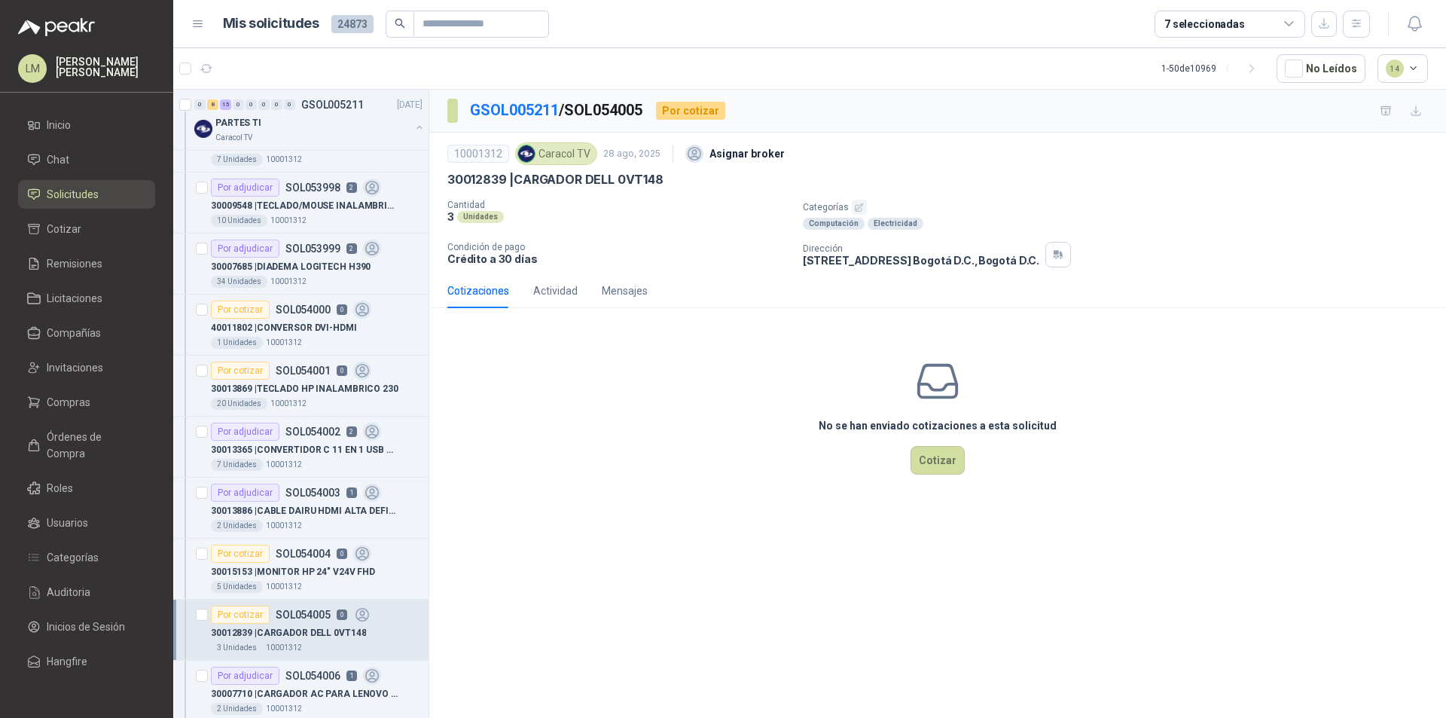
click at [856, 205] on icon "button" at bounding box center [860, 207] width 8 height 8
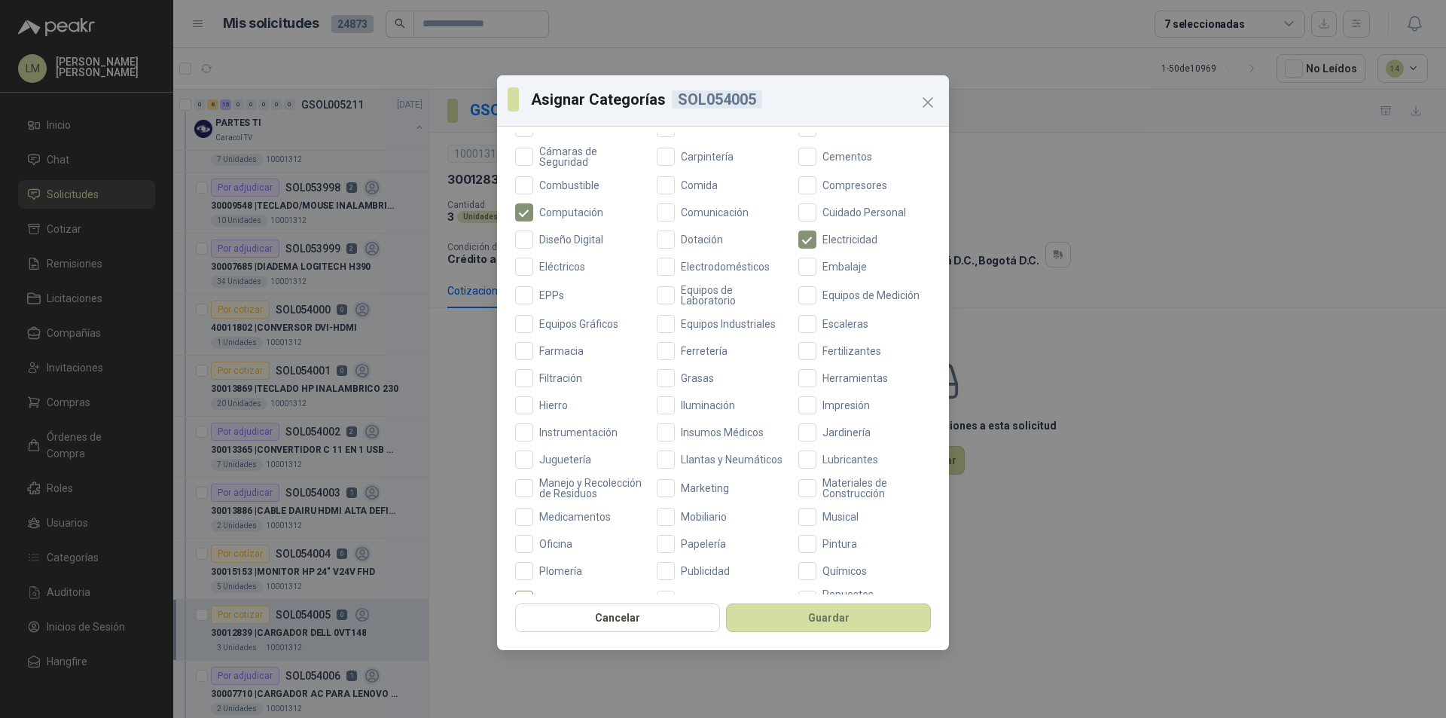
scroll to position [401, 0]
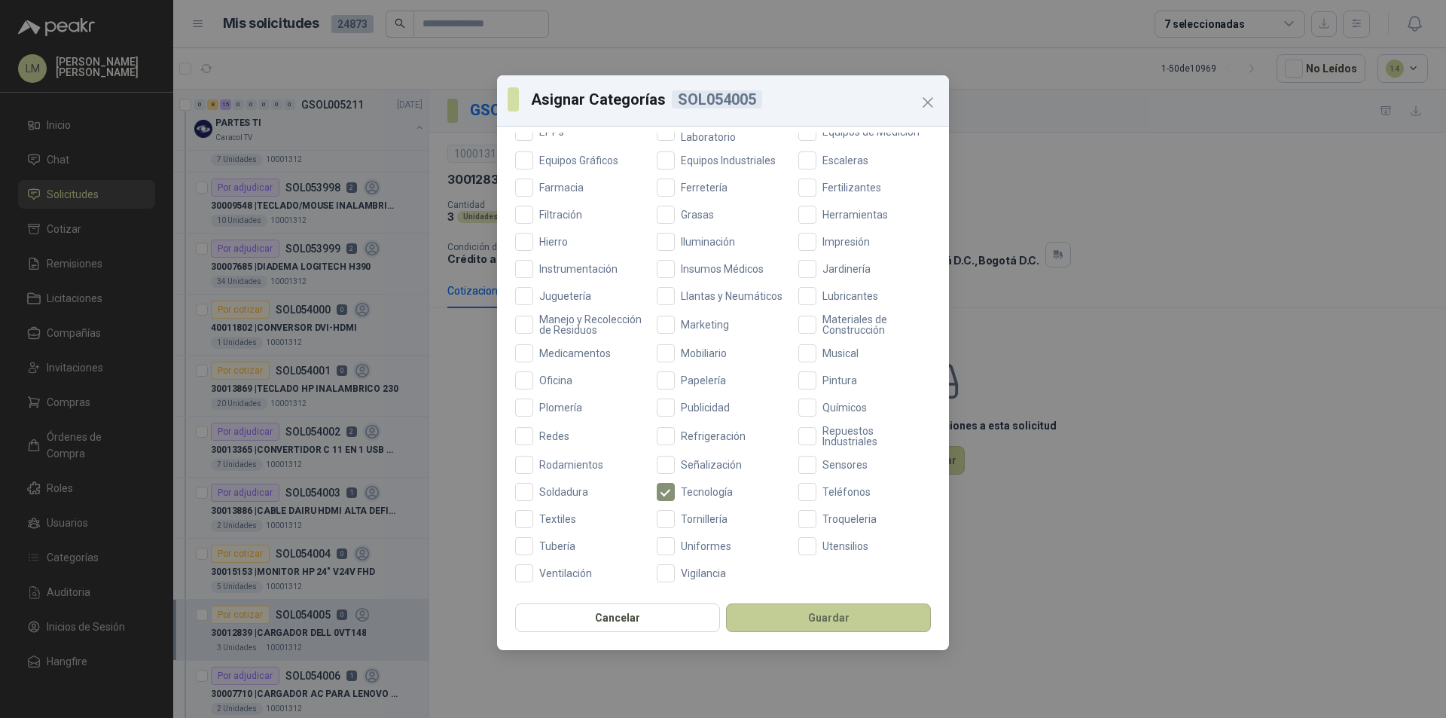
click at [767, 615] on button "Guardar" at bounding box center [828, 617] width 205 height 29
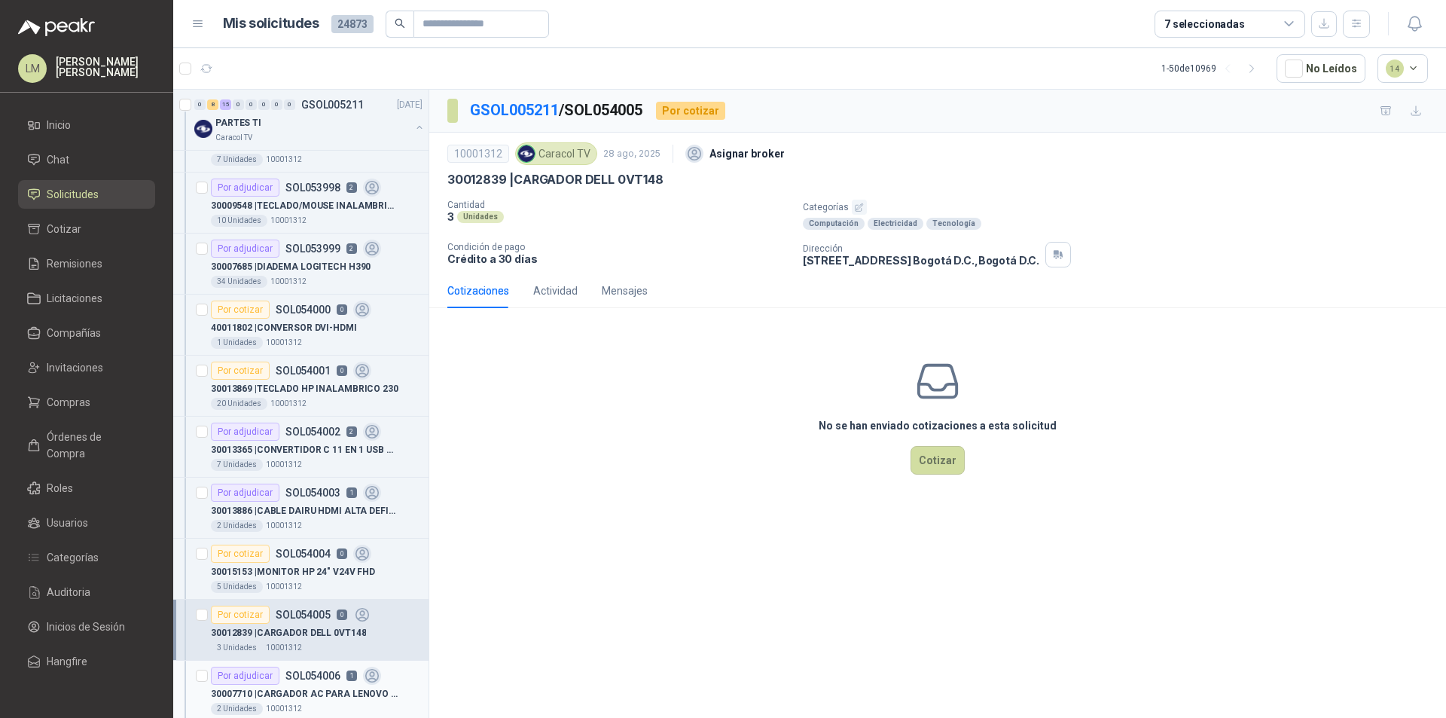
drag, startPoint x: 307, startPoint y: 677, endPoint x: 315, endPoint y: 668, distance: 11.8
click at [307, 676] on p "SOL054006" at bounding box center [312, 675] width 55 height 11
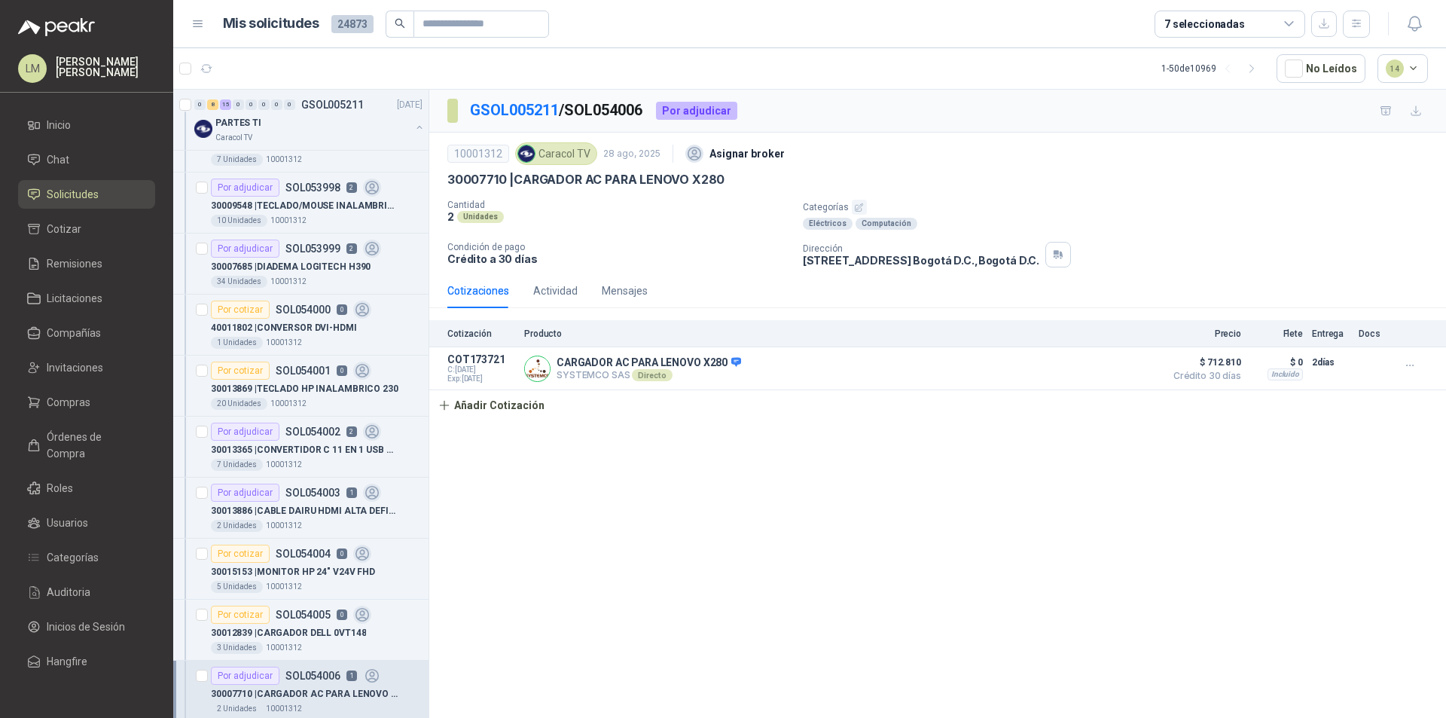
click at [860, 205] on icon "button" at bounding box center [860, 207] width 8 height 8
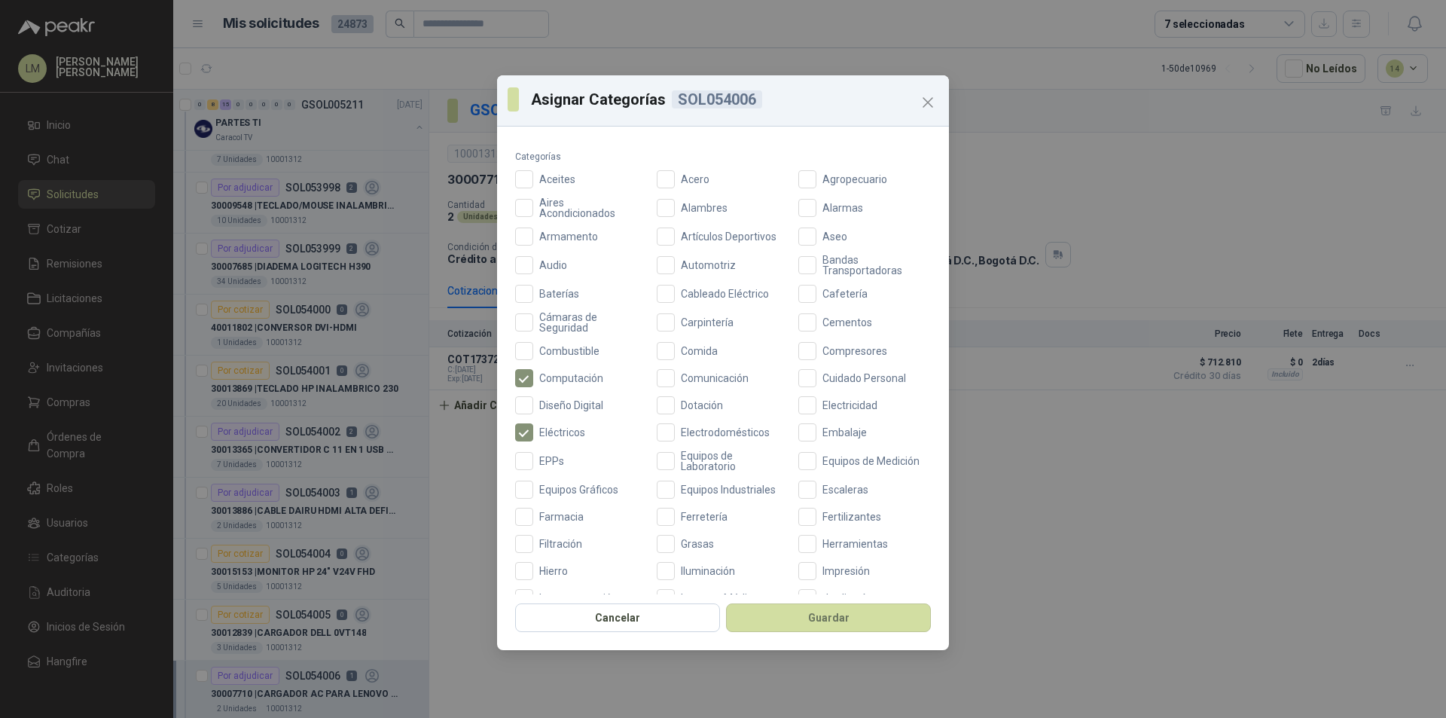
scroll to position [401, 0]
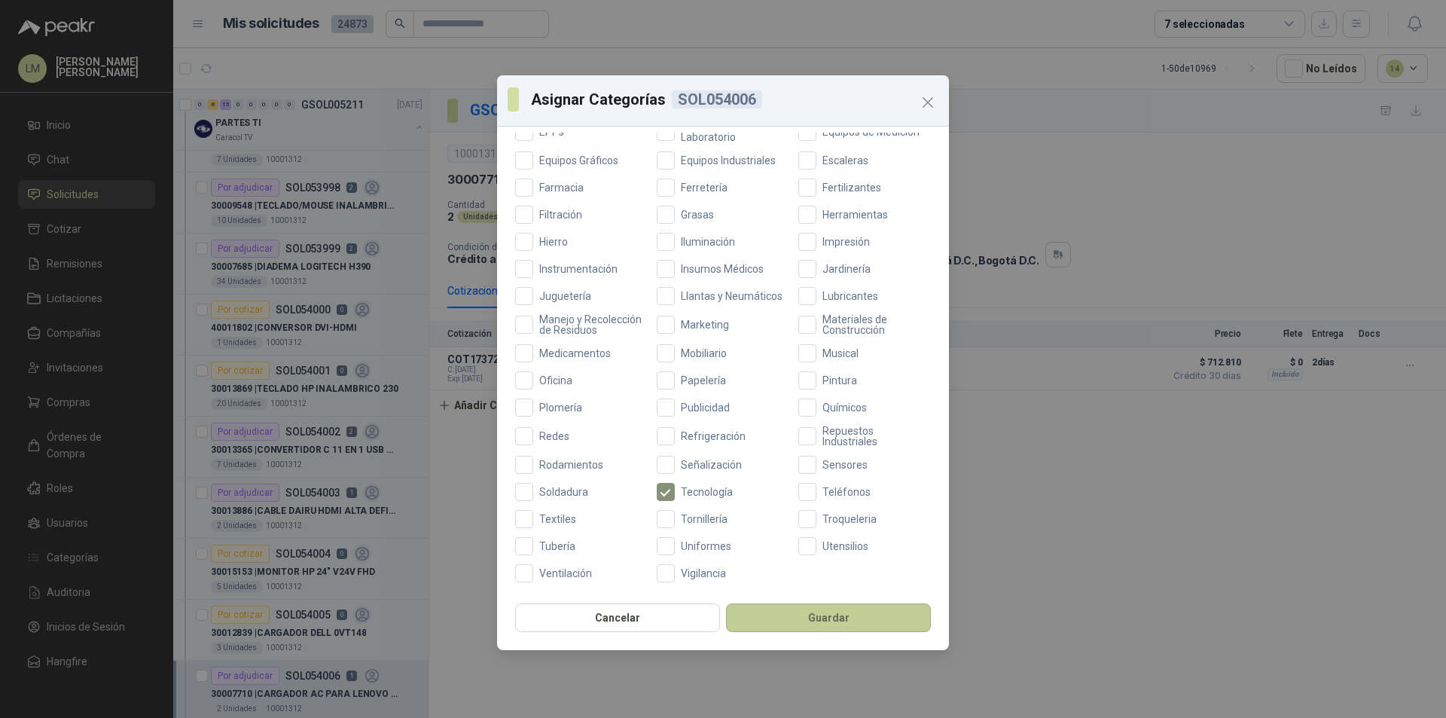
click at [786, 626] on button "Guardar" at bounding box center [828, 617] width 205 height 29
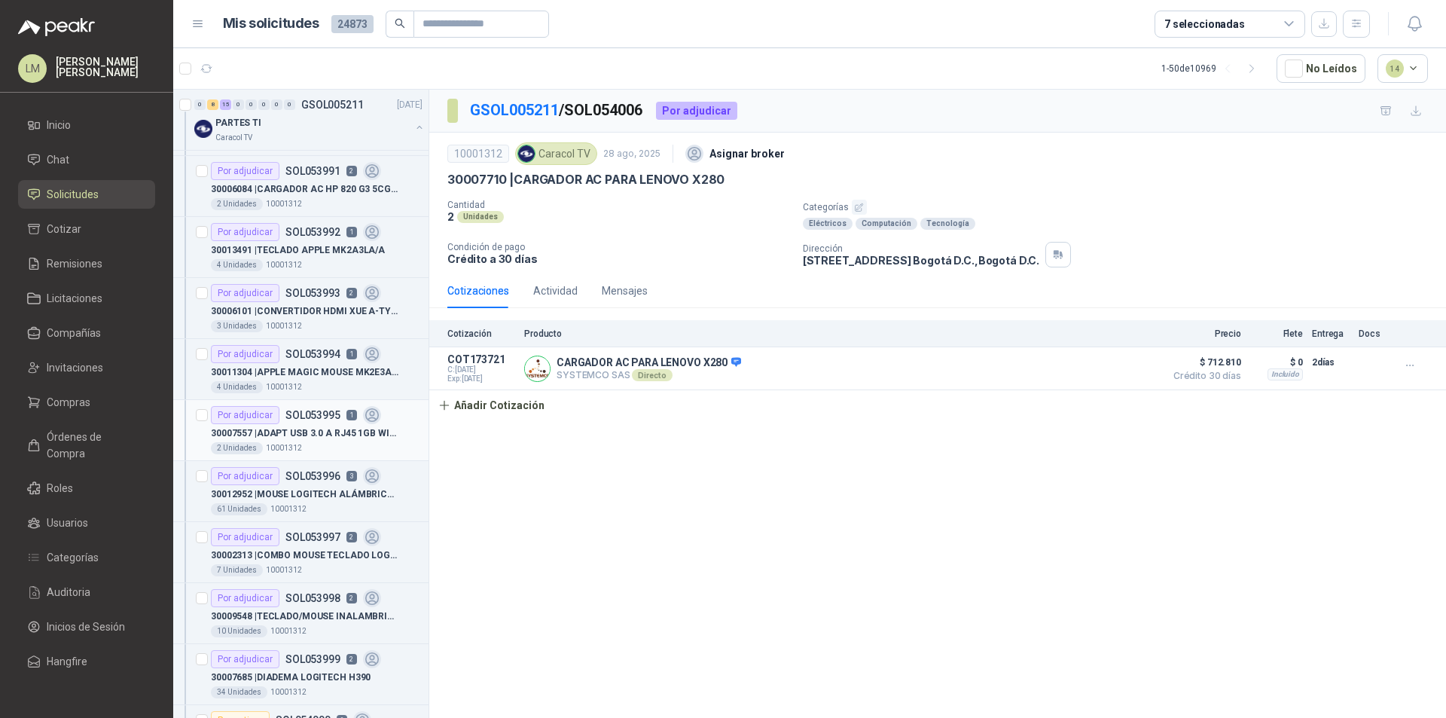
scroll to position [0, 0]
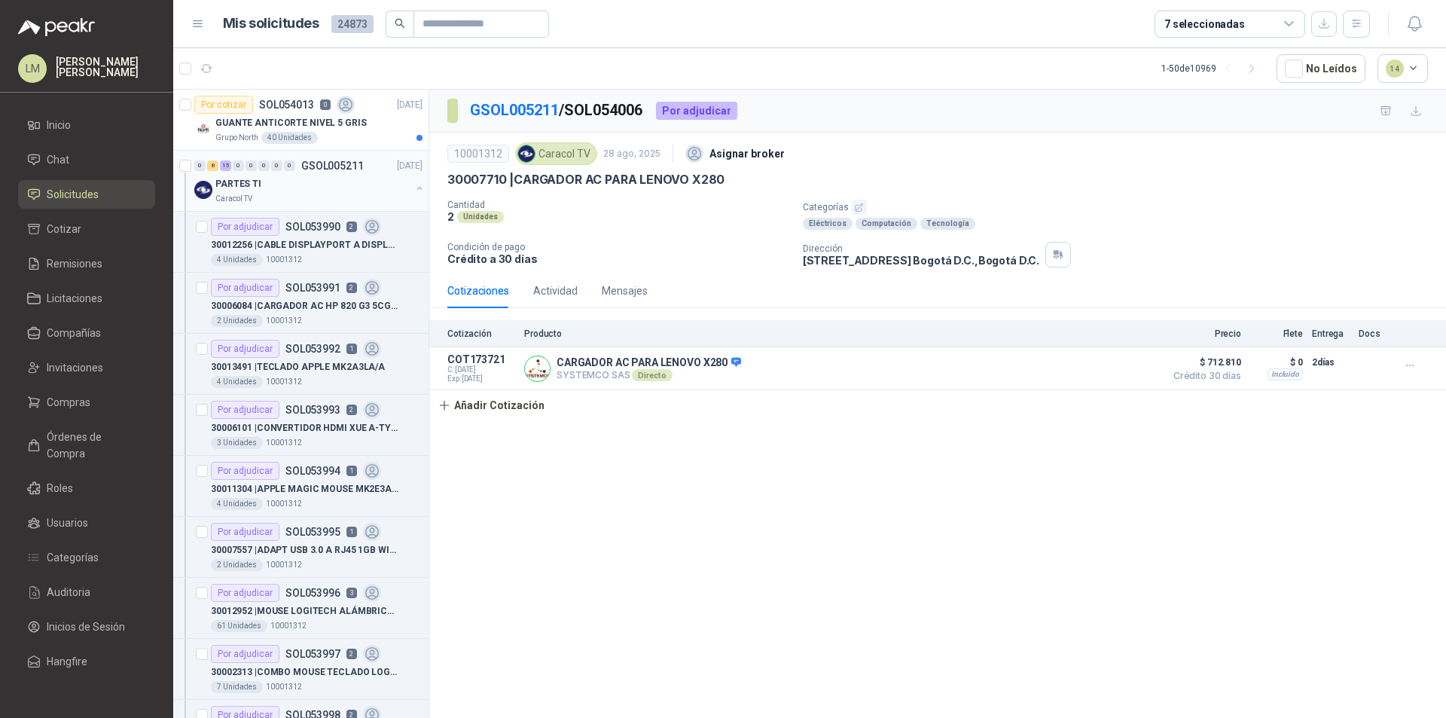
click at [413, 185] on button "button" at bounding box center [419, 188] width 12 height 12
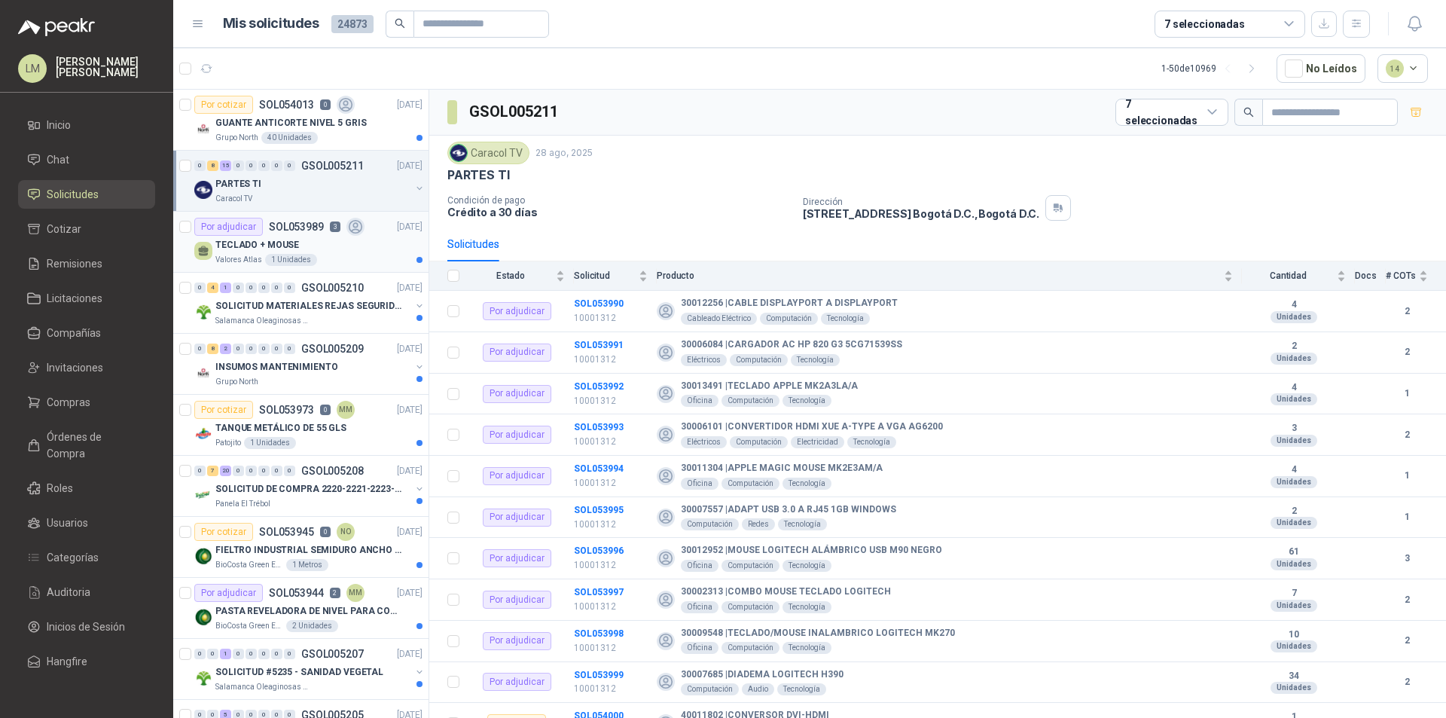
click at [355, 251] on div "TECLADO + MOUSE" at bounding box center [318, 245] width 207 height 18
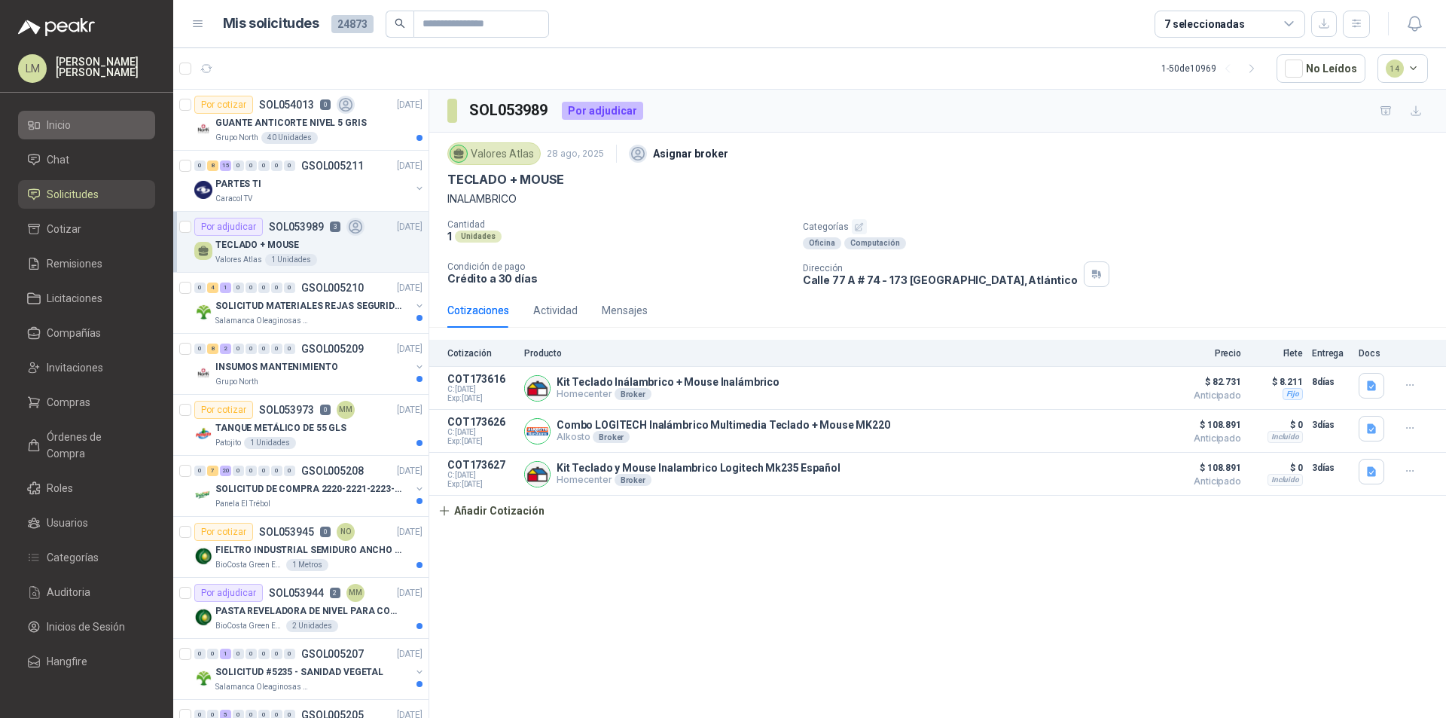
click at [99, 118] on li "Inicio" at bounding box center [86, 125] width 119 height 17
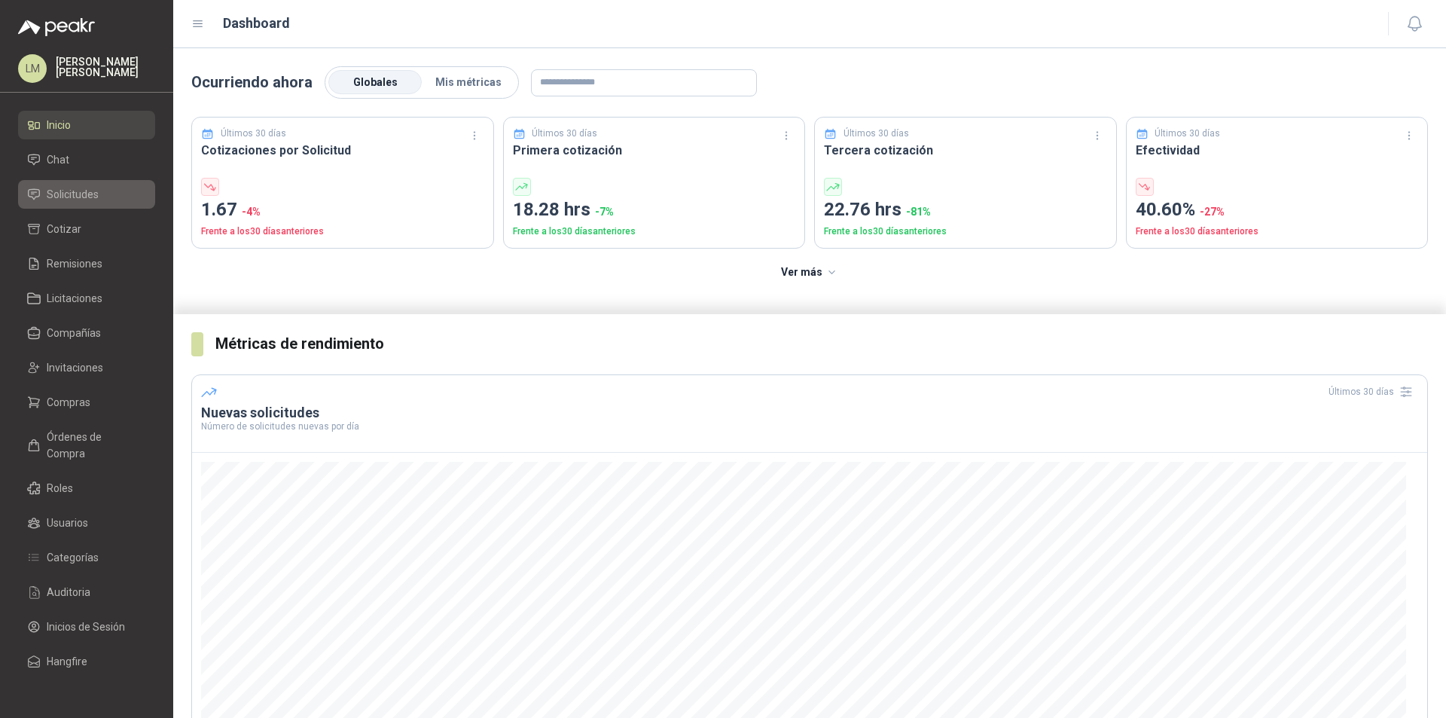
click at [63, 190] on span "Solicitudes" at bounding box center [73, 194] width 52 height 17
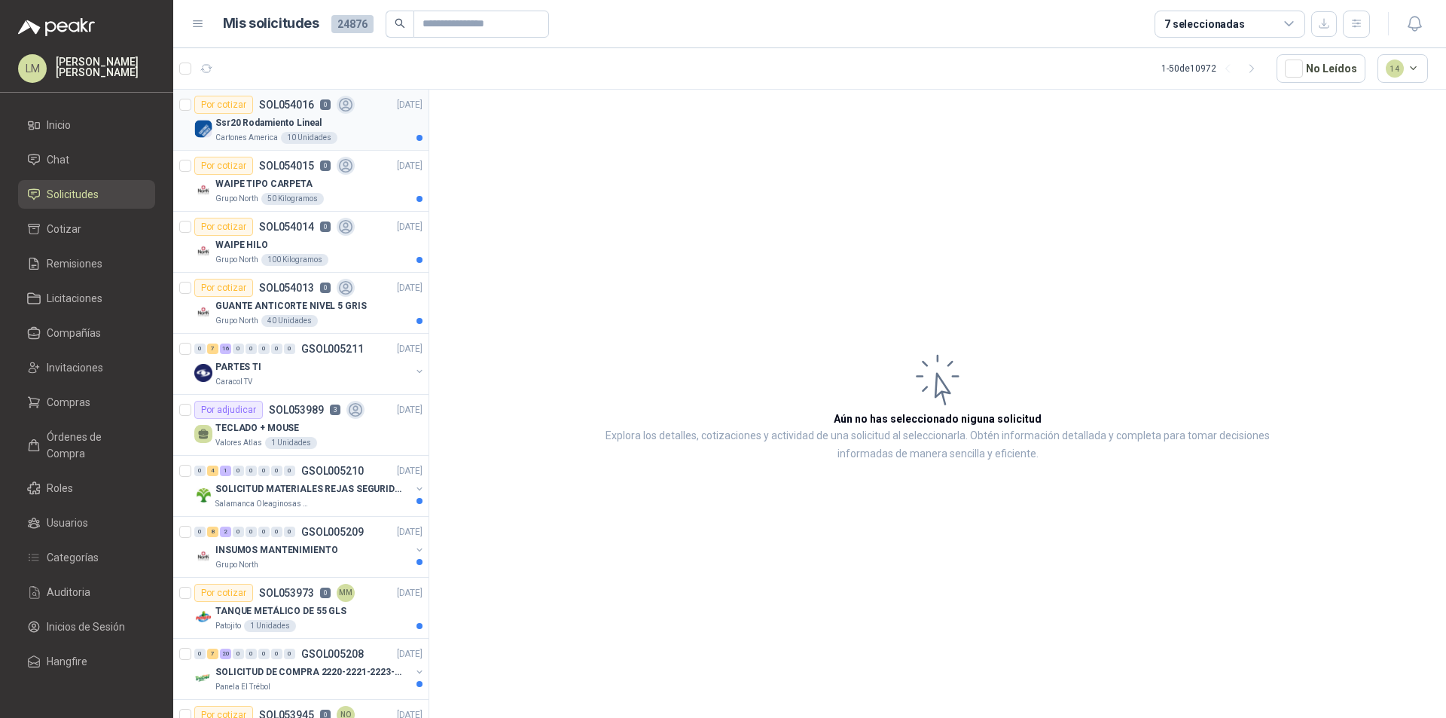
click at [371, 131] on div "Ssr20 Rodamiento Lineal" at bounding box center [318, 123] width 207 height 18
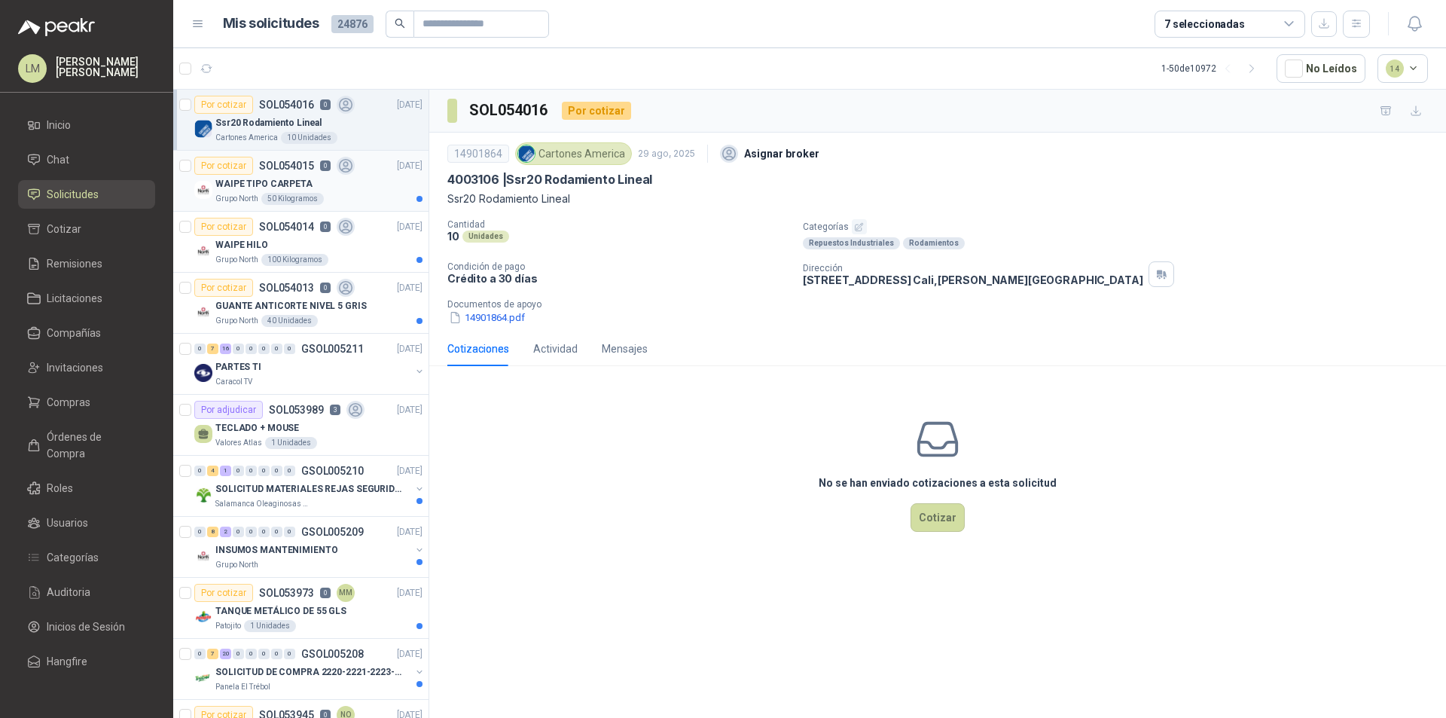
click at [365, 187] on div "WAIPE TIPO CARPETA" at bounding box center [318, 184] width 207 height 18
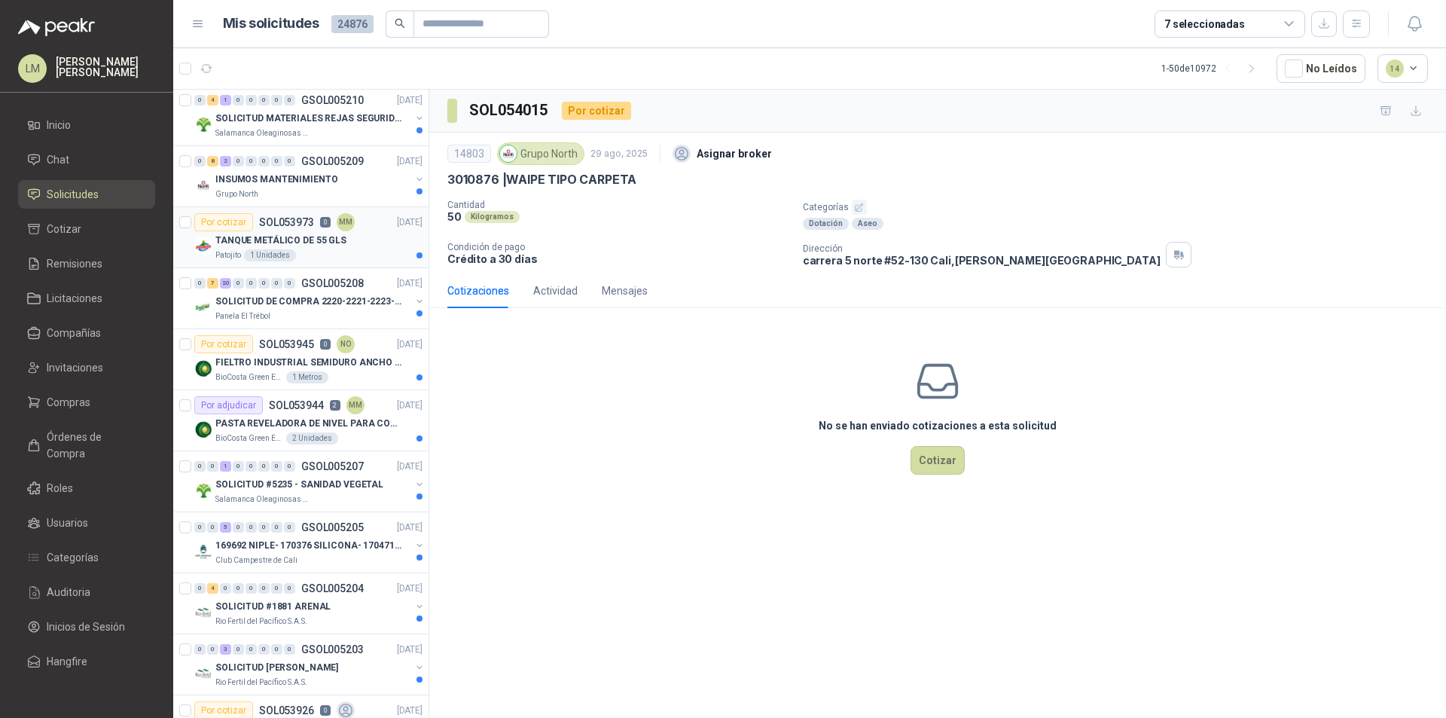
scroll to position [377, 0]
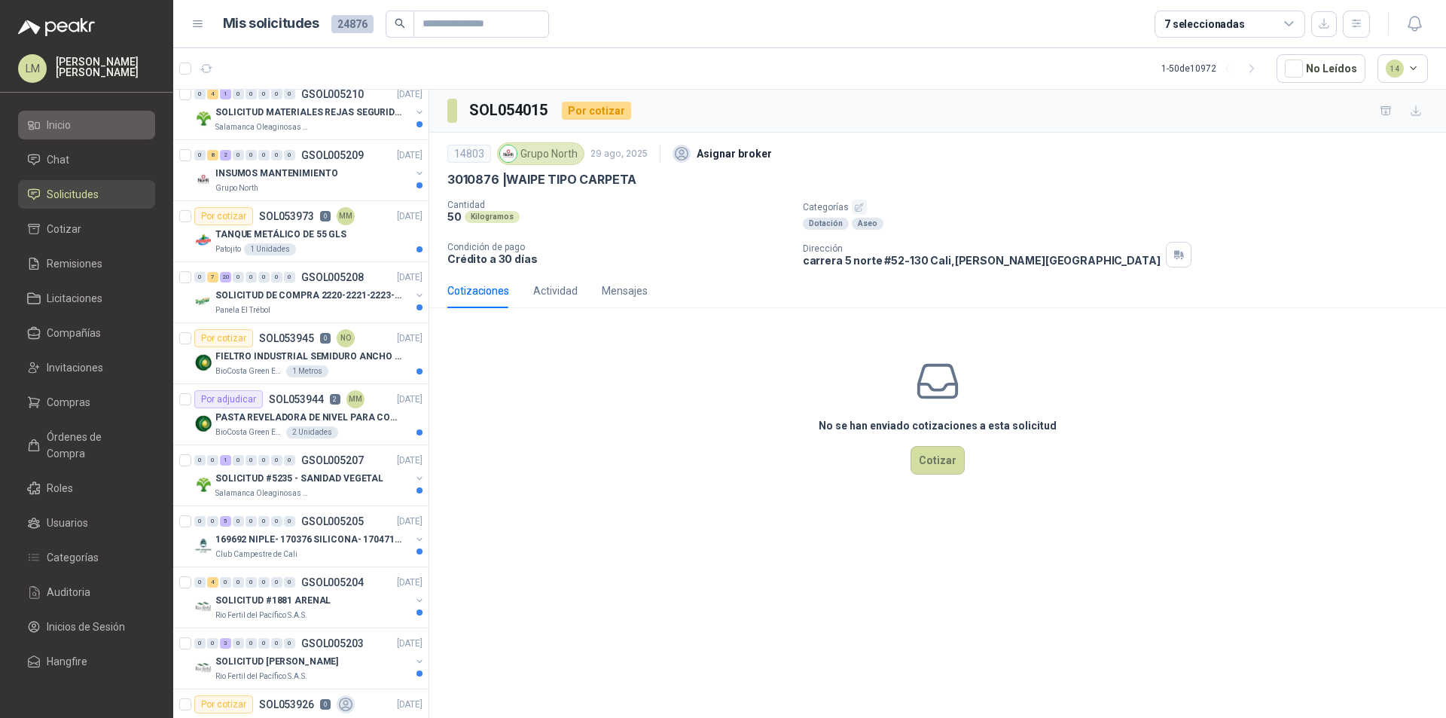
click at [83, 123] on li "Inicio" at bounding box center [86, 125] width 119 height 17
